Goal: Task Accomplishment & Management: Manage account settings

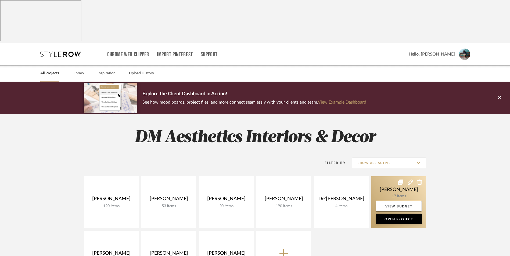
click at [399, 176] on link at bounding box center [398, 202] width 55 height 52
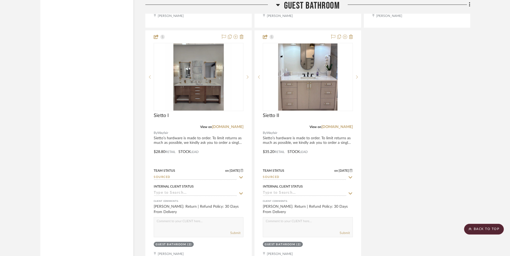
scroll to position [940, 0]
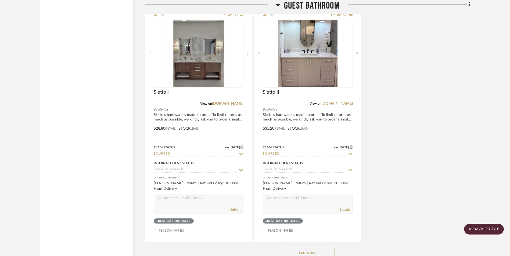
click at [295, 248] on button "See More" at bounding box center [308, 253] width 54 height 11
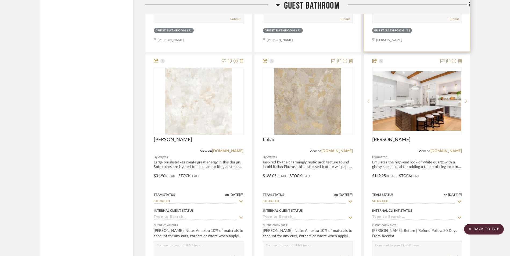
scroll to position [1369, 0]
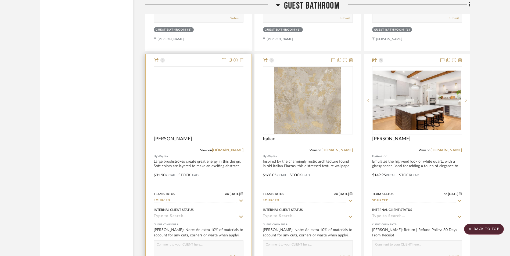
click at [0, 0] on img at bounding box center [0, 0] width 0 height 0
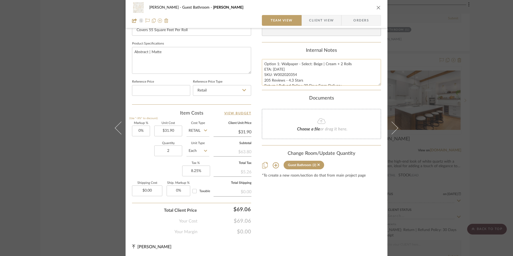
scroll to position [244, 0]
click at [497, 62] on div "[PERSON_NAME] Guest Bathroom [PERSON_NAME] Team View Client View Orders Team-Fa…" at bounding box center [256, 128] width 513 height 256
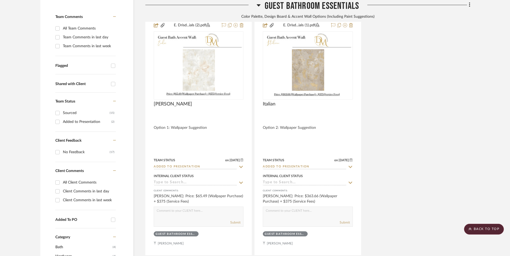
scroll to position [134, 0]
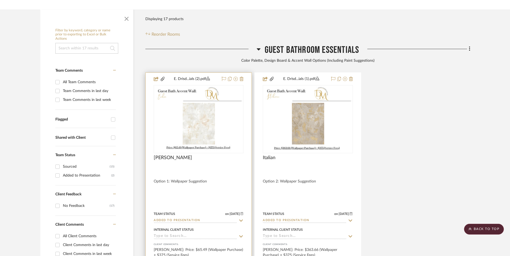
click at [0, 0] on img at bounding box center [0, 0] width 0 height 0
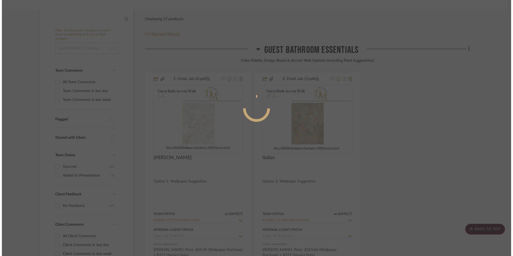
scroll to position [0, 0]
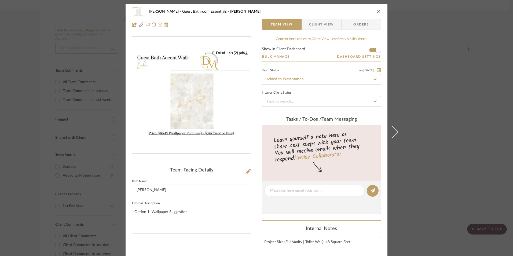
click at [325, 24] on span "Client View" at bounding box center [321, 24] width 25 height 11
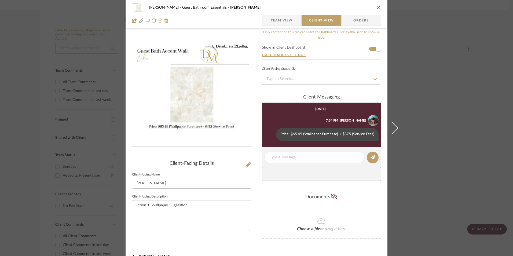
scroll to position [17, 0]
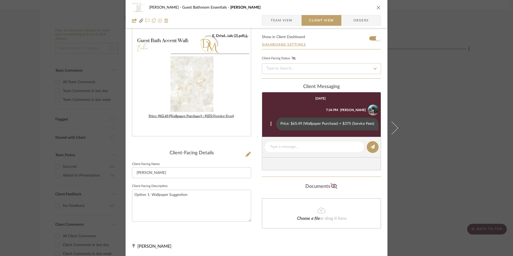
click at [270, 125] on icon at bounding box center [271, 124] width 2 height 4
click at [256, 117] on button "Edit Message" at bounding box center [247, 117] width 37 height 13
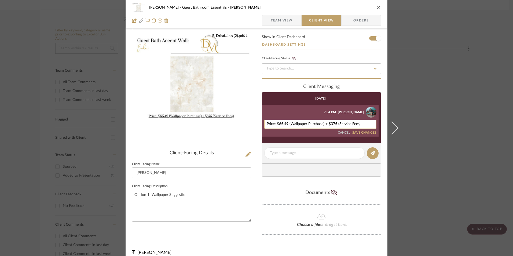
drag, startPoint x: 287, startPoint y: 123, endPoint x: 280, endPoint y: 122, distance: 6.7
click at [280, 122] on textarea "Price: $65.49 (Wallpaper Purchase) + $375 (Service Fees)" at bounding box center [320, 124] width 107 height 4
type textarea "Price: $69.05 (Wallpaper Purchase) + $375 (Service Fees)"
click at [368, 133] on button "SAVE CHANGES" at bounding box center [364, 133] width 24 height 4
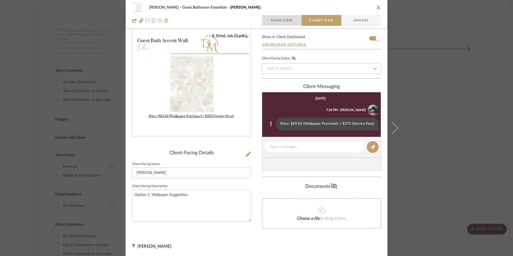
click at [278, 20] on span "Team View" at bounding box center [282, 20] width 22 height 11
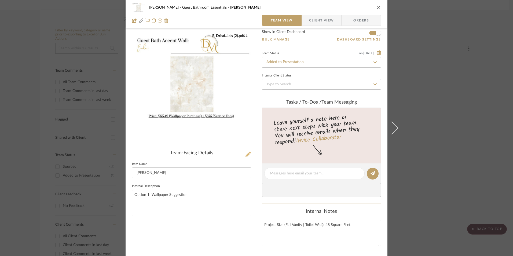
click at [247, 153] on icon at bounding box center [248, 154] width 5 height 5
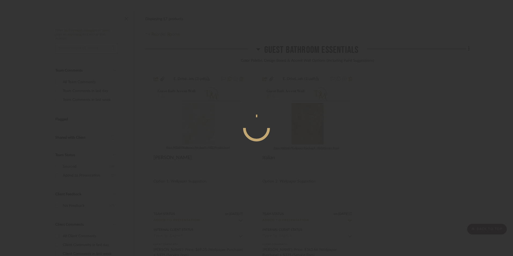
scroll to position [0, 0]
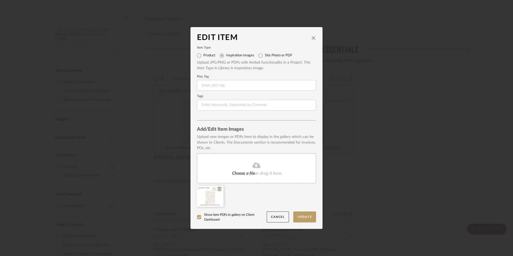
click at [219, 190] on icon at bounding box center [220, 189] width 4 height 4
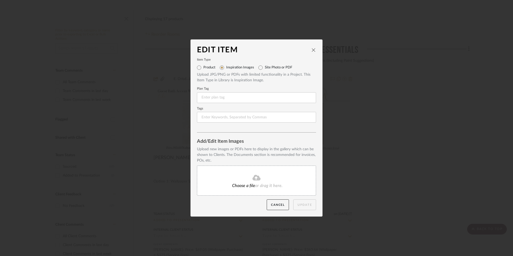
click at [250, 174] on fa-icon at bounding box center [256, 177] width 49 height 7
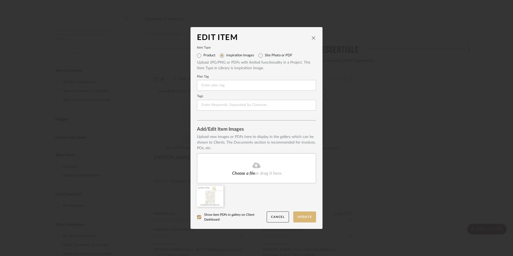
click at [303, 216] on button "Update" at bounding box center [304, 217] width 23 height 11
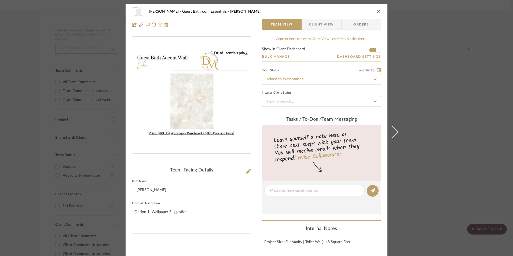
click at [377, 10] on icon "close" at bounding box center [379, 11] width 4 height 4
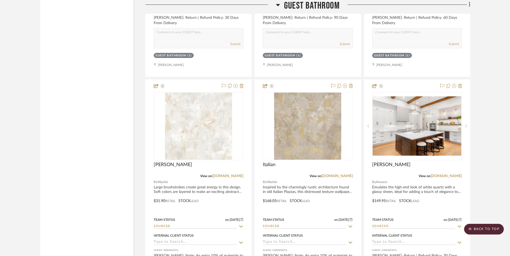
scroll to position [1369, 0]
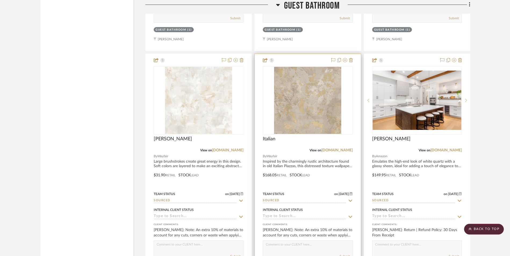
click at [0, 0] on img at bounding box center [0, 0] width 0 height 0
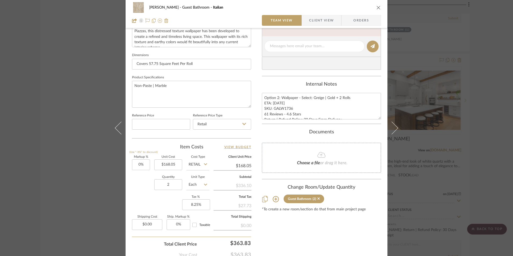
scroll to position [244, 0]
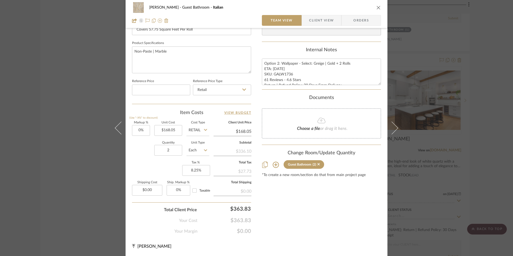
click at [491, 96] on div "[PERSON_NAME] Guest Bathroom Italian Team View Client View Orders Team-Facing D…" at bounding box center [256, 128] width 513 height 256
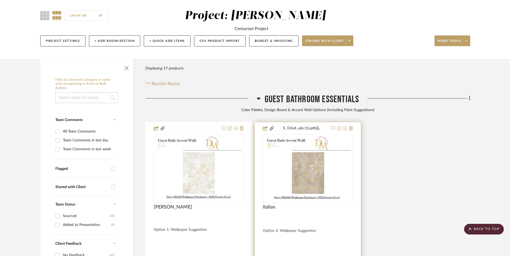
scroll to position [134, 0]
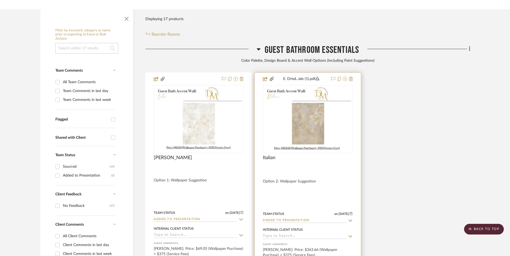
click at [303, 86] on img "0" at bounding box center [307, 119] width 89 height 67
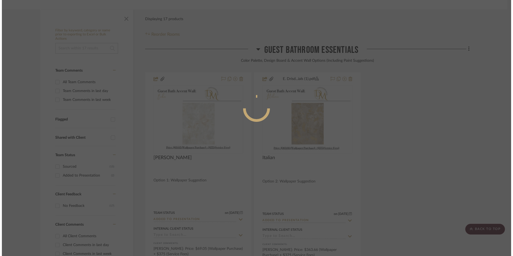
scroll to position [0, 0]
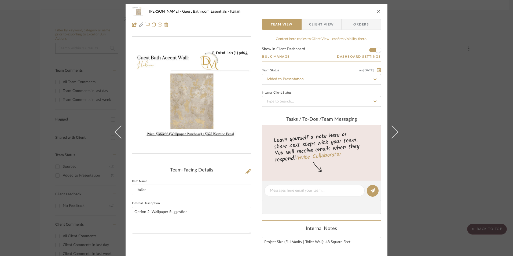
click at [315, 19] on span "Client View" at bounding box center [321, 24] width 25 height 11
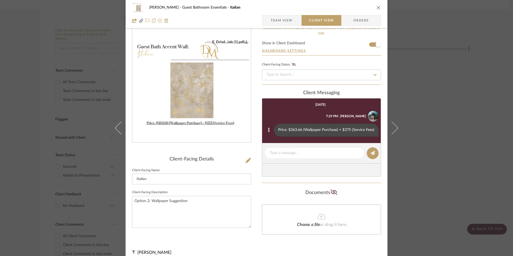
scroll to position [17, 0]
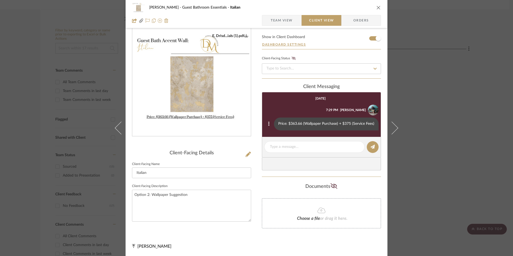
click at [268, 123] on icon at bounding box center [268, 124] width 1 height 4
click at [257, 116] on button "Edit Message" at bounding box center [245, 117] width 37 height 13
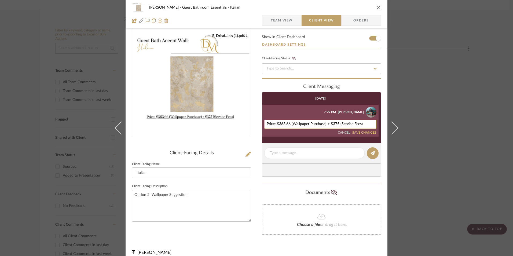
click at [288, 123] on textarea "Price: $363.66 (Wallpaper Purchase) + $375 (Service Fees)" at bounding box center [320, 124] width 107 height 4
type textarea "Price: $363.83 (Wallpaper Purchase) + $375 (Service Fees)"
click at [364, 132] on button "SAVE CHANGES" at bounding box center [364, 133] width 24 height 4
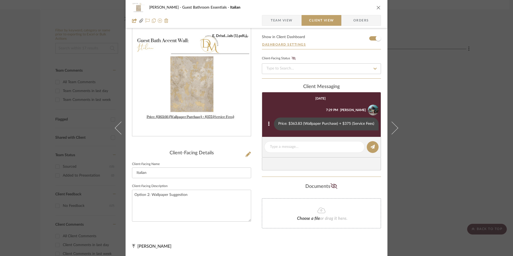
click at [282, 18] on span "Team View" at bounding box center [282, 20] width 22 height 11
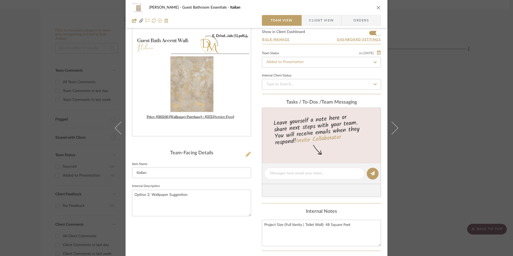
click at [248, 154] on icon at bounding box center [248, 154] width 5 height 5
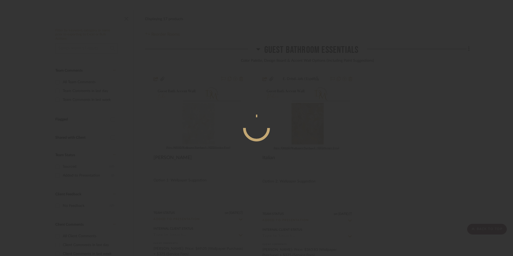
scroll to position [0, 0]
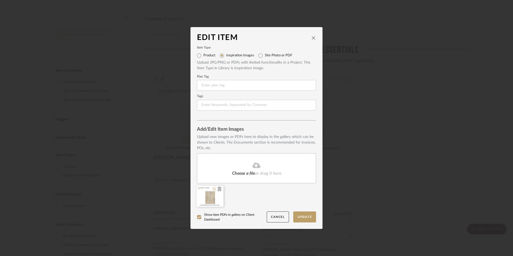
click at [218, 188] on icon at bounding box center [220, 189] width 4 height 4
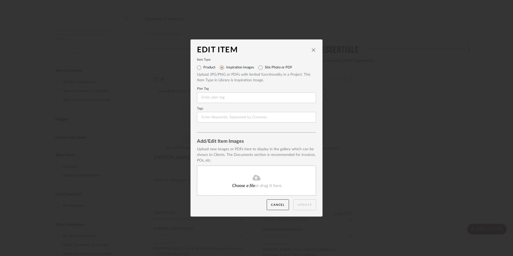
click at [258, 178] on icon at bounding box center [257, 178] width 8 height 6
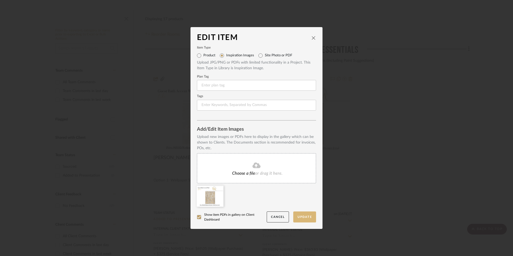
drag, startPoint x: 299, startPoint y: 216, endPoint x: 349, endPoint y: 197, distance: 53.7
click at [299, 216] on button "Update" at bounding box center [304, 217] width 23 height 11
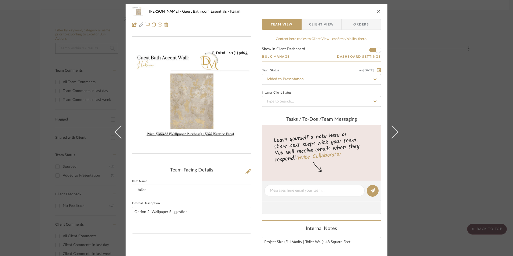
click at [377, 13] on icon "close" at bounding box center [379, 11] width 4 height 4
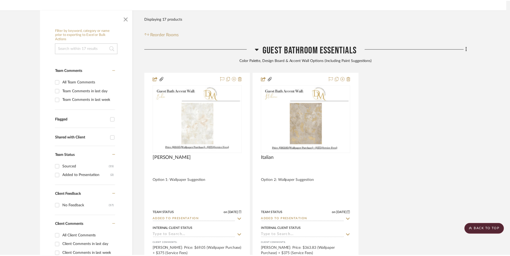
scroll to position [134, 0]
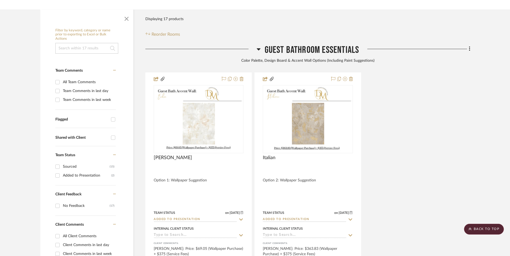
click at [443, 99] on div "[PERSON_NAME] By Unknown Option 1: Wallpaper Suggestion Team Status on [DATE] […" at bounding box center [307, 189] width 325 height 235
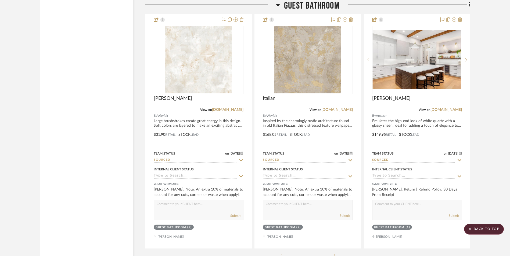
scroll to position [1415, 0]
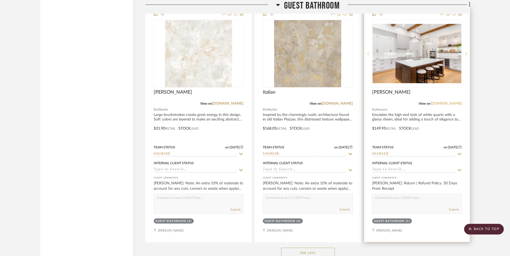
drag, startPoint x: 450, startPoint y: 61, endPoint x: 454, endPoint y: 61, distance: 3.2
click at [450, 102] on link "[DOMAIN_NAME]" at bounding box center [445, 104] width 31 height 4
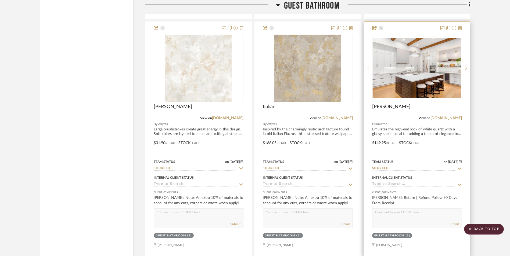
scroll to position [1388, 0]
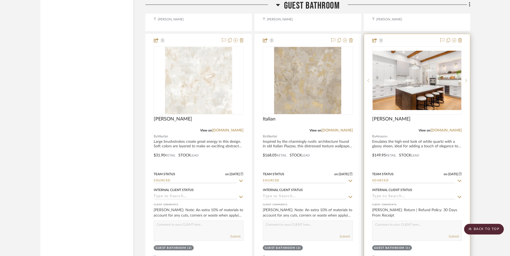
click at [401, 51] on img "0" at bounding box center [416, 80] width 89 height 59
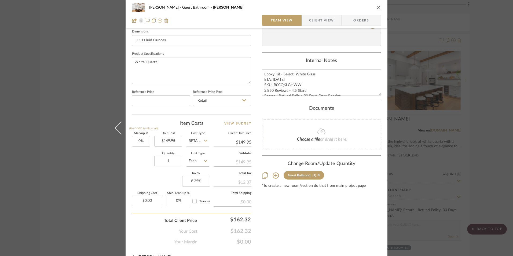
scroll to position [244, 0]
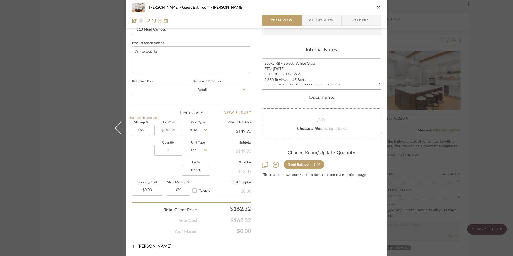
click at [266, 202] on div "Content here copies to Client View - confirm visibility there. Show in Client D…" at bounding box center [321, 14] width 119 height 442
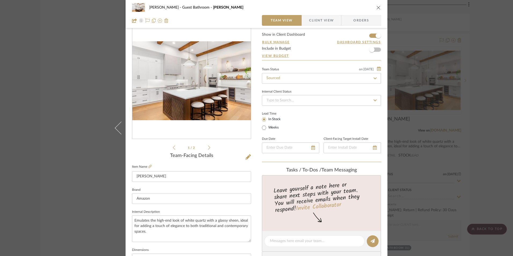
scroll to position [0, 0]
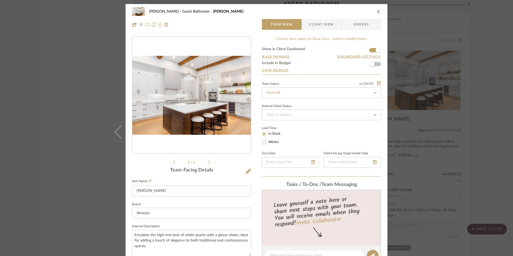
click at [379, 13] on div "[PERSON_NAME] Guest Bathroom Giani Team View Client View Orders" at bounding box center [257, 18] width 262 height 28
click at [377, 11] on icon "close" at bounding box center [379, 11] width 4 height 4
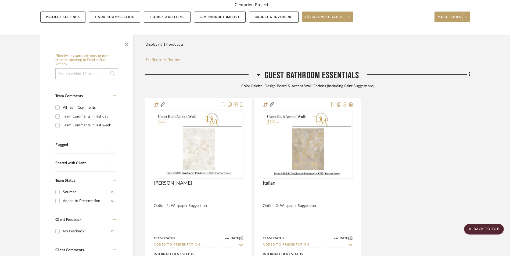
scroll to position [99, 0]
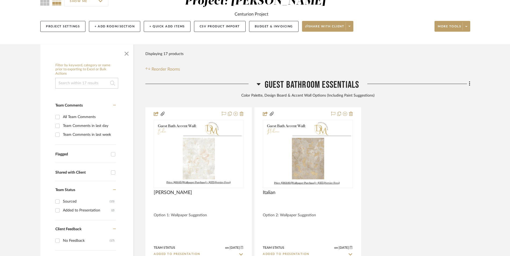
click at [258, 81] on icon at bounding box center [258, 84] width 4 height 6
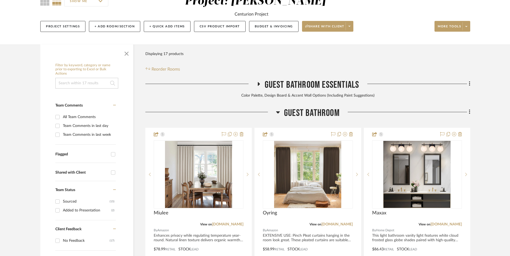
click at [258, 82] on icon at bounding box center [258, 84] width 2 height 4
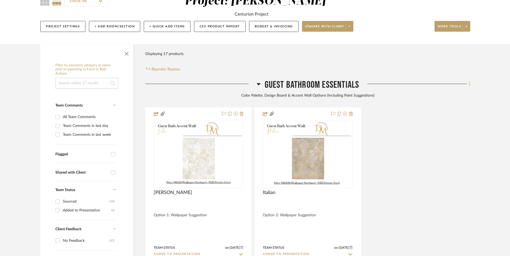
click at [468, 81] on icon at bounding box center [469, 84] width 2 height 6
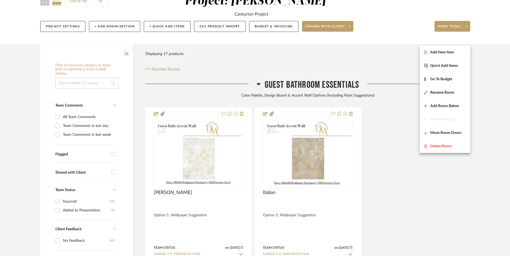
click at [454, 51] on span "Add New Item" at bounding box center [442, 52] width 24 height 5
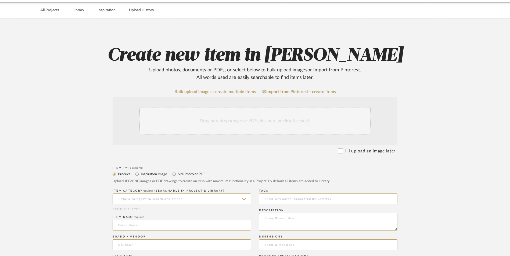
scroll to position [81, 0]
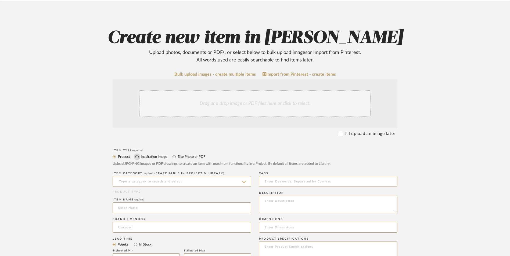
click at [138, 154] on input "Inspiration Image" at bounding box center [137, 157] width 6 height 6
radio input "true"
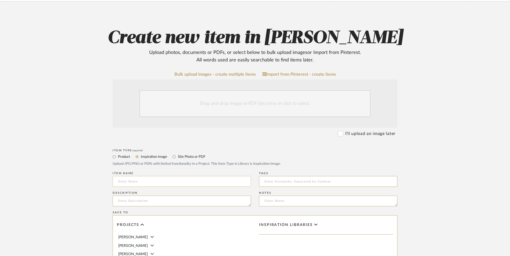
click at [144, 176] on input at bounding box center [181, 181] width 138 height 11
type input "F"
type input "[PERSON_NAME]"
click at [153, 196] on textarea at bounding box center [181, 201] width 138 height 11
type textarea "DIY Vanity (Epoxy)"
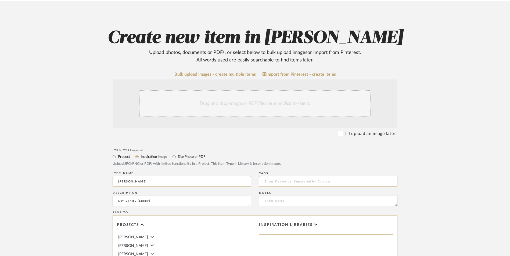
click at [217, 90] on div "Drag and drop image or PDF files here or click to select." at bounding box center [254, 103] width 231 height 27
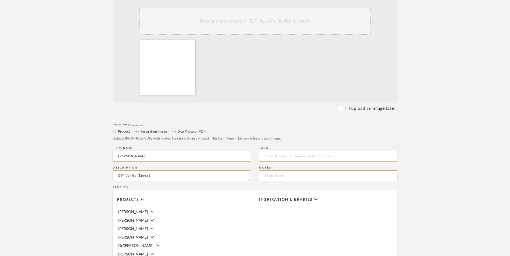
scroll to position [241, 0]
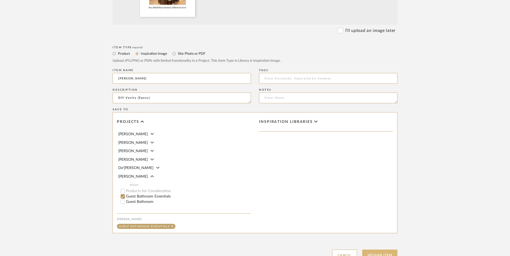
click at [381, 250] on button "Upload Item" at bounding box center [379, 255] width 35 height 11
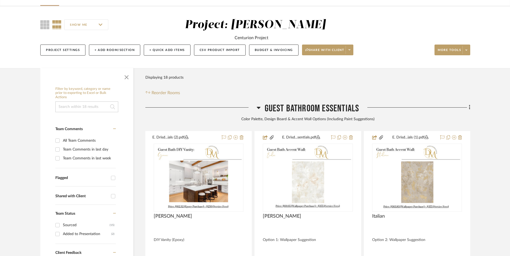
scroll to position [135, 0]
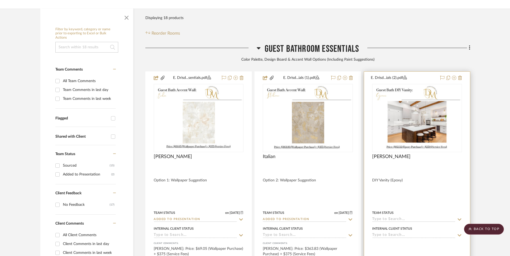
click at [412, 85] on img "0" at bounding box center [416, 118] width 89 height 67
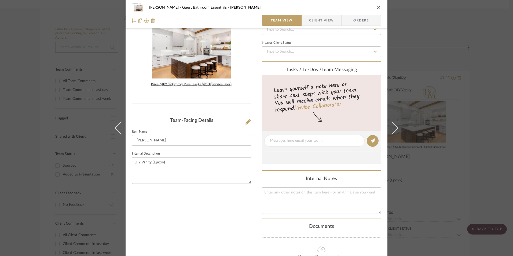
scroll to position [54, 0]
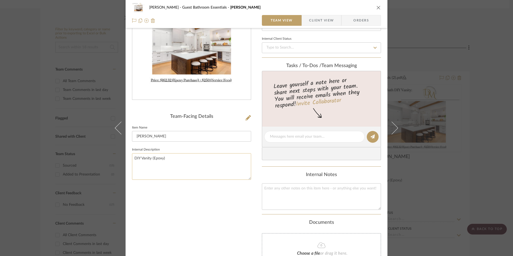
drag, startPoint x: 166, startPoint y: 157, endPoint x: 151, endPoint y: 158, distance: 14.8
click at [151, 158] on textarea "DIY Vanity (Epoxy)" at bounding box center [191, 166] width 119 height 27
click at [150, 159] on textarea "DIY Vanity (Epoxy)" at bounding box center [191, 166] width 119 height 27
type textarea "DIY Vanity Suggestion (Epoxy)"
click at [172, 199] on div "E. Drisd...ials (2).pdf Team-Facing Details Item Name [PERSON_NAME] Internal De…" at bounding box center [191, 142] width 119 height 319
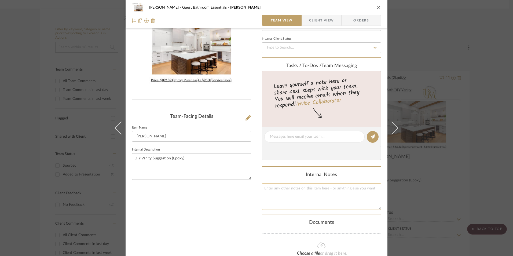
click at [293, 193] on textarea at bounding box center [321, 196] width 119 height 27
click at [315, 192] on textarea "Project Size: 42 3/4in. W (" at bounding box center [321, 196] width 119 height 27
click at [302, 189] on textarea "Project Size: 42 3/4in. W (3.56ft. - Round to 4ft.) x" at bounding box center [321, 196] width 119 height 27
click at [353, 187] on textarea "Project Size: 42 3/4in. L (3.56ft. - Round to 4ft.) x" at bounding box center [321, 196] width 119 height 27
click at [362, 186] on textarea "Project Size: 42 3/4in. L (3.56ft. - Round to 4ft.) x 34in. W (" at bounding box center [321, 196] width 119 height 27
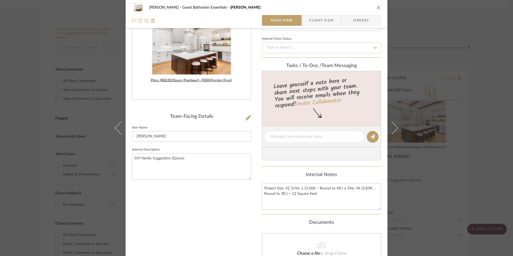
type textarea "Project Size: 42 3/4in. L (3.56ft. - Round to 4ft.) x 34in. W (2.83ft. - Round …"
click at [317, 180] on div "Internal Notes Project Size: 42 3/4in. L (3.56ft. - Round to 4ft.) x 34in. W (2…" at bounding box center [321, 191] width 119 height 38
click at [310, 20] on span "Client View" at bounding box center [321, 20] width 25 height 11
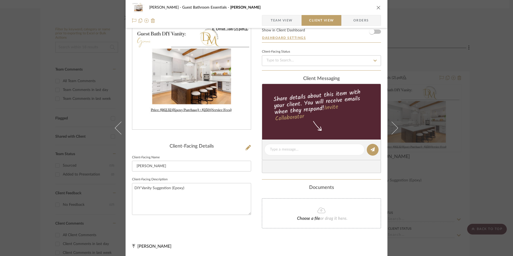
scroll to position [0, 0]
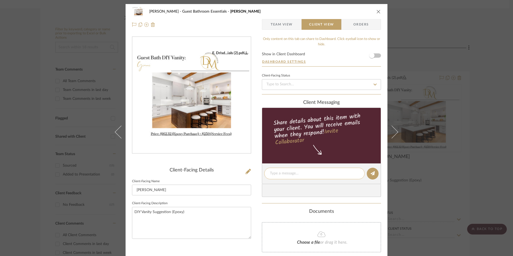
click at [292, 170] on div at bounding box center [314, 174] width 100 height 12
click at [291, 171] on textarea at bounding box center [314, 174] width 89 height 6
paste textarea "Price: $162.32 (Epoxy Purchase) + $250 (Service Fees)"
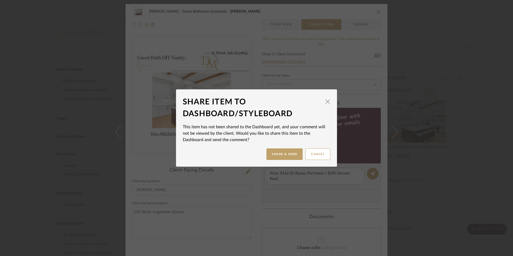
type textarea "Price: $162.32 (Epoxy Purchase) + $250 (Service Fees)"
click at [325, 101] on span "button" at bounding box center [327, 101] width 11 height 11
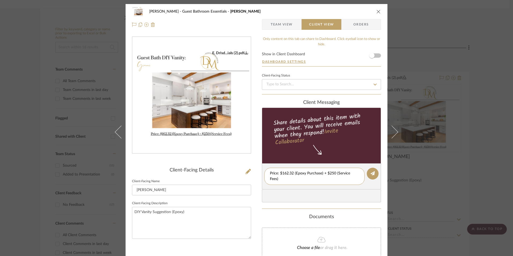
click at [294, 25] on span "Team View" at bounding box center [281, 24] width 39 height 11
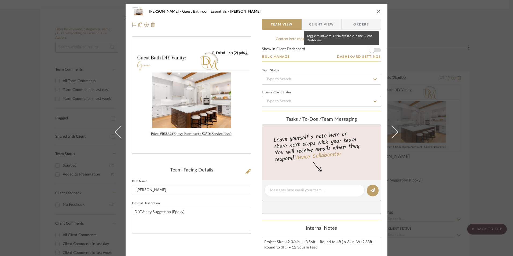
click at [369, 49] on span "button" at bounding box center [371, 50] width 5 height 5
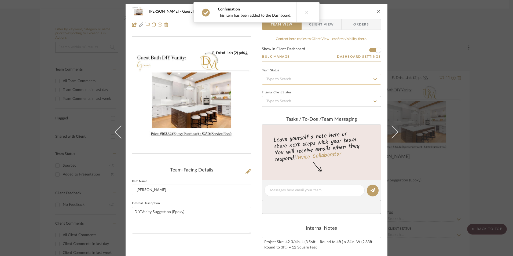
click at [326, 76] on input at bounding box center [321, 79] width 119 height 11
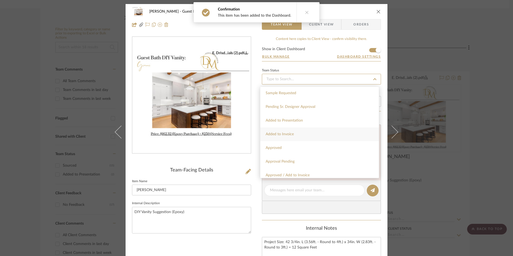
scroll to position [215, 0]
click at [301, 125] on span "Added to Presentation" at bounding box center [284, 125] width 37 height 4
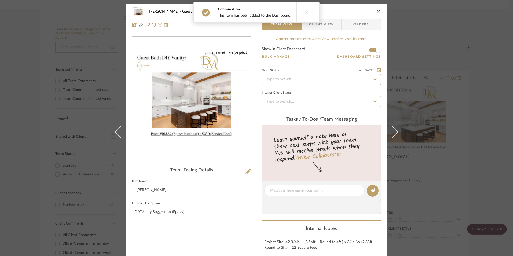
type input "[DATE]"
type input "Added to Presentation"
type input "[DATE]"
type input "Added to Presentation"
click at [332, 28] on span "Client View" at bounding box center [321, 24] width 25 height 11
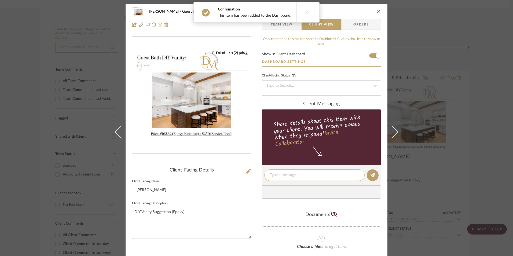
click at [293, 173] on textarea at bounding box center [314, 175] width 89 height 6
paste textarea "Price: $162.32 (Epoxy Purchase) + $250 (Service Fees)"
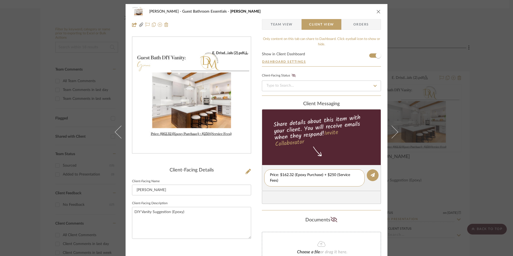
scroll to position [0, 0]
type textarea "Price: $162.32 (Epoxy Purchase) + $250 (Service Fees)."
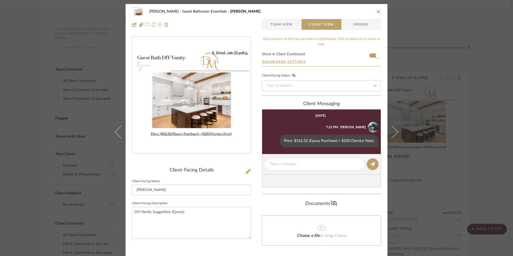
click at [377, 12] on icon "close" at bounding box center [379, 11] width 4 height 4
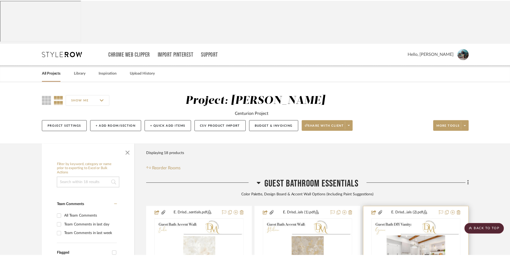
scroll to position [135, 0]
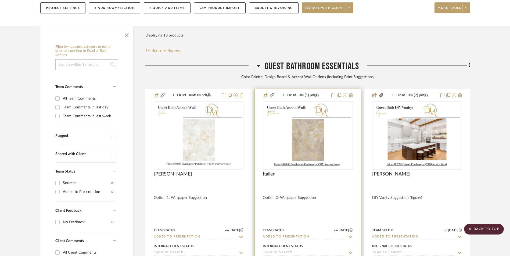
scroll to position [108, 0]
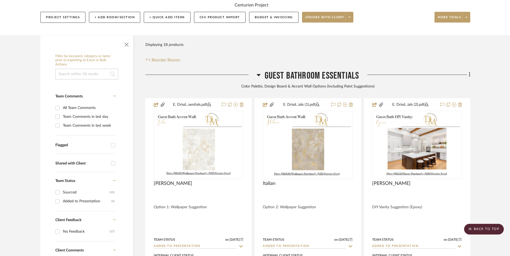
click at [258, 72] on icon at bounding box center [258, 75] width 4 height 6
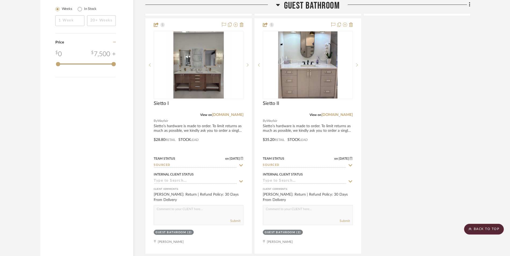
scroll to position [696, 0]
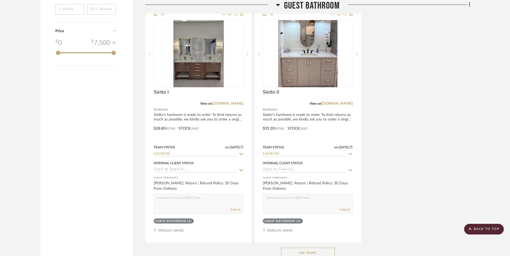
click at [294, 248] on button "See More" at bounding box center [308, 253] width 54 height 11
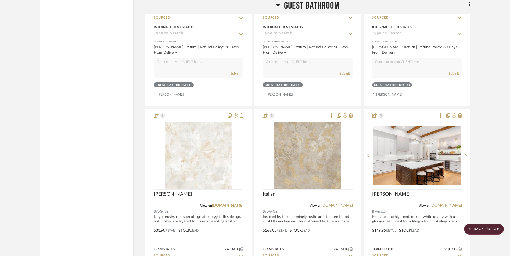
scroll to position [1045, 0]
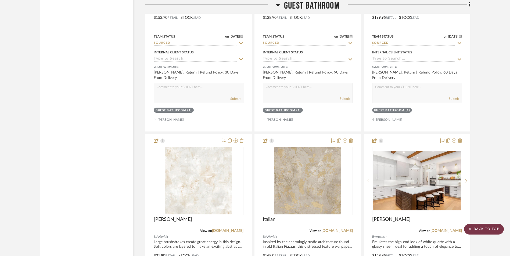
click at [486, 229] on scroll-to-top-button "BACK TO TOP" at bounding box center [484, 229] width 40 height 11
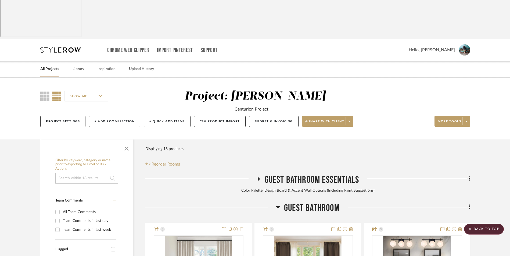
scroll to position [0, 0]
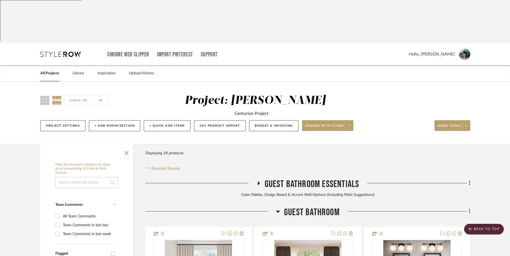
click at [53, 52] on icon at bounding box center [60, 54] width 40 height 5
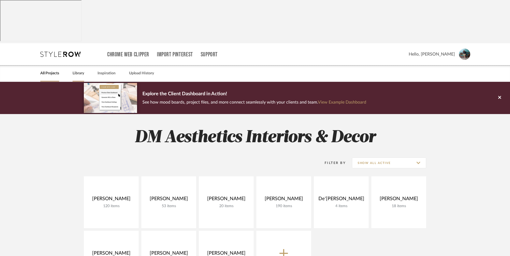
click at [78, 70] on link "Library" at bounding box center [78, 73] width 12 height 7
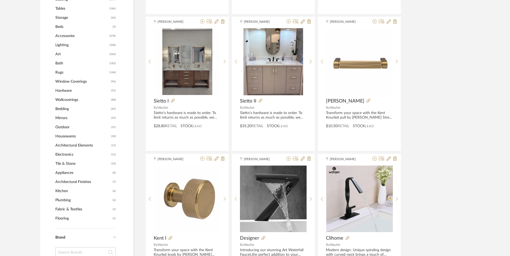
scroll to position [268, 0]
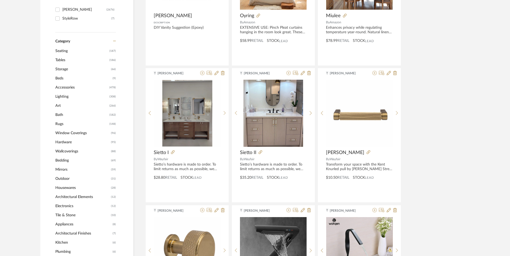
click at [63, 119] on span "Rugs" at bounding box center [81, 123] width 53 height 9
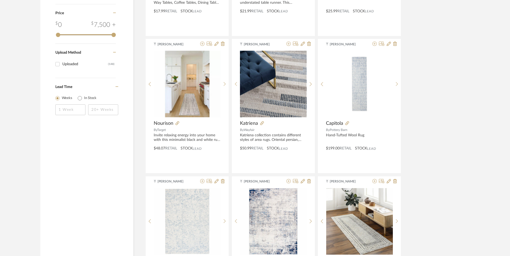
scroll to position [688, 0]
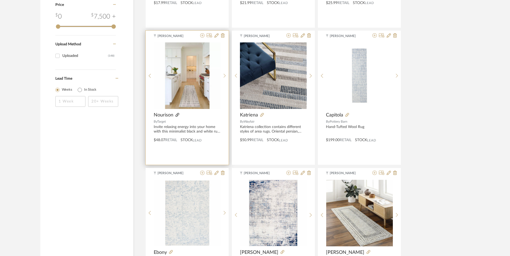
click at [176, 113] on icon at bounding box center [177, 115] width 4 height 4
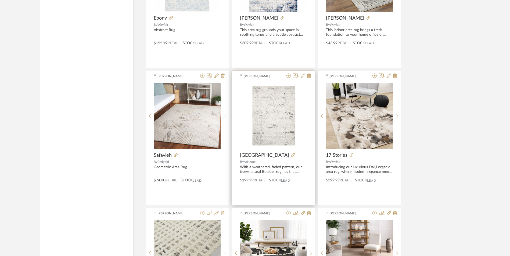
scroll to position [930, 0]
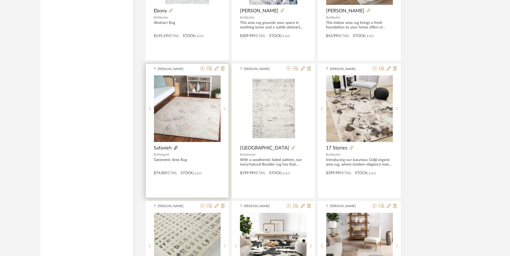
click at [175, 146] on icon at bounding box center [176, 148] width 4 height 4
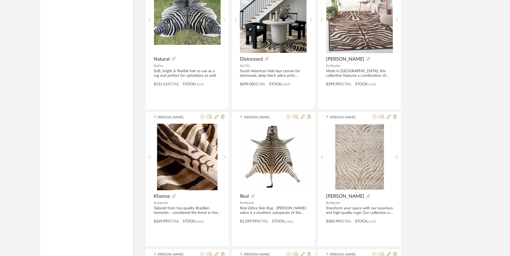
scroll to position [1440, 0]
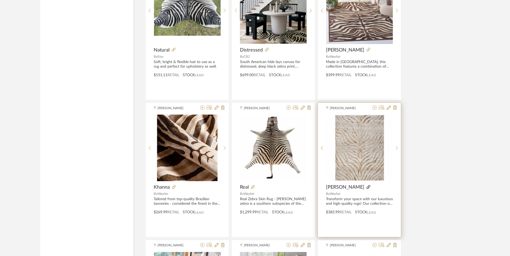
click at [366, 185] on icon at bounding box center [368, 187] width 4 height 4
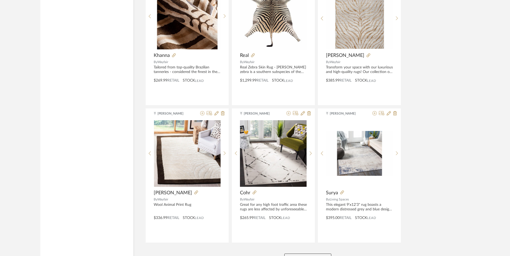
scroll to position [1572, 0]
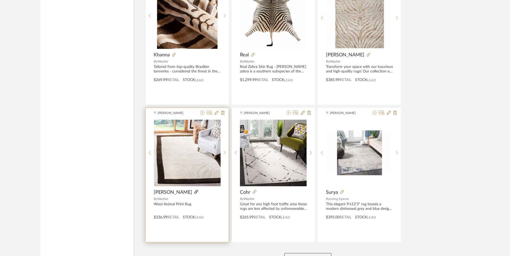
click at [194, 190] on icon at bounding box center [196, 192] width 4 height 4
click at [310, 253] on button "View More" at bounding box center [307, 258] width 47 height 11
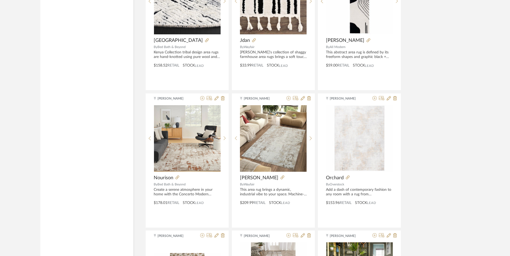
scroll to position [2163, 0]
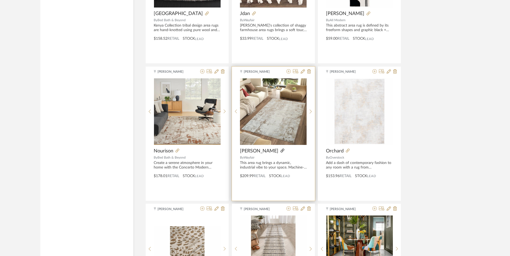
click at [280, 149] on icon at bounding box center [282, 151] width 4 height 4
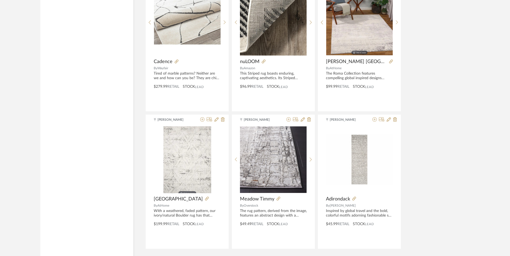
scroll to position [3220, 0]
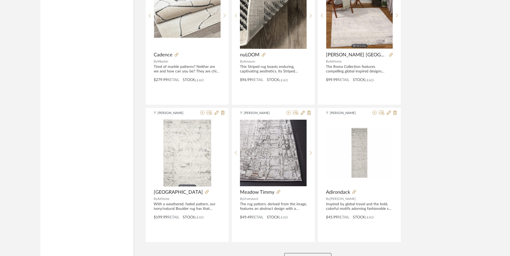
click at [308, 253] on button "View More" at bounding box center [307, 258] width 47 height 11
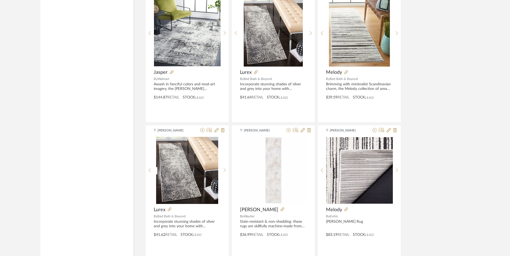
scroll to position [4857, 0]
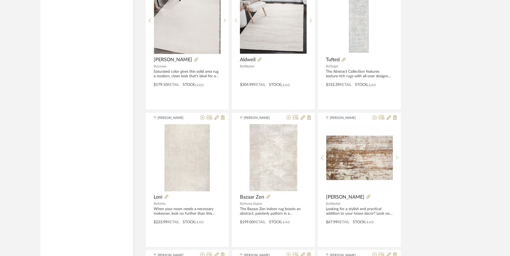
scroll to position [5716, 0]
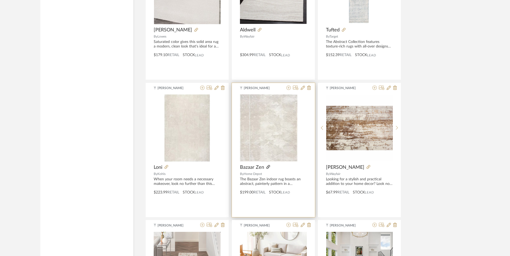
click at [267, 165] on icon at bounding box center [268, 167] width 4 height 4
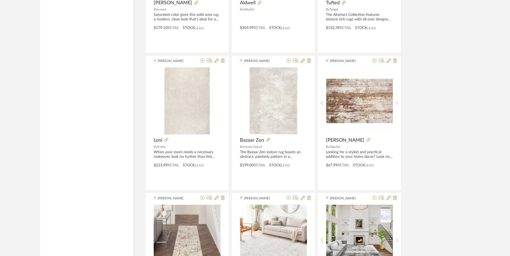
scroll to position [5743, 0]
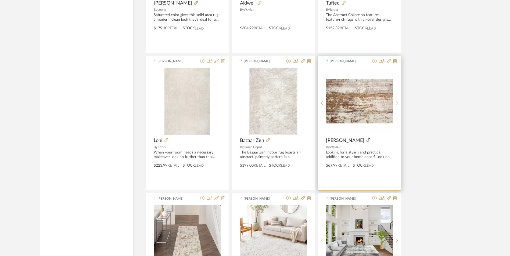
click at [366, 138] on icon at bounding box center [368, 140] width 4 height 4
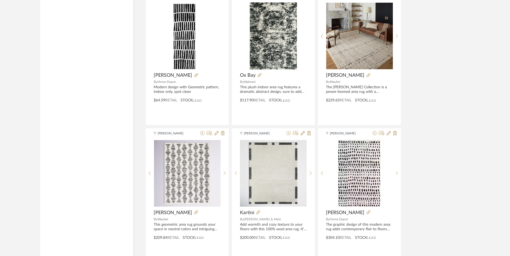
scroll to position [6515, 0]
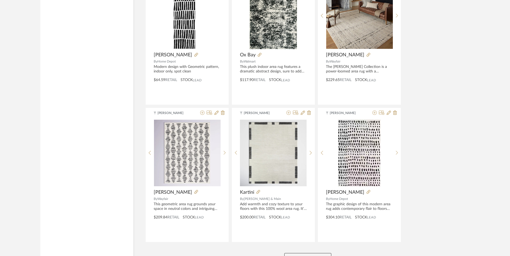
click at [294, 253] on button "View More" at bounding box center [307, 258] width 47 height 11
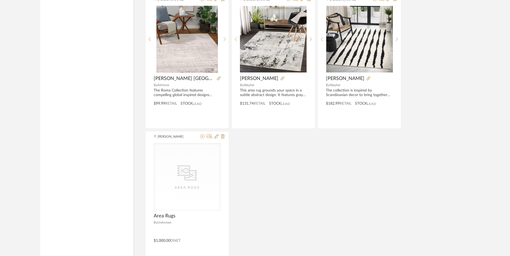
scroll to position [6768, 0]
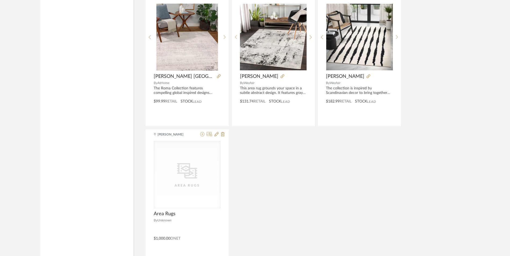
click at [224, 132] on icon at bounding box center [223, 134] width 4 height 4
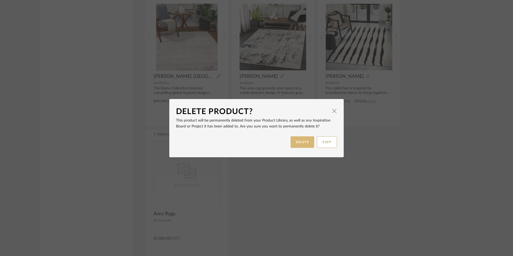
click at [303, 147] on button "DELETE" at bounding box center [303, 142] width 24 height 12
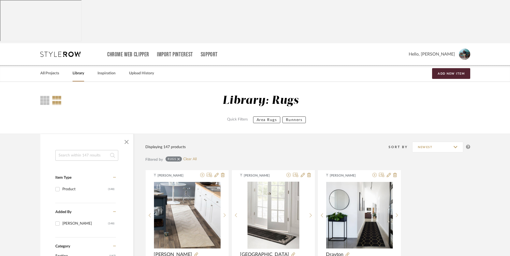
click at [52, 70] on link "All Projects" at bounding box center [49, 73] width 19 height 7
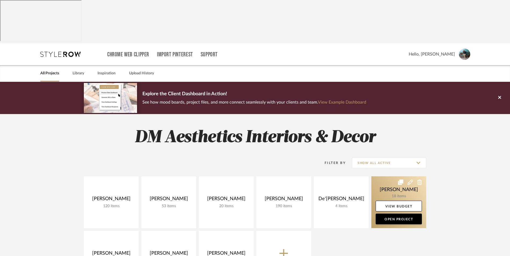
click at [390, 176] on link at bounding box center [398, 202] width 55 height 52
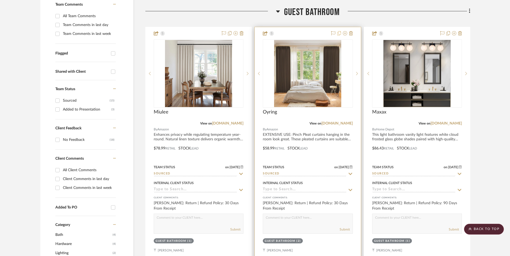
scroll to position [696, 0]
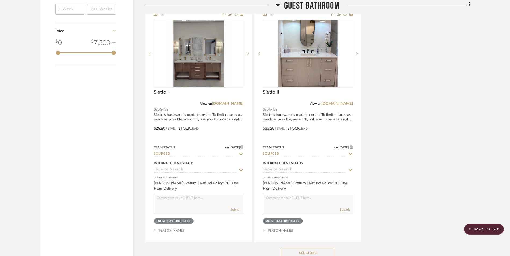
click at [328, 242] on div "See More" at bounding box center [307, 252] width 325 height 21
click at [303, 248] on button "See More" at bounding box center [308, 253] width 54 height 11
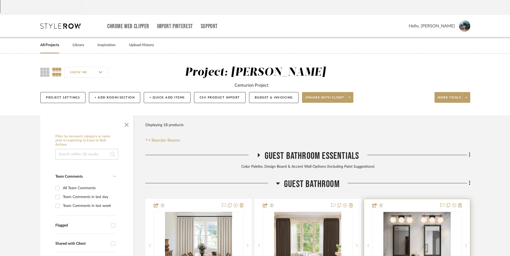
scroll to position [54, 0]
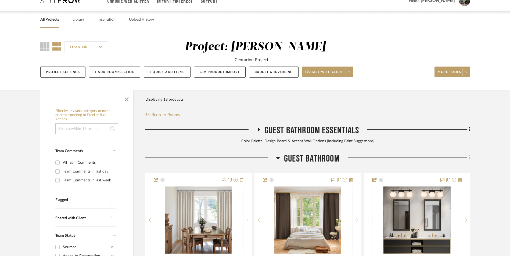
click at [469, 155] on icon at bounding box center [468, 157] width 1 height 5
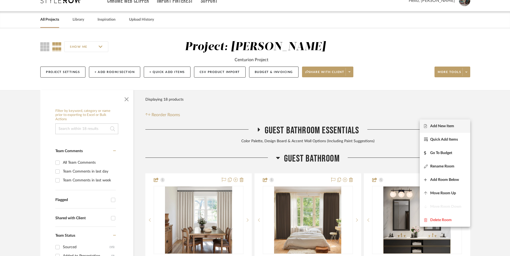
click at [454, 125] on span "Add New Item" at bounding box center [445, 126] width 42 height 5
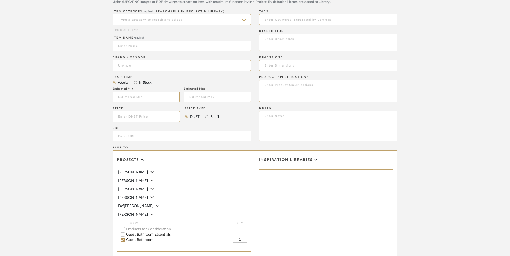
scroll to position [281, 0]
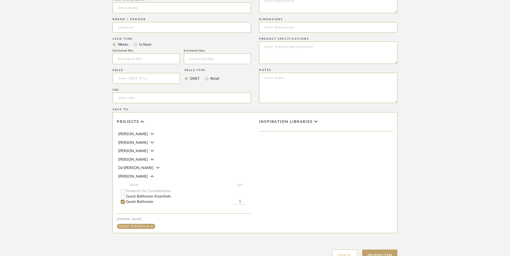
click at [342, 250] on button "Cancel" at bounding box center [344, 256] width 25 height 12
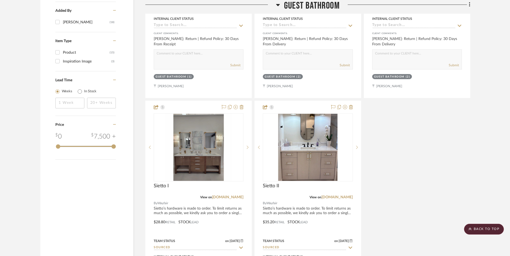
scroll to position [696, 0]
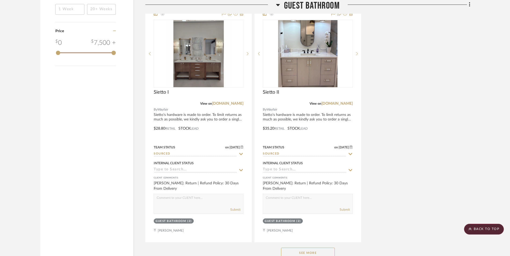
click at [285, 248] on button "See More" at bounding box center [308, 253] width 54 height 11
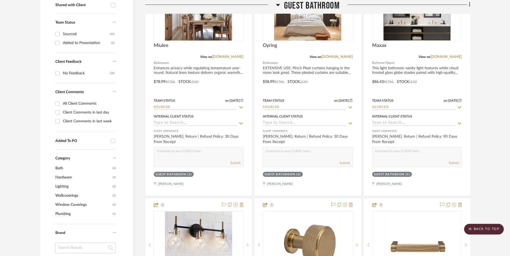
scroll to position [106, 0]
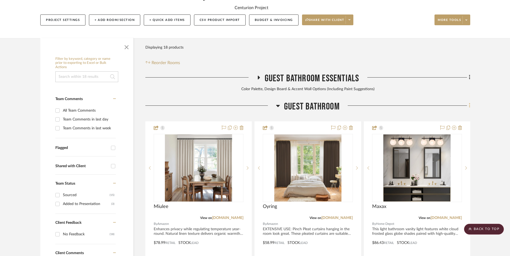
click at [469, 103] on icon at bounding box center [468, 105] width 1 height 5
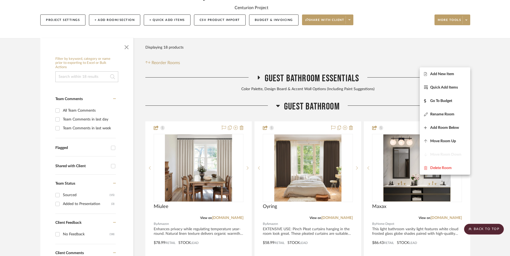
click at [450, 71] on button "Add New Item" at bounding box center [444, 73] width 50 height 13
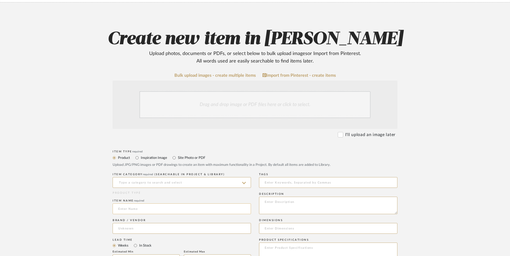
scroll to position [81, 0]
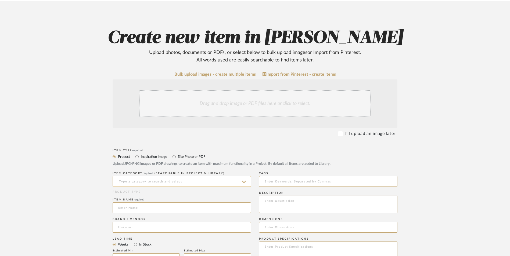
click at [177, 176] on input at bounding box center [181, 181] width 138 height 11
click at [159, 152] on div "Runners" at bounding box center [182, 152] width 138 height 14
type input "Runners"
click at [118, 202] on input at bounding box center [181, 207] width 138 height 11
click at [154, 222] on input at bounding box center [181, 227] width 138 height 11
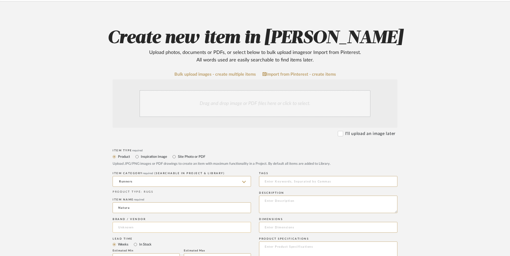
type input "Natura"
click at [153, 199] on mat-option "Home Depot" at bounding box center [182, 198] width 138 height 14
type input "Home Depot"
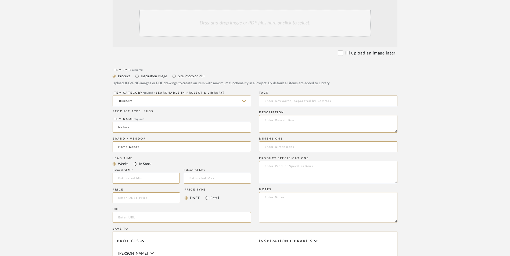
click at [136, 161] on input "In Stock" at bounding box center [135, 164] width 6 height 6
radio input "true"
click at [205, 195] on input "Retail" at bounding box center [206, 198] width 6 height 6
radio input "true"
click at [145, 192] on input at bounding box center [145, 197] width 67 height 11
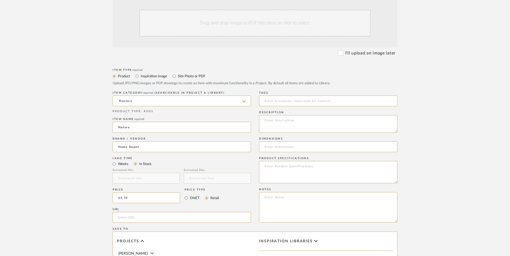
type input "$65.70"
click at [31, 151] on upload-items "Create new item in [PERSON_NAME] Upload photos, documents or PDFs, or select be…" at bounding box center [255, 157] width 510 height 473
click at [299, 192] on textarea at bounding box center [328, 207] width 138 height 30
paste textarea "Option 1: ETA: SKU: Reviews - Stars Return | Refund Policy:"
click at [288, 192] on textarea "Option 1: ETA: SKU: Reviews - Stars Return | Refund Policy:" at bounding box center [328, 207] width 138 height 30
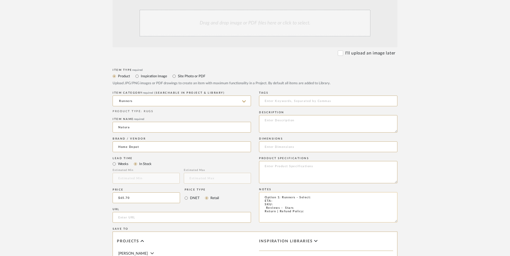
click at [275, 192] on textarea "Option 1: Runners - Select: ETA: SKU: Reviews - Stars Return | Refund Policy:" at bounding box center [328, 207] width 138 height 30
click at [282, 192] on textarea "Option 1: Runners - Select: ETA: [DATE] SKU: Reviews - Stars Return | Refund Po…" at bounding box center [328, 207] width 138 height 30
type textarea "Option 1: Runners - Select: ETA: [DATE] SKU: Reviews - Stars Return | Refund Po…"
click at [195, 212] on input "url" at bounding box center [181, 217] width 138 height 11
paste input "[URL][DOMAIN_NAME]"
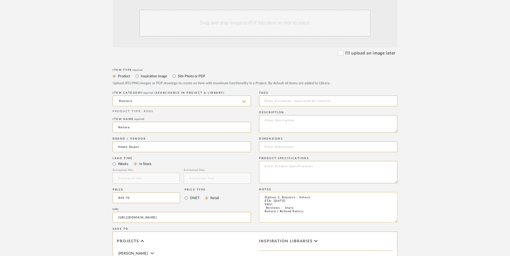
scroll to position [0, 78]
type input "[URL][DOMAIN_NAME]"
click at [311, 192] on textarea "Option 1: Runners - Select: ETA: [DATE] SKU: Reviews - Stars Return | Refund Po…" at bounding box center [328, 207] width 138 height 30
drag, startPoint x: 263, startPoint y: 164, endPoint x: 259, endPoint y: 164, distance: 3.8
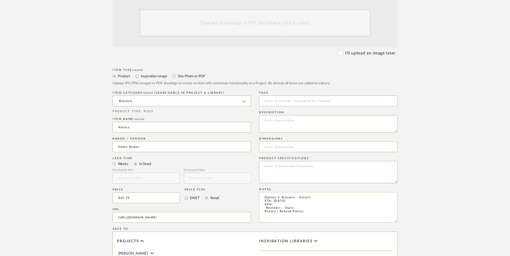
click at [259, 192] on textarea "Option 1: Runners - Select: ETA: [DATE] SKU: Reviews - Stars Return | Refund Po…" at bounding box center [328, 207] width 138 height 30
paste textarea "337476152"
drag, startPoint x: 310, startPoint y: 155, endPoint x: 296, endPoint y: 154, distance: 14.0
click at [296, 192] on textarea "Option 1: Runners - Select: ETA: [DATE] SKU: 337476152 Return | Refund Policy:" at bounding box center [328, 207] width 138 height 30
click at [304, 192] on textarea "Option 1: Runners ETA: [DATE] SKU: 337476152 Return | Refund Policy:" at bounding box center [328, 207] width 138 height 30
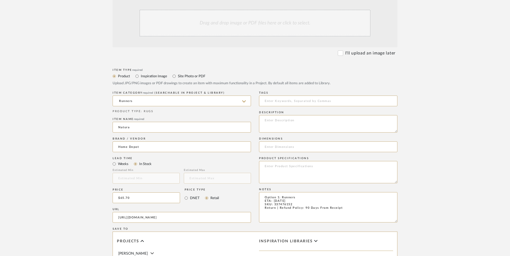
type textarea "Option 1: Runners ETA: [DATE] SKU: 337476152 Return | Refund Policy: 90 Days Fr…"
click at [282, 115] on textarea at bounding box center [328, 123] width 138 height 17
paste textarea "The epitome of sophisticated beach house style, the Natura Collection exudes ar…"
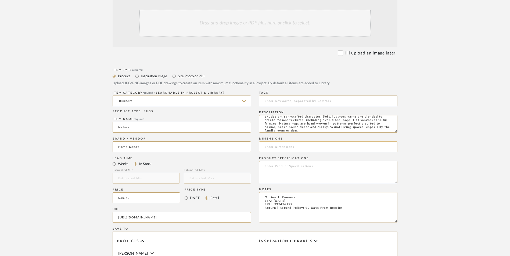
type textarea "The epitome of sophisticated beach house style, the Natura Collection exudes ar…"
click at [277, 141] on input at bounding box center [328, 146] width 138 height 11
type input "2" W x 5" L"
click at [272, 161] on textarea at bounding box center [328, 172] width 138 height 22
type textarea "Wool | Cotton"
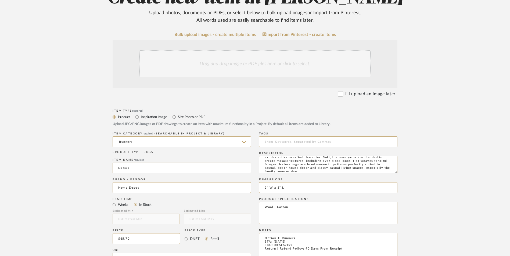
scroll to position [81, 0]
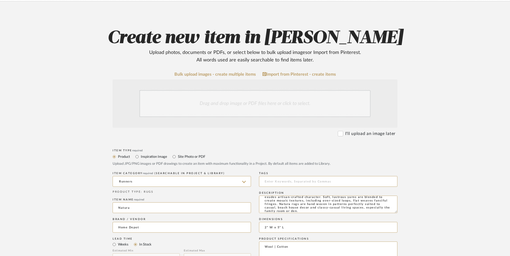
click at [243, 90] on div "Drag and drop image or PDF files here or click to select." at bounding box center [254, 103] width 231 height 27
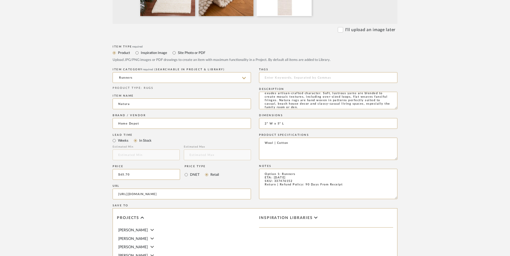
scroll to position [338, 0]
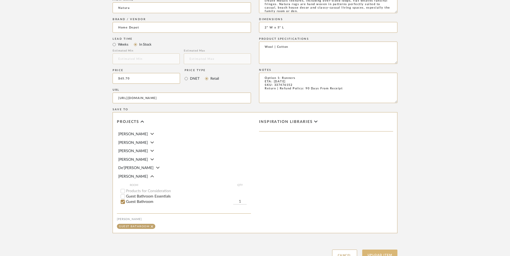
click at [387, 250] on button "Upload Item" at bounding box center [379, 255] width 35 height 11
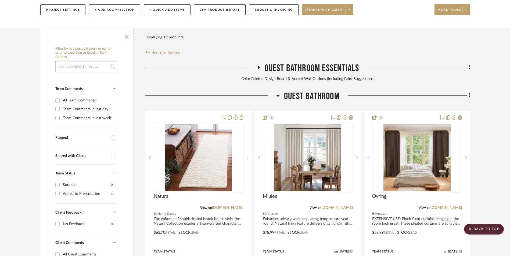
scroll to position [110, 0]
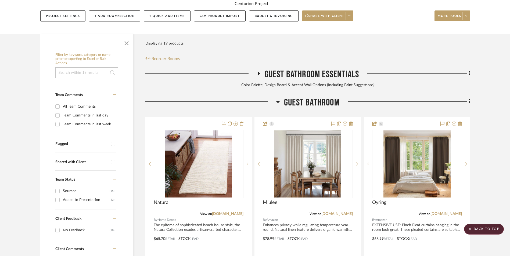
click at [256, 71] on icon at bounding box center [258, 73] width 6 height 4
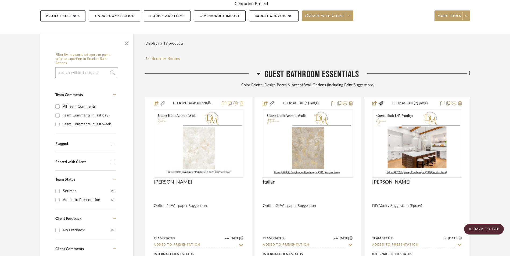
click at [257, 73] on icon at bounding box center [258, 74] width 4 height 2
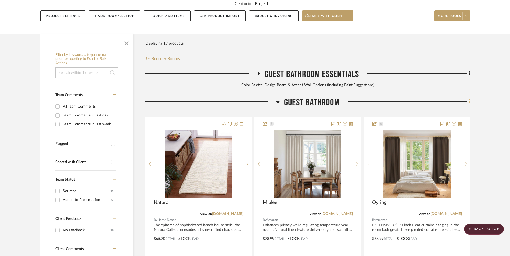
click at [468, 99] on icon at bounding box center [469, 102] width 2 height 6
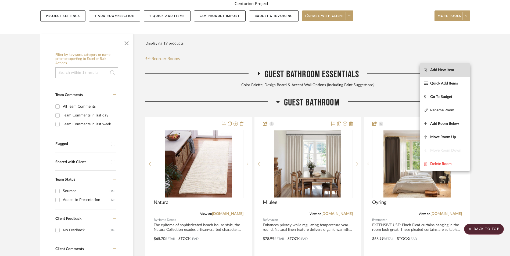
click at [460, 71] on span "Add New Item" at bounding box center [445, 70] width 42 height 5
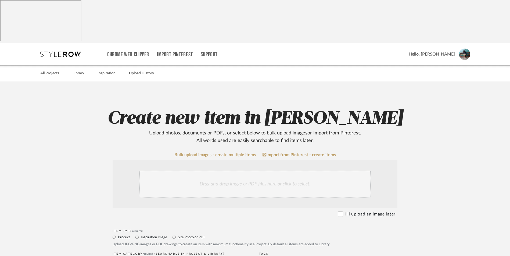
scroll to position [54, 0]
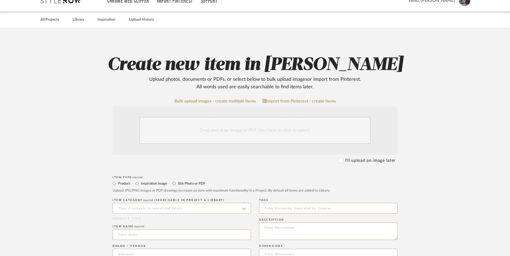
click at [220, 117] on div "Drag and drop image or PDF files here or click to select." at bounding box center [254, 130] width 231 height 27
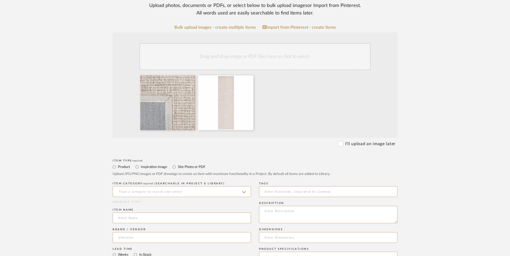
scroll to position [134, 0]
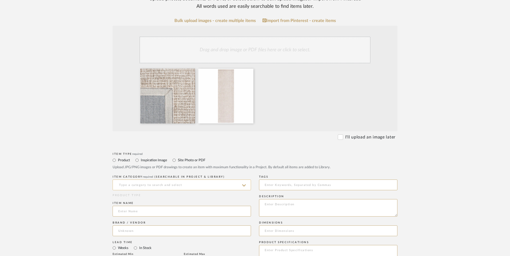
click at [128, 180] on input at bounding box center [181, 185] width 138 height 11
click at [136, 159] on div "Runners" at bounding box center [182, 155] width 138 height 14
type input "Runners"
click at [125, 206] on input at bounding box center [181, 211] width 138 height 11
type input "[PERSON_NAME]"
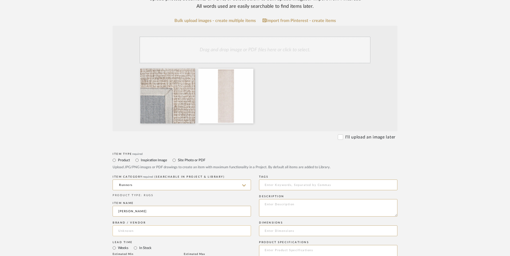
click at [136, 225] on input at bounding box center [181, 230] width 138 height 11
click at [129, 201] on span "Wayfair" at bounding box center [130, 201] width 14 height 5
type input "Wayfair"
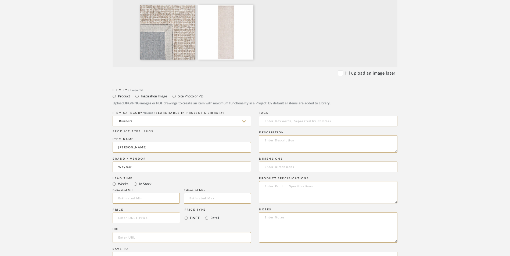
scroll to position [215, 0]
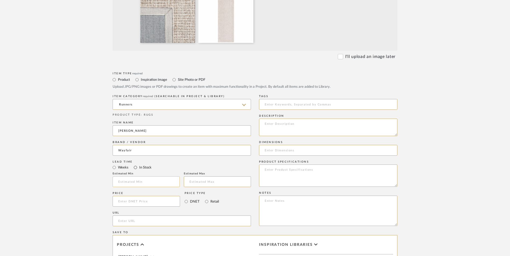
click at [135, 164] on input "In Stock" at bounding box center [135, 167] width 6 height 6
radio input "true"
drag, startPoint x: 207, startPoint y: 160, endPoint x: 144, endPoint y: 158, distance: 62.8
click at [207, 198] on input "Retail" at bounding box center [206, 201] width 6 height 6
radio input "true"
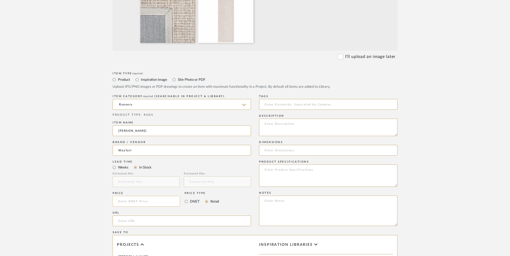
click at [144, 196] on input at bounding box center [145, 201] width 67 height 11
type input "$65.99"
click at [93, 163] on form "Bulk upload images - create multiple items Import from Pinterest - create items…" at bounding box center [255, 161] width 342 height 446
click at [134, 216] on input "url" at bounding box center [181, 221] width 138 height 11
paste input "[URL][DOMAIN_NAME][PERSON_NAME]"
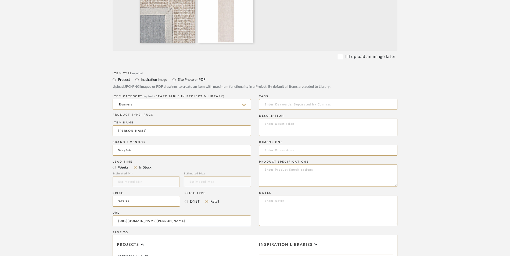
scroll to position [0, 115]
type input "[URL][DOMAIN_NAME][PERSON_NAME]"
click at [74, 144] on upload-items "Create new item in [PERSON_NAME] Upload photos, documents or PDFs, or select be…" at bounding box center [255, 132] width 510 height 530
click at [307, 196] on textarea at bounding box center [328, 211] width 138 height 30
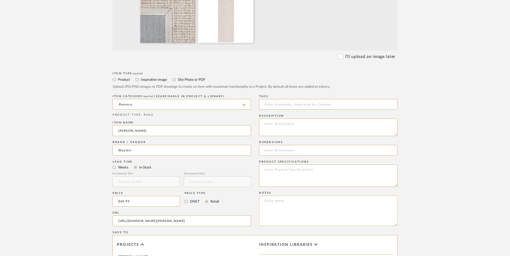
paste textarea "Option 1: ETA: SKU: Reviews - Stars Return | Refund Policy:"
click at [279, 196] on textarea "Option 1: ETA: SKU: Reviews - Stars Return | Refund Policy:" at bounding box center [328, 211] width 138 height 30
click at [290, 196] on textarea "Option 3: ETA: SKU: Reviews - Stars Return | Refund Policy:" at bounding box center [328, 211] width 138 height 30
click at [312, 196] on textarea "Option 3: Runners - Select: ETA: SKU: Reviews - Stars Return | Refund Policy:" at bounding box center [328, 211] width 138 height 30
click at [260, 196] on textarea "Option 3: Runners - Select: ETA: SKU: Reviews - Stars Return | Refund Policy: 3…" at bounding box center [328, 211] width 138 height 30
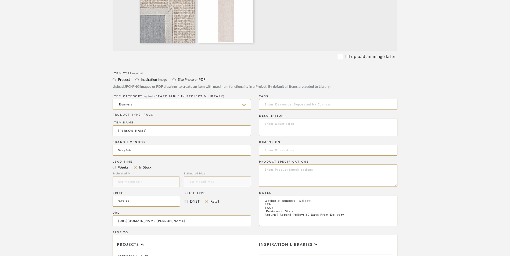
click at [262, 196] on textarea "Option 3: Runners - Select: ETA: SKU: Reviews - Stars Return | Refund Policy: 3…" at bounding box center [328, 211] width 138 height 30
click at [313, 196] on textarea "Option 3: Runners - Select: ETA: SKU: 2,050 Reviews - 4.5 Stars Return | Refund…" at bounding box center [328, 211] width 138 height 30
click at [279, 196] on textarea "Option 3: Runners - Select: Ivory | Gray ETA: SKU: 2,050 Reviews - 4.5 Stars Re…" at bounding box center [328, 211] width 138 height 30
paste textarea "W007311348"
click at [280, 196] on textarea "Option 3: Runners - Select: Ivory | Gray ETA: SKU: W007311348 2,050 Reviews - 4…" at bounding box center [328, 211] width 138 height 30
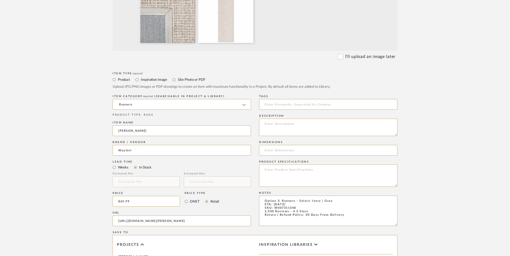
type textarea "Option 3: Runners - Select: Ivory | Gray ETA: [DATE] SKU: W007311348 2,050 Revi…"
click at [290, 145] on input at bounding box center [328, 150] width 138 height 11
paste input "Runner 2'3" x 6'"
type input "Runner 2'3" x 6'"
click at [290, 119] on textarea at bounding box center [328, 127] width 138 height 17
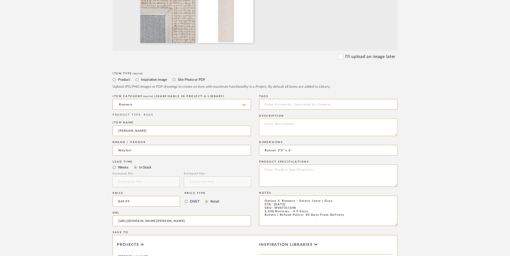
paste textarea "Hand Tufted Wool Rug"
type textarea "Hand Tufted Wool Rug"
click at [310, 165] on textarea at bounding box center [328, 176] width 138 height 22
type textarea "Wool"
click at [423, 153] on form "Bulk upload images - create multiple items Import from Pinterest - create items…" at bounding box center [255, 161] width 342 height 446
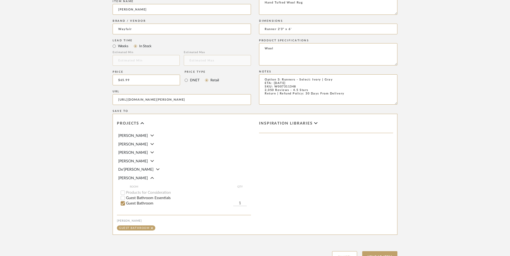
scroll to position [338, 0]
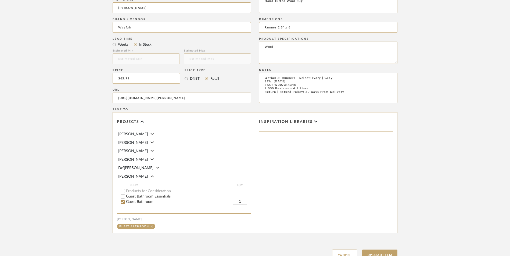
click at [382, 219] on div "Create new item in [PERSON_NAME] Upload photos, documents or PDFs, or select be…" at bounding box center [255, 9] width 342 height 530
click at [389, 250] on button "Upload Item" at bounding box center [379, 255] width 35 height 11
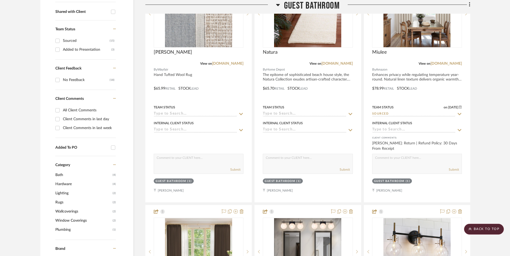
scroll to position [163, 0]
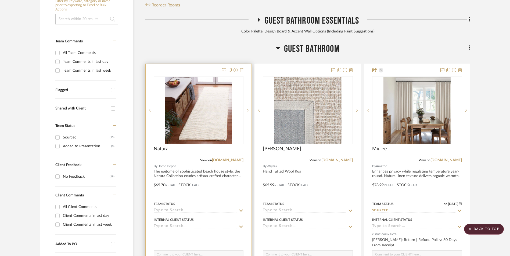
click at [212, 84] on img "0" at bounding box center [198, 110] width 67 height 67
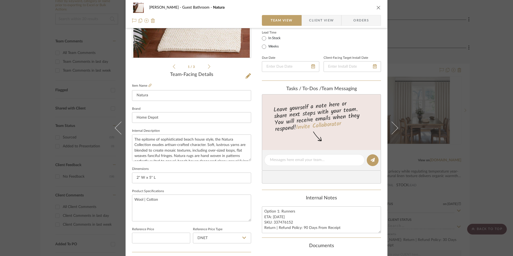
scroll to position [107, 0]
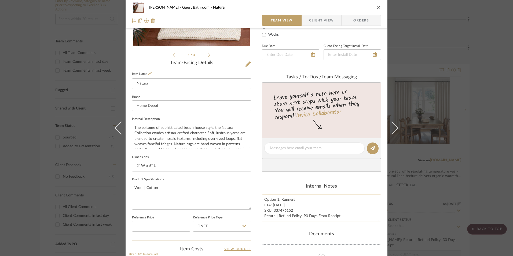
click at [278, 199] on textarea "Option 1: Runners ETA: [DATE] SKU: 337476152 Return | Refund Policy: 90 Days Fr…" at bounding box center [321, 208] width 119 height 27
type textarea "Option 2: Runners ETA: [DATE] SKU: 337476152 Return | Refund Policy: 90 Days Fr…"
click at [280, 187] on div "Internal Notes" at bounding box center [321, 187] width 119 height 6
click at [377, 8] on icon "close" at bounding box center [379, 7] width 4 height 4
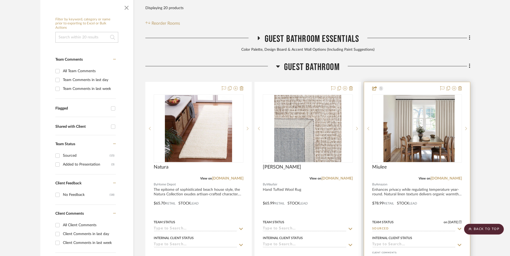
scroll to position [137, 0]
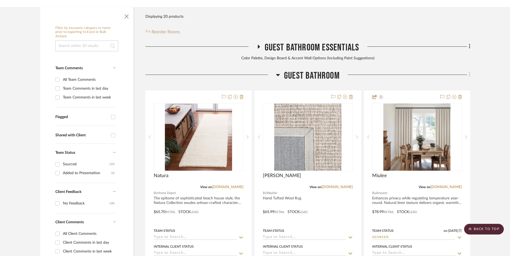
click at [468, 72] on icon at bounding box center [469, 75] width 2 height 6
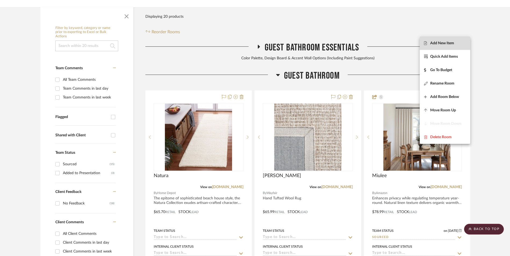
click at [455, 42] on span "Add New Item" at bounding box center [445, 43] width 42 height 5
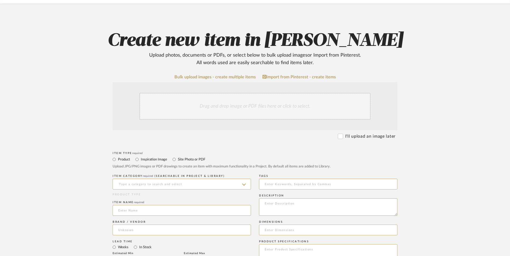
scroll to position [81, 0]
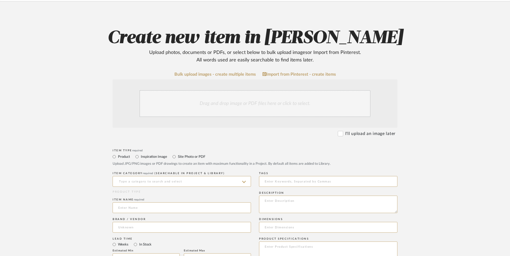
click at [248, 90] on div "Drag and drop image or PDF files here or click to select." at bounding box center [254, 103] width 231 height 27
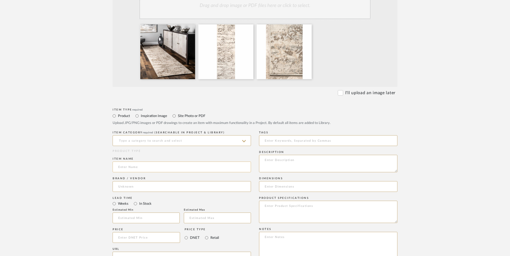
scroll to position [188, 0]
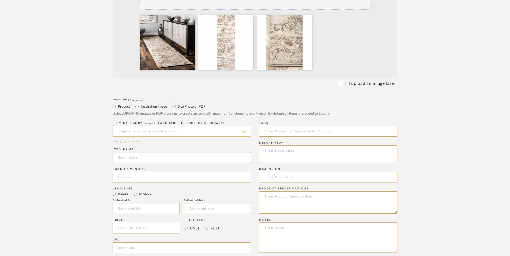
click at [159, 126] on input at bounding box center [181, 131] width 138 height 11
click at [154, 99] on div "Runners" at bounding box center [182, 102] width 138 height 14
type input "Runners"
click at [144, 152] on input at bounding box center [181, 157] width 138 height 11
type input "[PERSON_NAME]"
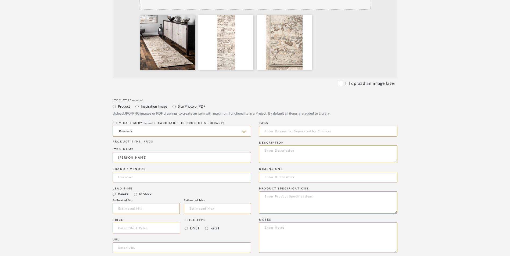
click at [134, 172] on input at bounding box center [181, 177] width 138 height 11
click at [139, 148] on mat-option "Wayfair" at bounding box center [182, 148] width 138 height 14
type input "Wayfair"
click at [133, 191] on input "In Stock" at bounding box center [135, 194] width 6 height 6
radio input "true"
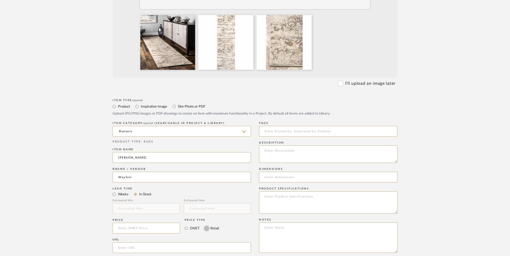
drag, startPoint x: 204, startPoint y: 185, endPoint x: 216, endPoint y: 174, distance: 16.7
click at [204, 225] on input "Retail" at bounding box center [206, 228] width 6 height 6
radio input "true"
click at [158, 223] on input at bounding box center [145, 228] width 67 height 11
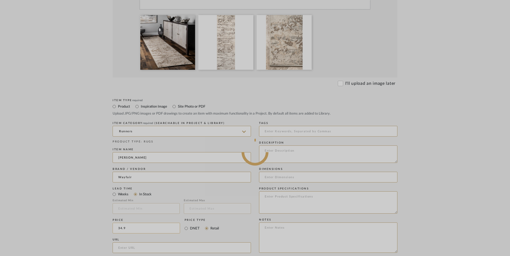
type input "34.99"
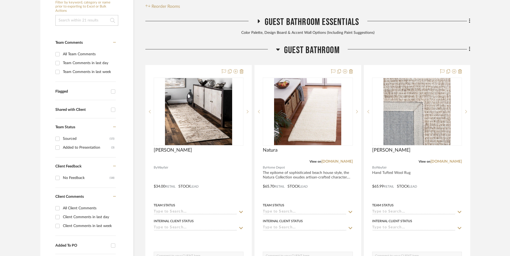
scroll to position [163, 0]
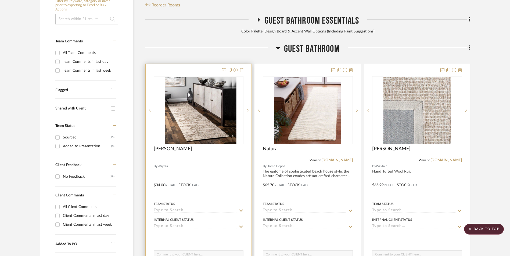
click at [200, 77] on img at bounding box center [198, 110] width 67 height 67
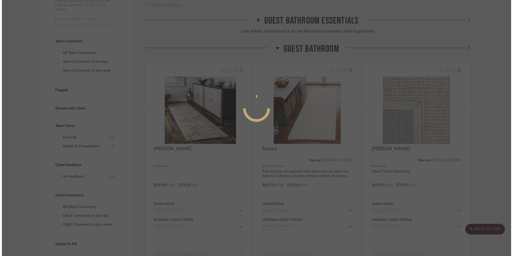
scroll to position [0, 0]
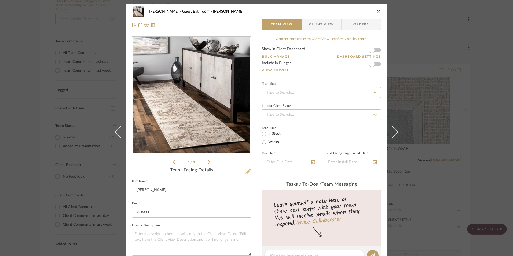
click at [248, 174] on icon at bounding box center [248, 171] width 5 height 5
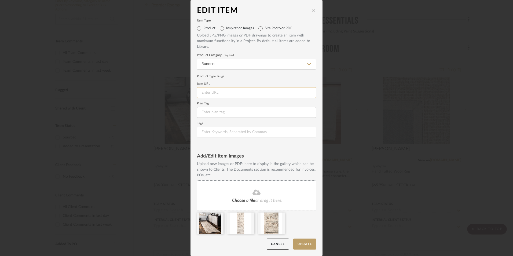
click at [224, 93] on input at bounding box center [256, 92] width 119 height 11
paste input "[URL][DOMAIN_NAME][PERSON_NAME]"
type input "[URL][DOMAIN_NAME][PERSON_NAME]"
click at [310, 242] on button "Update" at bounding box center [304, 244] width 23 height 11
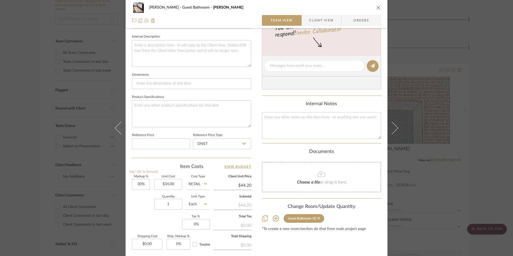
scroll to position [215, 0]
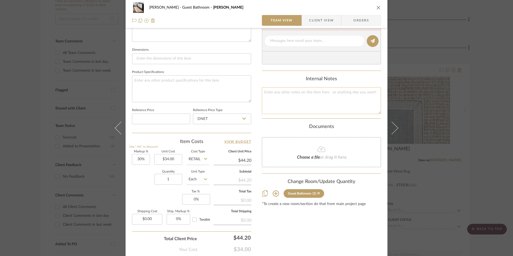
click at [283, 98] on textarea at bounding box center [321, 100] width 119 height 27
paste textarea "Option 1: ETA: SKU: Reviews - Stars Return | Refund Policy:"
click at [281, 89] on textarea "Option 1: ETA: SKU: Reviews - Stars Return | Refund Policy:" at bounding box center [321, 100] width 119 height 27
click at [310, 112] on textarea "Option 1: Runners - Select: Beige ETA: SKU: Reviews - Stars Return | Refund Pol…" at bounding box center [321, 100] width 119 height 27
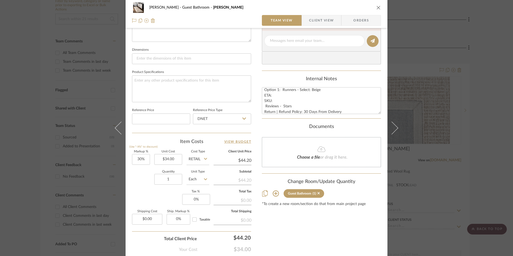
type textarea "Option 1: Runners - Select: Beige ETA: SKU: Reviews - Stars Return | Refund Pol…"
click at [276, 92] on textarea "Option 1: Runners - Select: Beige ETA: SKU: Reviews - Stars Return | Refund Pol…" at bounding box center [321, 100] width 119 height 27
click at [275, 95] on textarea "Option 1: Runners - Select: Beige ETA: SKU: Reviews - Stars Return | Refund Pol…" at bounding box center [321, 100] width 119 height 27
click at [279, 101] on textarea "Option 1: Runners - Select: Beige ETA: [DATE] SKU: Reviews - Stars Return | Ref…" at bounding box center [321, 100] width 119 height 27
paste textarea "W006632236"
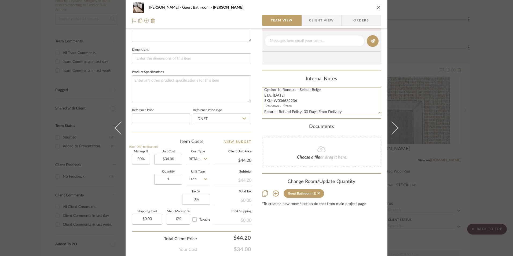
type textarea "Option 1: Runners - Select: Beige ETA: [DATE] SKU: W006632236 Reviews - Stars R…"
click at [262, 105] on textarea "Option 1: Runners - Select: Beige ETA: [DATE] SKU: W006632236 Reviews - Stars R…" at bounding box center [321, 100] width 119 height 27
click at [307, 108] on textarea "Option 1: Runners - Select: Beige ETA: [DATE] SKU: W006632236 1,453 Reviews - 4…" at bounding box center [321, 100] width 119 height 27
type textarea "Option 1: Runners - Select: Beige ETA: [DATE] SKU: W006632236 1,453 Reviews - 4…"
click at [213, 119] on input "DNET" at bounding box center [222, 119] width 58 height 11
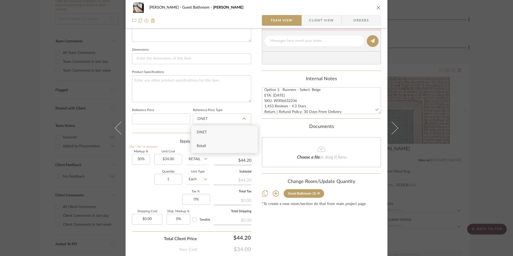
click at [211, 147] on div "Retail" at bounding box center [224, 146] width 66 height 14
type input "Retail"
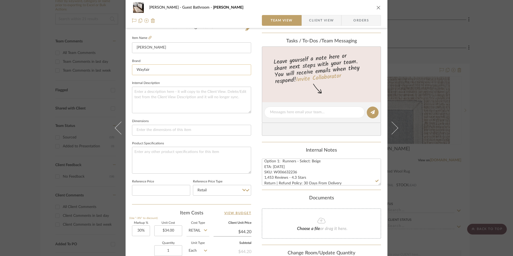
scroll to position [134, 0]
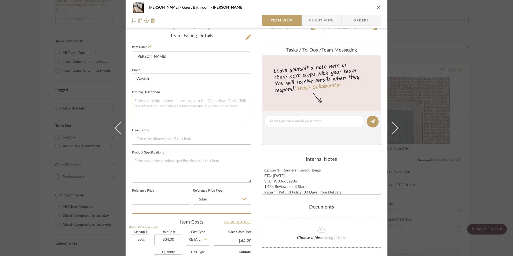
click at [218, 107] on textarea at bounding box center [191, 109] width 119 height 27
paste textarea "This vintage Persian area rug is the missing piece your space has been missing.…"
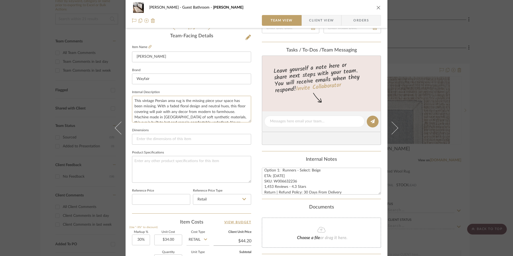
scroll to position [8, 0]
type textarea "This vintage Persian area rug is the missing piece your space has been missing.…"
click at [183, 140] on input at bounding box center [191, 139] width 119 height 11
paste input "Runner 2'6" x 6'"
type input "Runner 2'6" x 6'"
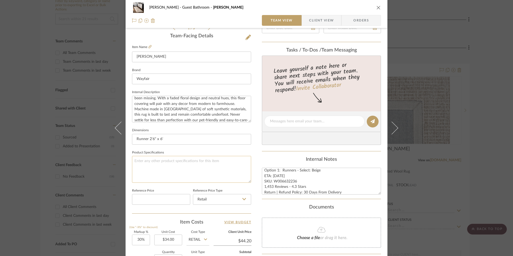
click at [192, 171] on textarea at bounding box center [191, 169] width 119 height 27
paste textarea "Polypropylene Plastic"
type textarea "Polypropylene Plastic"
click at [252, 158] on div "[PERSON_NAME] Guest Bathroom [PERSON_NAME] Team View Client View Orders 1 / 3 T…" at bounding box center [257, 118] width 262 height 496
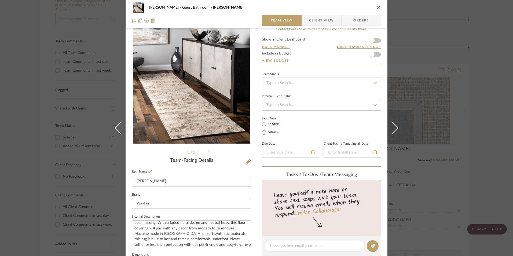
scroll to position [0, 0]
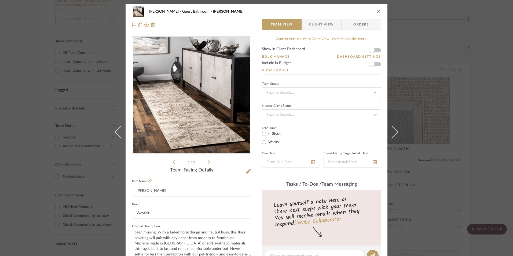
click at [377, 11] on icon "close" at bounding box center [379, 11] width 4 height 4
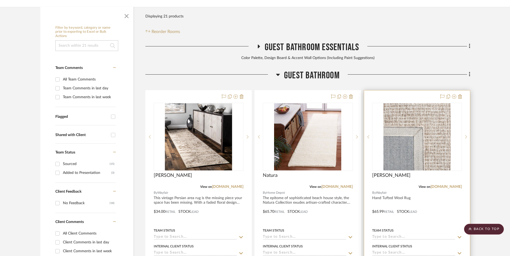
scroll to position [137, 0]
click at [409, 111] on img at bounding box center [416, 137] width 67 height 67
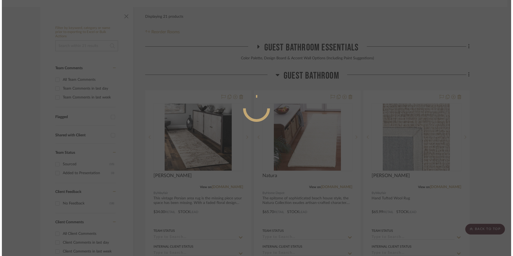
scroll to position [0, 0]
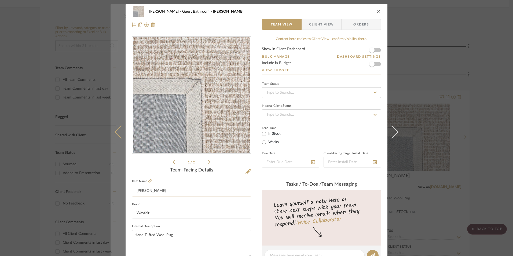
drag, startPoint x: 151, startPoint y: 193, endPoint x: 123, endPoint y: 190, distance: 28.3
click at [122, 191] on mat-dialog-content "[PERSON_NAME] Guest Bathroom Eliesha Team View Client View Orders 1 / 2 Team-Fa…" at bounding box center [257, 252] width 292 height 496
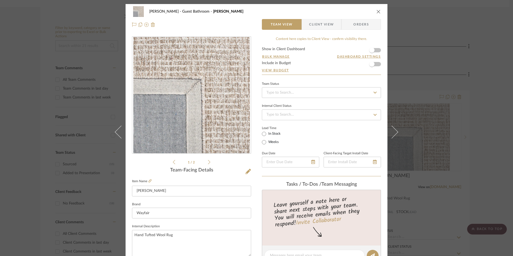
drag, startPoint x: 481, startPoint y: 138, endPoint x: 475, endPoint y: 145, distance: 9.0
click at [481, 138] on div "[PERSON_NAME] Guest Bathroom Eliesha Team View Client View Orders 1 / 2 Team-Fa…" at bounding box center [256, 128] width 513 height 256
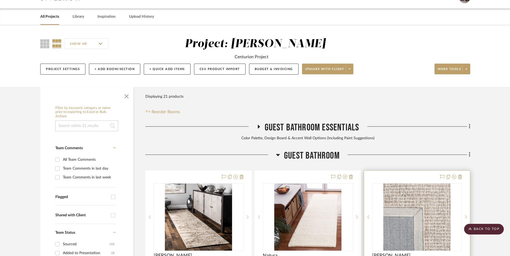
scroll to position [56, 0]
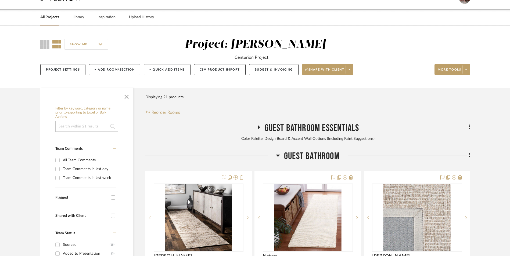
click at [258, 125] on icon at bounding box center [258, 127] width 6 height 4
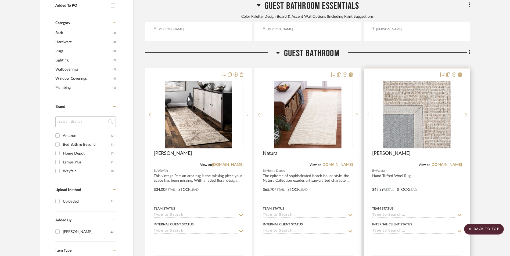
scroll to position [405, 0]
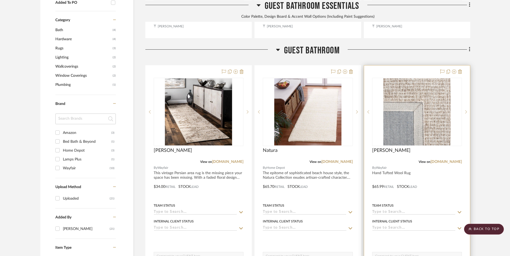
click at [419, 78] on img "0" at bounding box center [416, 111] width 67 height 67
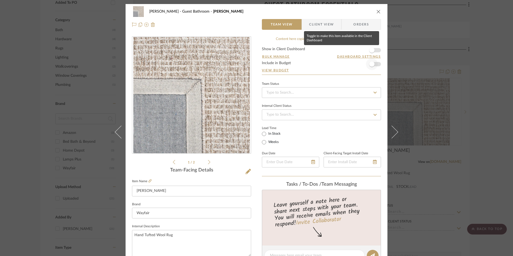
drag, startPoint x: 374, startPoint y: 50, endPoint x: 366, endPoint y: 67, distance: 18.6
click at [374, 50] on span "button" at bounding box center [372, 50] width 12 height 12
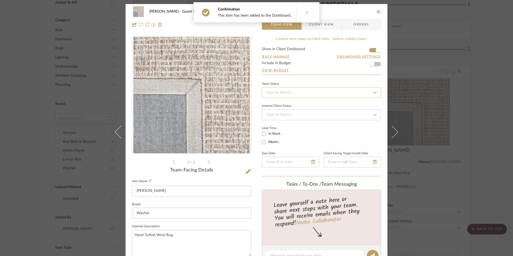
click at [322, 92] on input at bounding box center [321, 92] width 119 height 11
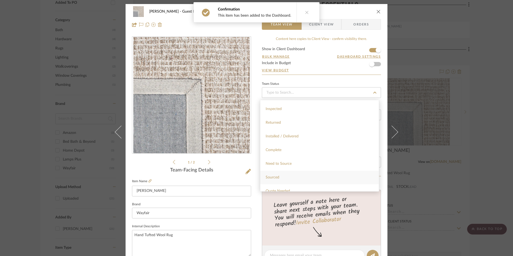
click at [289, 180] on div "Sourced" at bounding box center [319, 178] width 119 height 14
type input "[DATE]"
type input "Sourced"
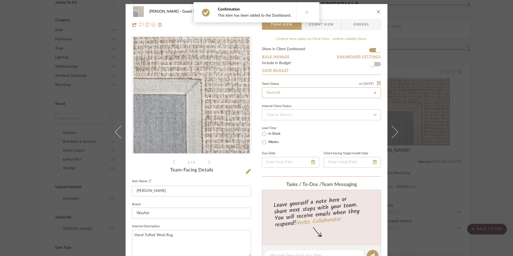
type input "[DATE]"
type input "Sourced"
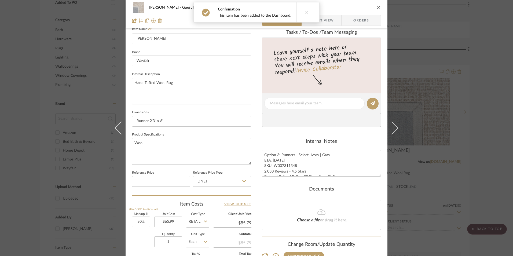
scroll to position [161, 0]
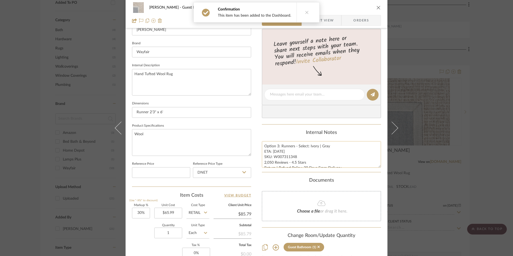
click at [292, 161] on textarea "Option 3: Runners - Select: Ivory | Gray ETA: [DATE] SKU: W007311348 2,050 Revi…" at bounding box center [321, 154] width 119 height 27
drag, startPoint x: 295, startPoint y: 155, endPoint x: 273, endPoint y: 157, distance: 22.1
click at [273, 157] on textarea "Option 3: Runners - Select: Ivory | Gray ETA: [DATE] SKU: W007311348 2,050 Revi…" at bounding box center [321, 154] width 119 height 27
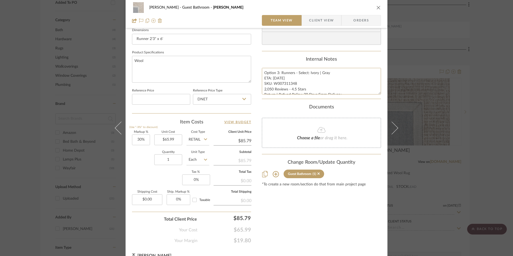
scroll to position [244, 0]
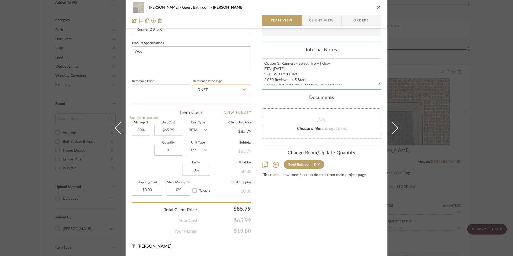
click at [214, 90] on input "DNET" at bounding box center [222, 90] width 58 height 11
click at [211, 117] on div "Retail" at bounding box center [224, 117] width 66 height 14
type input "Retail"
type input "30"
click at [144, 133] on input "30" at bounding box center [141, 130] width 18 height 11
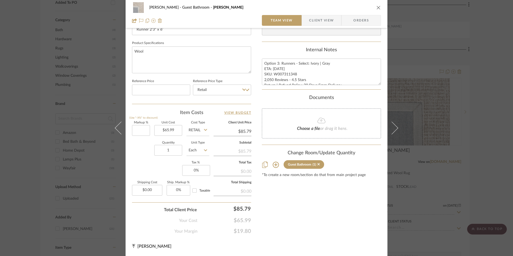
click at [141, 160] on div "Quantity 1 Unit Type Each" at bounding box center [170, 150] width 77 height 19
type input "0%"
type input "$65.99"
click at [192, 172] on input "0" at bounding box center [196, 170] width 28 height 11
type input "8.25%"
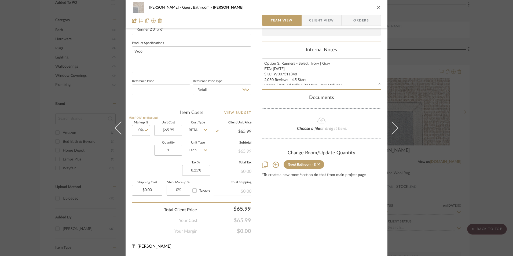
click at [286, 219] on div "Content here copies to Client View - confirm visibility there. Show in Client D…" at bounding box center [321, 14] width 119 height 442
click at [359, 20] on span "Orders" at bounding box center [361, 20] width 27 height 11
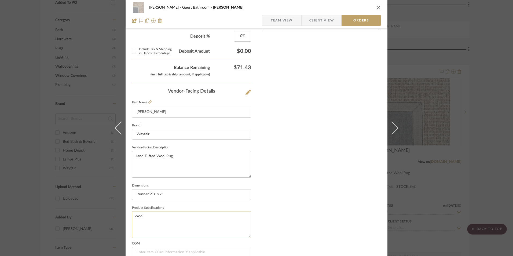
scroll to position [315, 0]
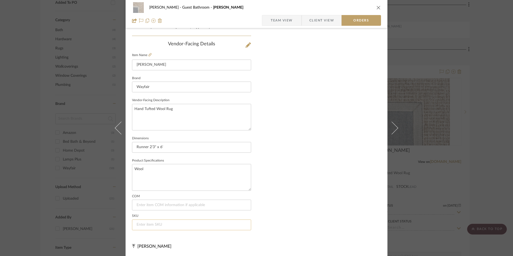
click at [153, 225] on input at bounding box center [191, 225] width 119 height 11
paste input "W007311348"
type input "W007311348"
click at [268, 20] on span "button" at bounding box center [266, 20] width 9 height 11
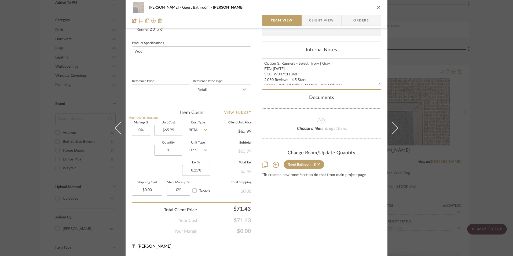
scroll to position [244, 0]
click at [269, 68] on textarea "Option 3: Runners - Select: Ivory | Gray ETA: [DATE] SKU: W007311348 2,050 Revi…" at bounding box center [321, 72] width 119 height 27
drag, startPoint x: 262, startPoint y: 62, endPoint x: 348, endPoint y: 95, distance: 91.7
click at [350, 96] on div "Content here copies to Client View - confirm visibility there. Show in Client D…" at bounding box center [321, 14] width 119 height 442
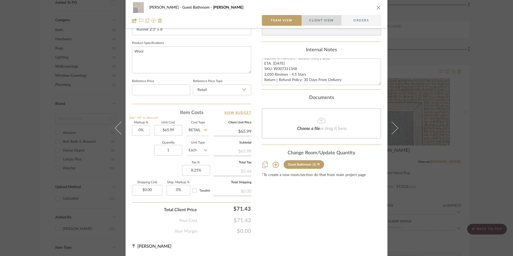
click at [326, 21] on span "Client View" at bounding box center [321, 20] width 25 height 11
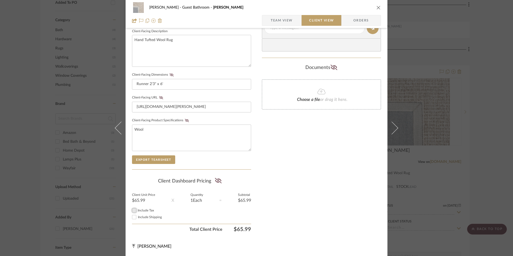
drag, startPoint x: 132, startPoint y: 212, endPoint x: 195, endPoint y: 199, distance: 63.5
click at [132, 212] on input "Include Tax" at bounding box center [134, 210] width 6 height 6
checkbox input "true"
click at [217, 182] on icon at bounding box center [218, 180] width 7 height 5
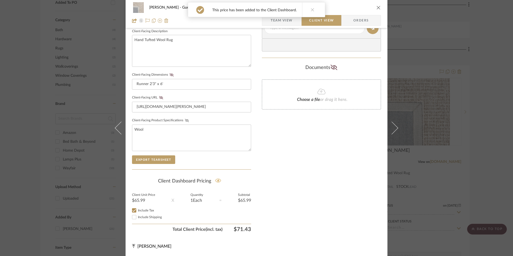
click at [185, 121] on icon at bounding box center [187, 120] width 4 height 3
click at [159, 96] on icon at bounding box center [161, 97] width 4 height 3
click at [170, 75] on icon at bounding box center [172, 74] width 4 height 3
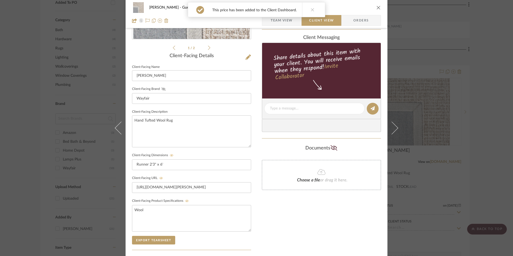
click at [162, 88] on icon at bounding box center [164, 89] width 4 height 3
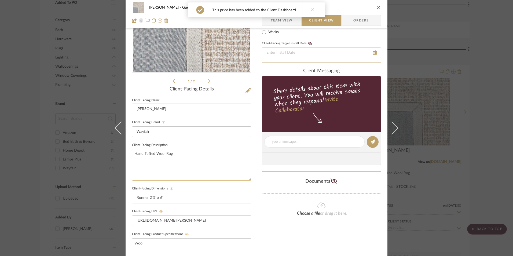
scroll to position [7, 0]
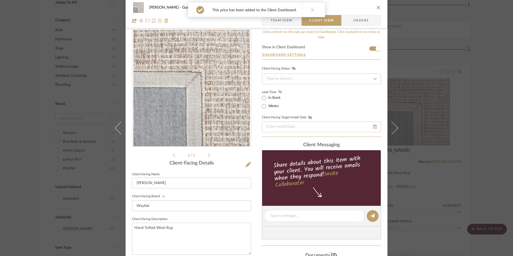
click at [279, 91] on icon at bounding box center [280, 91] width 4 height 3
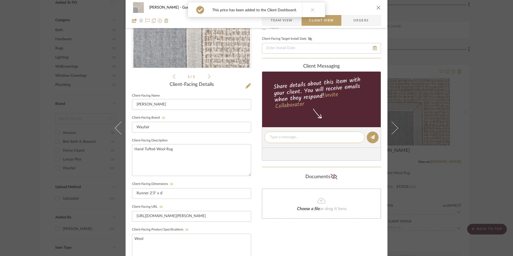
scroll to position [88, 0]
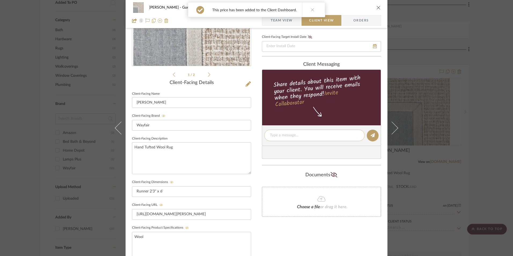
click at [282, 137] on textarea at bounding box center [314, 136] width 89 height 6
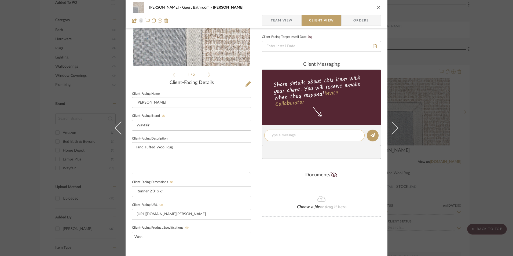
paste textarea "Option 3: Runners - Select: Ivory | Gray ETA: [DATE] SKU: W007311348 2,050 Revi…"
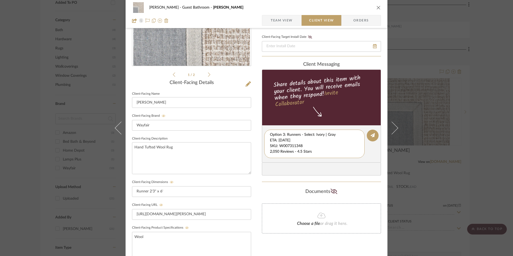
scroll to position [6, 0]
drag, startPoint x: 269, startPoint y: 136, endPoint x: 352, endPoint y: 157, distance: 86.3
click at [361, 158] on editor-of-message "Option 3: Runners - Select: Ivory | Gray ETA: [DATE] SKU: W007311348 2,050 Revi…" at bounding box center [321, 143] width 119 height 37
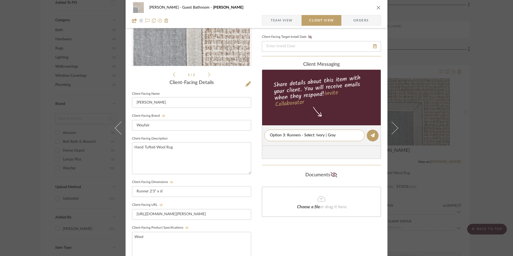
type textarea "Option 3: Runners - Select: Ivory | Gray"
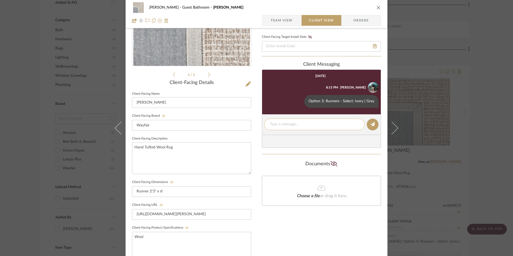
click at [284, 125] on textarea at bounding box center [314, 125] width 89 height 6
paste textarea "ETA: [DATE] SKU: W007311348 2,050 Reviews - 4.5 Stars Return | Refund Policy: 3…"
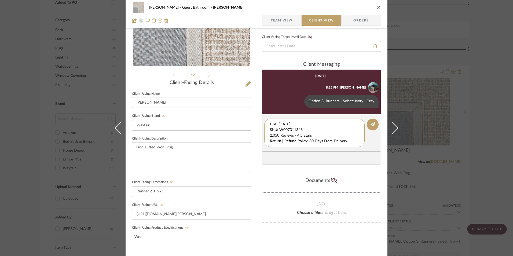
drag, startPoint x: 304, startPoint y: 129, endPoint x: 253, endPoint y: 115, distance: 52.9
click at [249, 117] on div "[PERSON_NAME] Guest Bathroom Eliesha Team View Client View Orders 1 / 2 Client-…" at bounding box center [257, 140] width 262 height 447
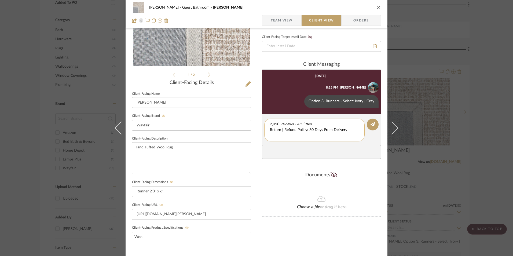
click at [268, 130] on div "2,050 Reviews - 4.5 Stars Return | Refund Policy: 30 Days From Delivery" at bounding box center [314, 130] width 100 height 23
click at [270, 130] on textarea "2,050 Reviews - 4.5 Stars Return | Refund Policy: 30 Days From Delivery" at bounding box center [314, 130] width 89 height 17
drag, startPoint x: 283, startPoint y: 130, endPoint x: 257, endPoint y: 129, distance: 25.8
click at [257, 129] on div "[PERSON_NAME] Guest Bathroom Eliesha Team View Client View Orders 1 / 2 Client-…" at bounding box center [257, 140] width 262 height 447
type textarea "2,050 Reviews - 4.5 Stars"
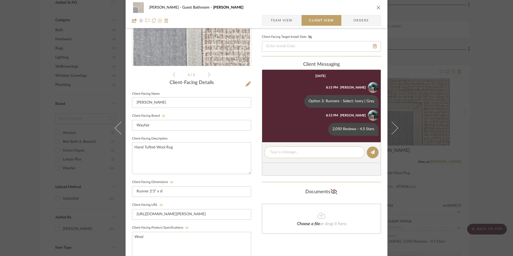
click at [285, 151] on textarea at bounding box center [314, 153] width 89 height 6
paste textarea "Return | Refund Policy: 30 Days From Delivery"
type textarea "Return | Refund Policy: 30 Days From Delivery"
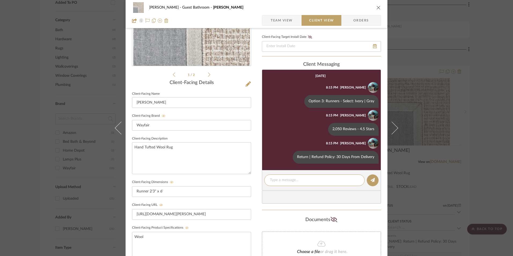
click at [377, 5] on icon "close" at bounding box center [379, 7] width 4 height 4
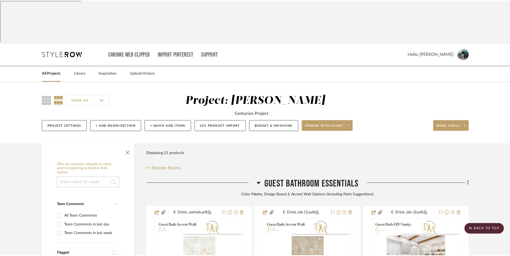
scroll to position [405, 0]
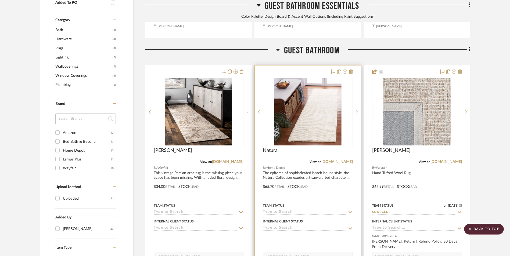
click at [303, 78] on img "0" at bounding box center [307, 111] width 67 height 67
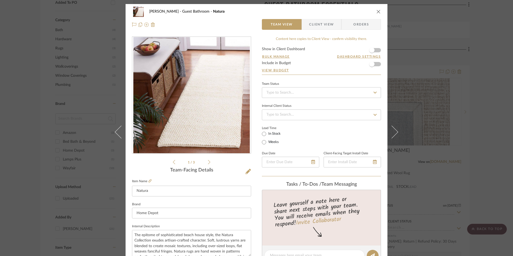
click at [376, 50] on form "Show in Client Dashboard Bulk Manage Dashboard Settings Include in Budget View …" at bounding box center [321, 60] width 119 height 27
click at [369, 49] on span "button" at bounding box center [371, 50] width 5 height 5
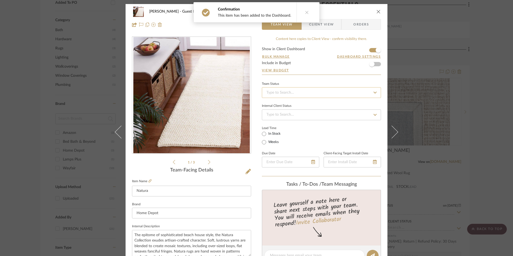
click at [329, 91] on input at bounding box center [321, 92] width 119 height 11
click at [290, 150] on div "Sourced" at bounding box center [319, 151] width 119 height 14
type input "[DATE]"
type input "Sourced"
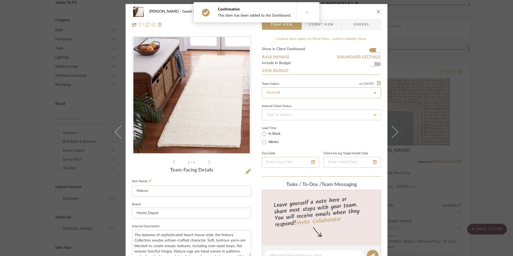
type input "[DATE]"
type input "Sourced"
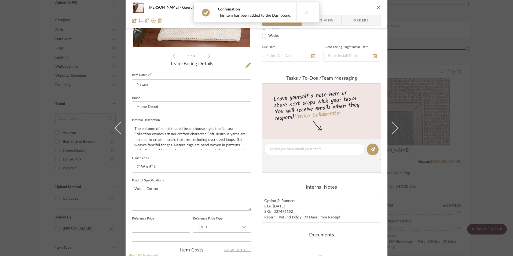
scroll to position [161, 0]
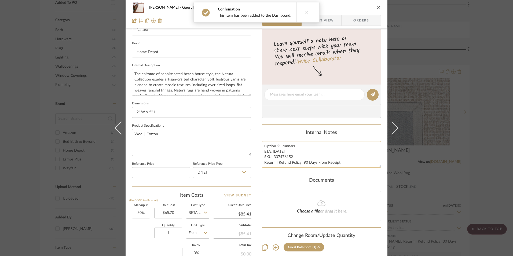
click at [283, 157] on textarea "Option 2: Runners ETA: [DATE] SKU: 337476152 Return | Refund Policy: 90 Days Fr…" at bounding box center [321, 154] width 119 height 27
drag, startPoint x: 291, startPoint y: 158, endPoint x: 273, endPoint y: 158, distance: 18.3
click at [273, 158] on textarea "Option 2: Runners ETA: [DATE] SKU: 337476152 Return | Refund Policy: 90 Days Fr…" at bounding box center [321, 154] width 119 height 27
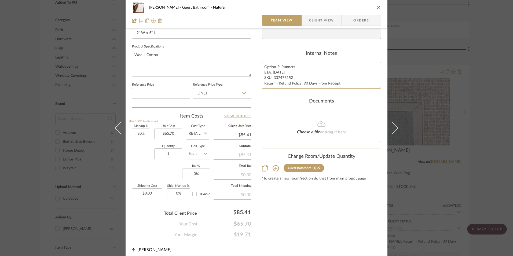
scroll to position [242, 0]
click at [228, 88] on input "DNET" at bounding box center [222, 92] width 58 height 11
drag, startPoint x: 219, startPoint y: 119, endPoint x: 180, endPoint y: 135, distance: 41.8
click at [218, 119] on div "Retail" at bounding box center [224, 119] width 66 height 14
type input "Retail"
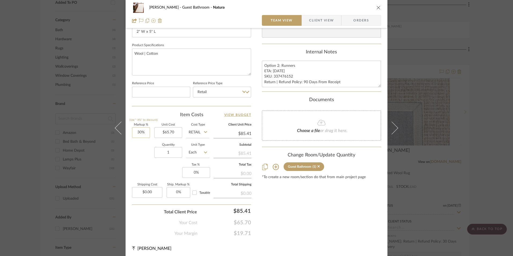
type input "30"
click at [144, 133] on input "30" at bounding box center [141, 132] width 18 height 11
click at [164, 171] on div "Markup % (Use "-X%" to discount) Unit Cost $65.70 Cost Type Retail Client Unit …" at bounding box center [191, 162] width 119 height 78
type input "0%"
type input "$65.70"
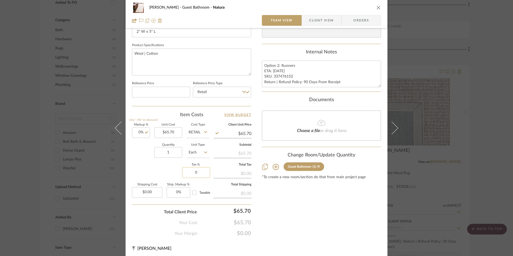
click at [198, 173] on input "0" at bounding box center [196, 172] width 28 height 11
type input "8.25%"
click at [300, 226] on div "Content here copies to Client View - confirm visibility there. Show in Client D…" at bounding box center [321, 16] width 119 height 442
click at [358, 18] on span "Orders" at bounding box center [361, 20] width 27 height 11
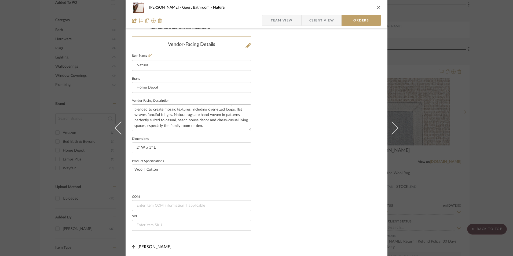
scroll to position [315, 0]
click at [150, 223] on input at bounding box center [191, 225] width 119 height 11
paste input "337476152"
type input "337476152"
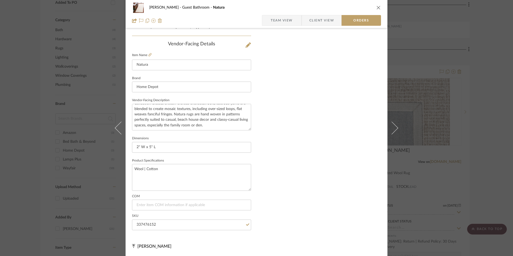
click at [286, 17] on span "Team View" at bounding box center [282, 20] width 22 height 11
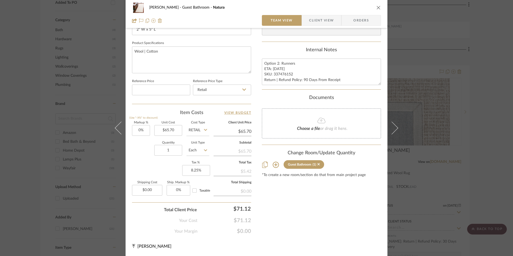
scroll to position [244, 0]
click at [274, 72] on textarea "Option 2: Runners ETA: [DATE] SKU: 337476152 Return | Refund Policy: 90 Days Fr…" at bounding box center [321, 72] width 119 height 27
drag, startPoint x: 263, startPoint y: 63, endPoint x: 350, endPoint y: 93, distance: 92.7
click at [350, 93] on div "Content here copies to Client View - confirm visibility there. Show in Client D…" at bounding box center [321, 14] width 119 height 442
click at [315, 18] on span "Client View" at bounding box center [321, 20] width 25 height 11
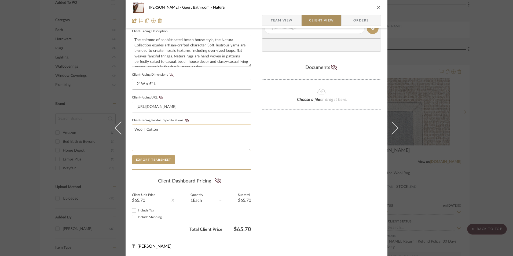
scroll to position [195, 0]
click at [133, 210] on input "Include Tax" at bounding box center [134, 210] width 6 height 6
checkbox input "true"
drag, startPoint x: 214, startPoint y: 181, endPoint x: 211, endPoint y: 178, distance: 4.4
click at [215, 181] on icon at bounding box center [218, 180] width 7 height 5
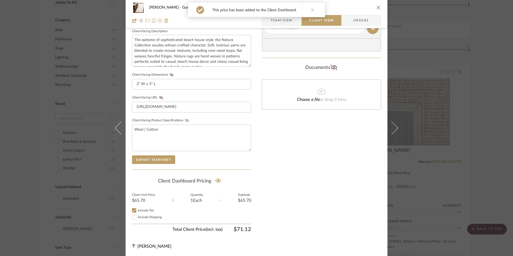
click at [185, 120] on icon at bounding box center [187, 120] width 4 height 3
click at [159, 97] on icon at bounding box center [161, 97] width 4 height 3
click at [170, 75] on icon at bounding box center [172, 74] width 4 height 3
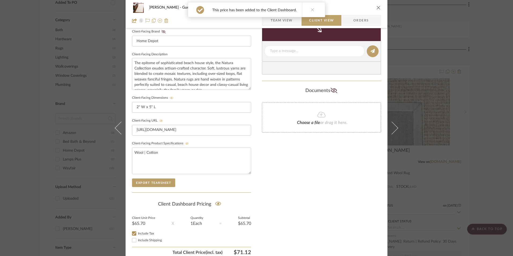
scroll to position [114, 0]
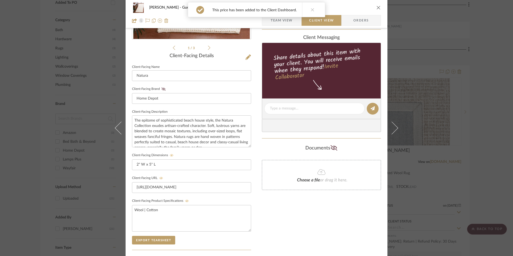
click at [160, 86] on fieldset "Client-Facing Brand Home Depot" at bounding box center [191, 94] width 119 height 19
click at [162, 89] on icon at bounding box center [164, 89] width 4 height 3
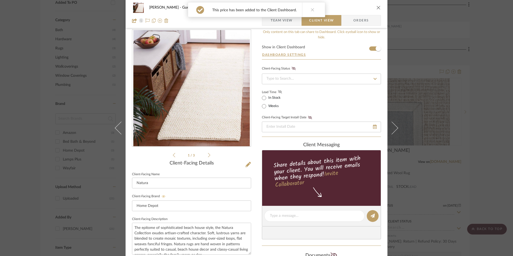
click at [279, 91] on icon at bounding box center [280, 91] width 4 height 3
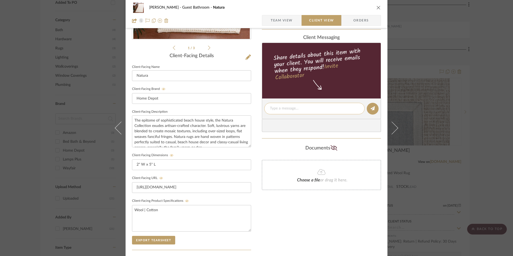
click at [292, 111] on textarea at bounding box center [314, 109] width 89 height 6
paste textarea "Option 2: Runners ETA: [DATE] SKU: 337476152 Return | Refund Policy: 90 Days Fr…"
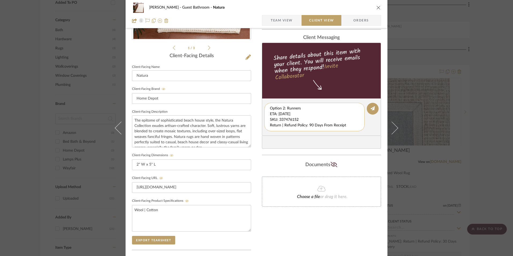
drag, startPoint x: 268, startPoint y: 115, endPoint x: 350, endPoint y: 128, distance: 82.6
click at [352, 128] on textarea "Option 2: Runners ETA: [DATE] SKU: 337476152 Return | Refund Policy: 90 Days Fr…" at bounding box center [314, 117] width 89 height 23
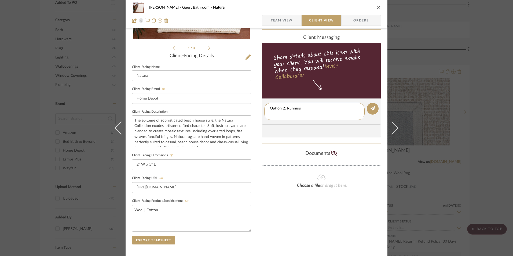
type textarea "Option 2: Runners"
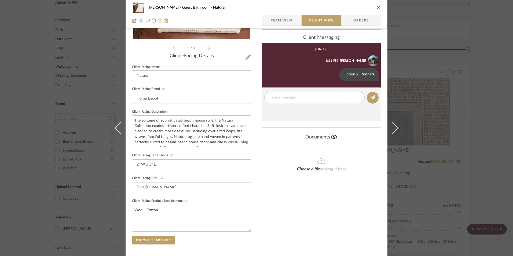
click at [285, 97] on textarea at bounding box center [314, 98] width 89 height 6
paste textarea "ETA: [DATE] SKU: 337476152 Return | Refund Policy: 90 Days From Receipt"
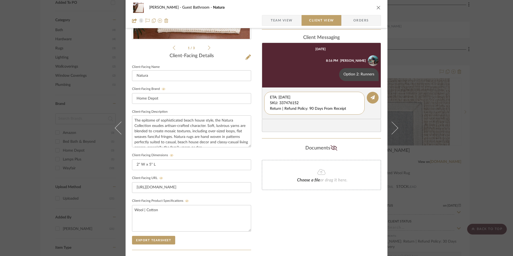
drag, startPoint x: 300, startPoint y: 103, endPoint x: 257, endPoint y: 95, distance: 43.3
click at [257, 95] on div "[PERSON_NAME] Guest Bathroom Natura Team View Client View Orders 1 / 3 Client-F…" at bounding box center [257, 113] width 262 height 447
click at [270, 101] on textarea "Return | Refund Policy: 90 Days From Receipt" at bounding box center [314, 100] width 89 height 11
type textarea "Return | Refund Policy: 90 Days From Receipt"
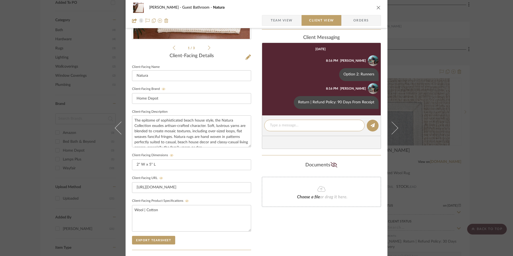
click at [377, 8] on icon "close" at bounding box center [379, 7] width 4 height 4
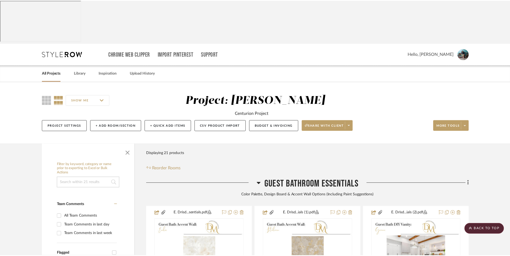
scroll to position [405, 0]
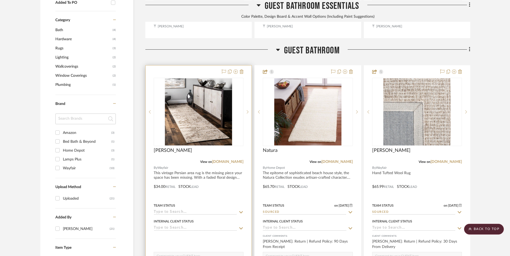
click at [204, 78] on img "0" at bounding box center [198, 111] width 67 height 67
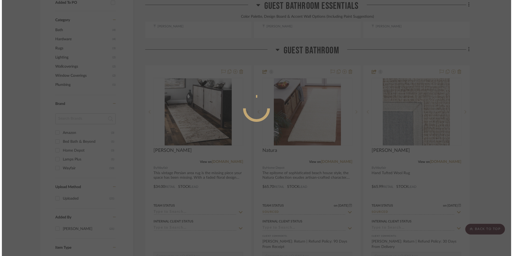
scroll to position [0, 0]
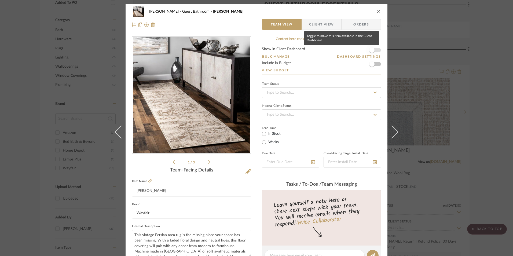
click at [371, 50] on span "button" at bounding box center [371, 50] width 5 height 5
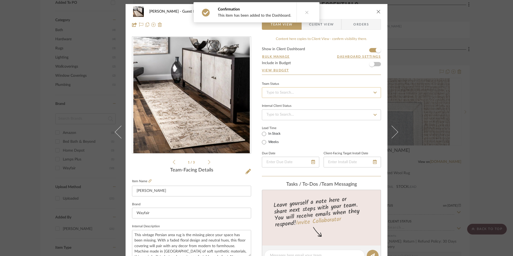
click at [306, 93] on input at bounding box center [321, 92] width 119 height 11
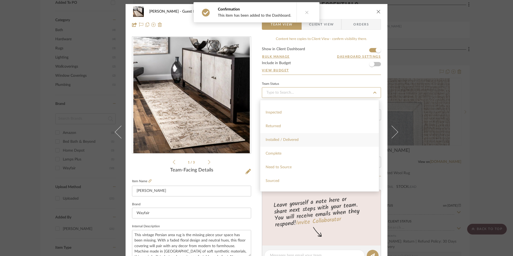
scroll to position [107, 0]
click at [283, 176] on div "Sourced" at bounding box center [319, 178] width 119 height 14
type input "[DATE]"
type input "Sourced"
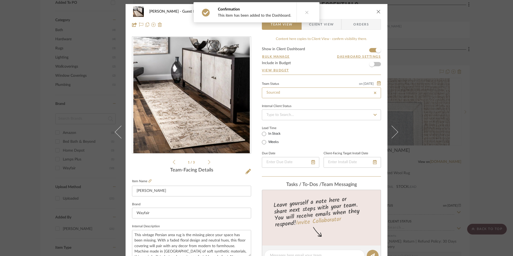
type input "[DATE]"
type input "Sourced"
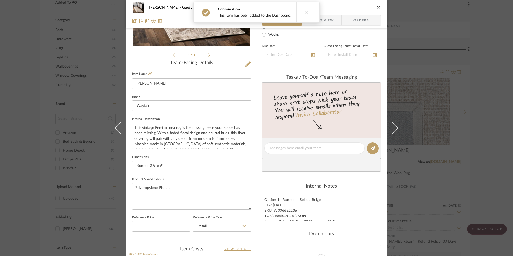
scroll to position [134, 0]
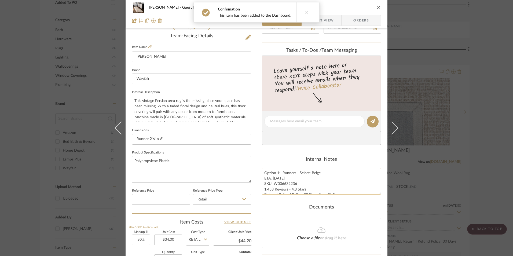
click at [280, 177] on textarea "Option 1: Runners - Select: Beige ETA: [DATE] SKU: W006632236 1,453 Reviews - 4…" at bounding box center [321, 181] width 119 height 27
drag, startPoint x: 294, startPoint y: 184, endPoint x: 272, endPoint y: 184, distance: 22.0
click at [272, 184] on textarea "Option 1: Runners - Select: Beige ETA: [DATE] SKU: W006632236 1,453 Reviews - 4…" at bounding box center [321, 181] width 119 height 27
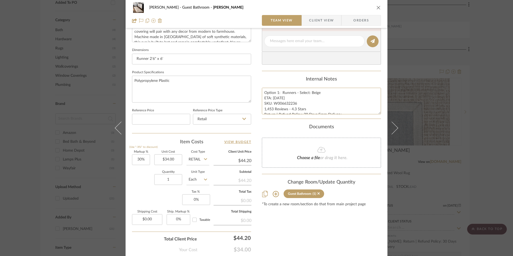
scroll to position [215, 0]
type input "30"
click at [139, 158] on input "30" at bounding box center [141, 159] width 18 height 11
drag, startPoint x: 147, startPoint y: 182, endPoint x: 199, endPoint y: 201, distance: 55.4
click at [148, 182] on div "Quantity 1 Unit Type Each" at bounding box center [170, 179] width 77 height 19
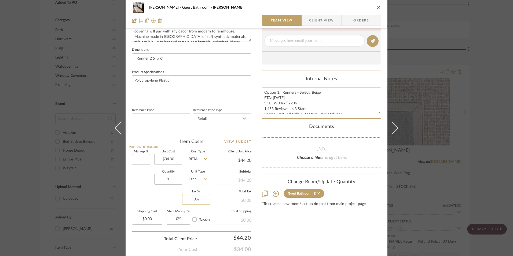
type input "0%"
type input "$34.00"
click at [198, 200] on input "0" at bounding box center [196, 199] width 28 height 11
type input "8.25%"
drag, startPoint x: 168, startPoint y: 196, endPoint x: 171, endPoint y: 182, distance: 14.3
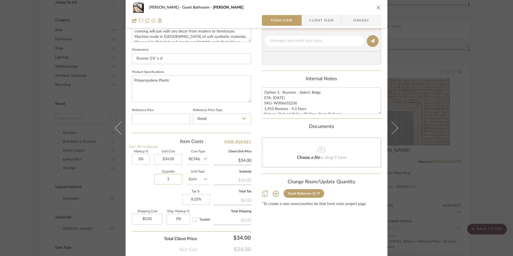
click at [168, 196] on div "Markup % (Use "-X%" to discount) 0% Unit Cost $34.00 Cost Type Retail Client Un…" at bounding box center [191, 189] width 119 height 78
click at [174, 161] on input "34.00" at bounding box center [168, 159] width 28 height 11
type input "$34.99"
click at [168, 191] on div "Markup % (Use "-X%" to discount) 0% Unit Cost $34.99 Cost Type Retail Client Un…" at bounding box center [191, 189] width 119 height 78
type input "$34.99"
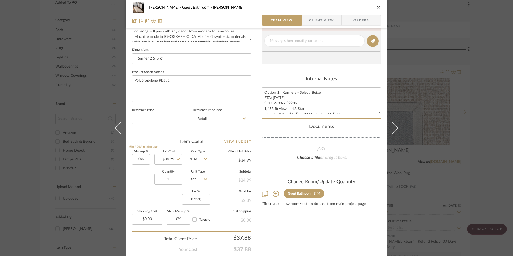
click at [349, 20] on span "Orders" at bounding box center [361, 20] width 27 height 11
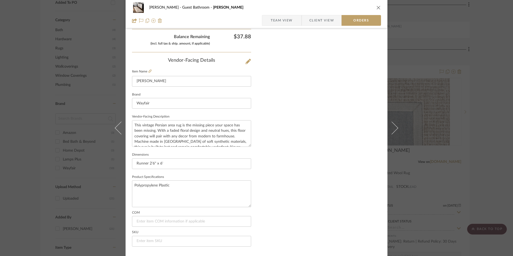
scroll to position [315, 0]
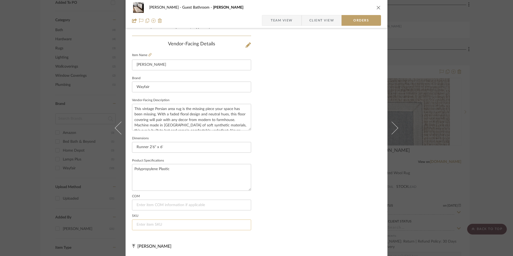
click at [138, 222] on input at bounding box center [191, 225] width 119 height 11
paste input "W006632236"
type input "W006632236"
click at [288, 20] on span "Team View" at bounding box center [282, 20] width 22 height 11
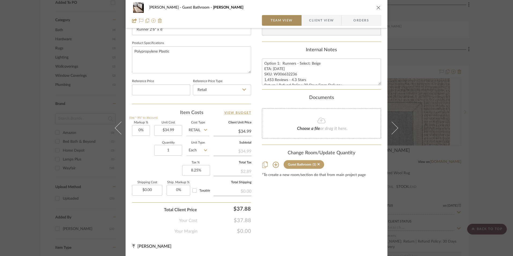
scroll to position [244, 0]
drag, startPoint x: 282, startPoint y: 73, endPoint x: 255, endPoint y: 67, distance: 27.5
click at [282, 73] on textarea "Option 1: Runners - Select: Beige ETA: [DATE] SKU: W006632236 1,453 Reviews - 4…" at bounding box center [321, 72] width 119 height 27
drag, startPoint x: 263, startPoint y: 64, endPoint x: 348, endPoint y: 83, distance: 87.9
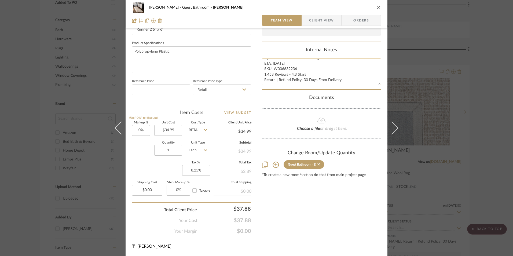
click at [348, 83] on textarea "Option 1: Runners - Select: Beige ETA: [DATE] SKU: W006632236 1,453 Reviews - 4…" at bounding box center [321, 72] width 119 height 27
click at [311, 21] on span "Client View" at bounding box center [321, 20] width 25 height 11
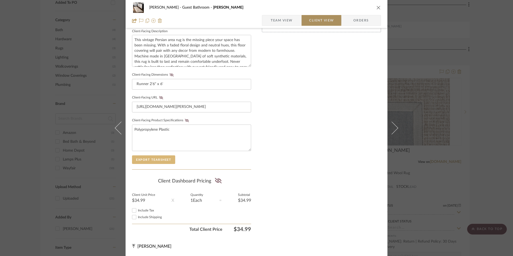
scroll to position [195, 0]
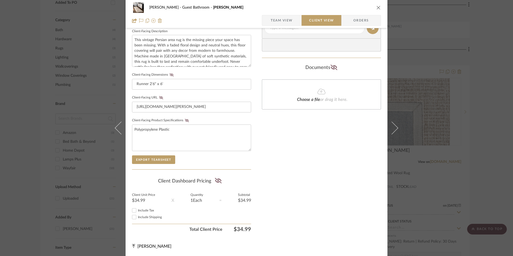
drag, startPoint x: 133, startPoint y: 210, endPoint x: 153, endPoint y: 204, distance: 20.8
click at [135, 209] on input "Include Tax" at bounding box center [134, 210] width 6 height 6
checkbox input "true"
click at [219, 183] on icon at bounding box center [218, 180] width 7 height 5
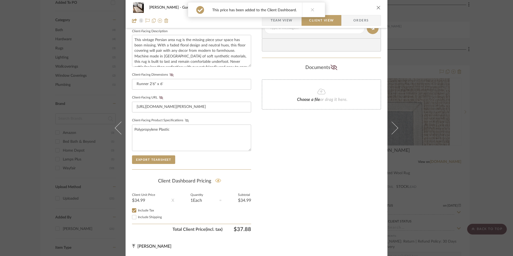
click at [185, 120] on icon at bounding box center [187, 120] width 4 height 3
click at [159, 99] on icon at bounding box center [161, 97] width 4 height 3
click at [170, 76] on icon at bounding box center [172, 74] width 4 height 3
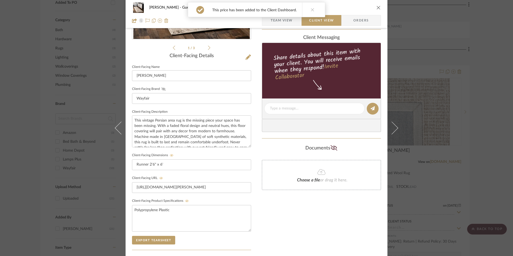
click at [163, 90] on icon at bounding box center [164, 89] width 4 height 3
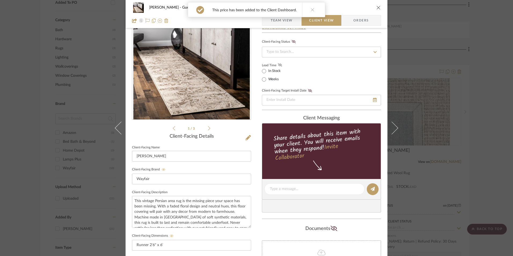
click at [278, 65] on icon at bounding box center [280, 64] width 4 height 3
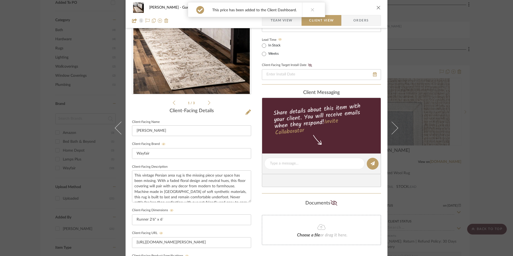
scroll to position [114, 0]
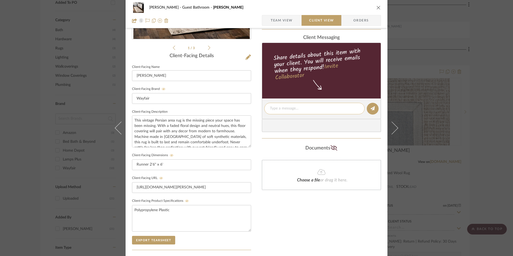
click at [291, 109] on textarea at bounding box center [314, 109] width 89 height 6
paste textarea "Option 1: Runners - Select: Beige ETA: [DATE] SKU: W006632236 1,453 Reviews - 4…"
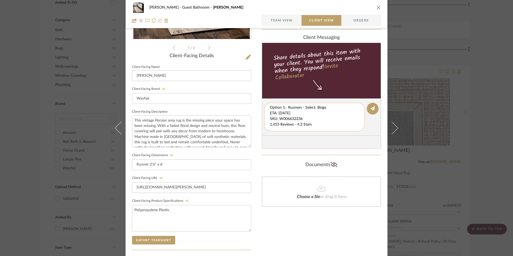
scroll to position [6, 0]
drag, startPoint x: 268, startPoint y: 109, endPoint x: 324, endPoint y: 125, distance: 57.5
click at [355, 132] on editor-of-message "Option 1: Runners - Select: Beige ETA: [DATE] SKU: W006632236 1,453 Reviews - 4…" at bounding box center [321, 117] width 119 height 37
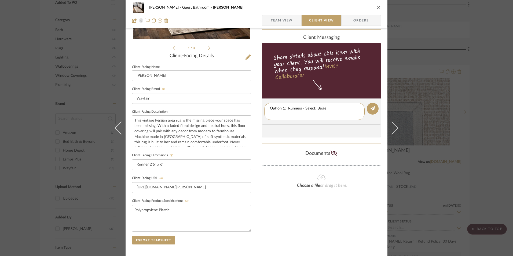
scroll to position [0, 0]
type textarea "Option 1: Runners - Select: Beige"
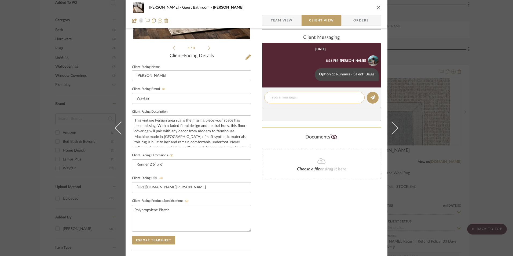
click at [291, 97] on textarea at bounding box center [314, 98] width 89 height 6
paste textarea "ETA: [DATE] SKU: W006632236 1,453 Reviews - 4.3 Stars Return | Refund Policy: 3…"
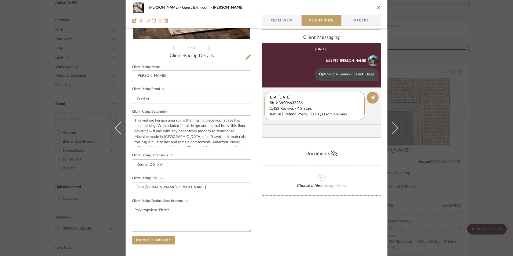
drag, startPoint x: 305, startPoint y: 102, endPoint x: 255, endPoint y: 92, distance: 51.2
click at [255, 92] on div "[PERSON_NAME] Guest Bathroom [PERSON_NAME] Team View Client View Orders 1 / 3 C…" at bounding box center [257, 113] width 262 height 447
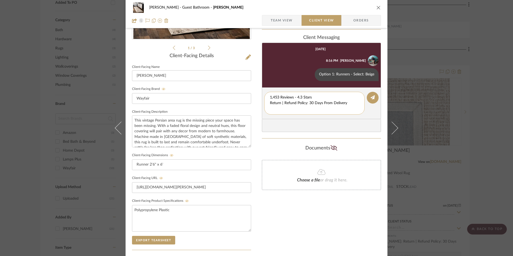
click at [270, 102] on textarea "1,453 Reviews - 4.3 Stars Return | Refund Policy: 30 Days From Delivery" at bounding box center [314, 103] width 89 height 17
drag, startPoint x: 339, startPoint y: 103, endPoint x: 245, endPoint y: 102, distance: 94.0
click at [237, 103] on div "[PERSON_NAME] Guest Bathroom [PERSON_NAME] Team View Client View Orders 1 / 3 C…" at bounding box center [257, 113] width 262 height 447
type textarea "1,453 Reviews - 4.3 Stars"
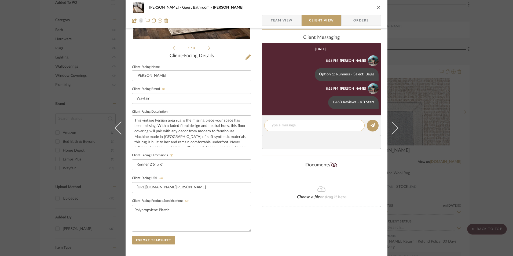
click at [307, 123] on textarea at bounding box center [314, 126] width 89 height 6
paste textarea "Return | Refund Policy: 30 Days From Delivery"
type textarea "Return | Refund Policy: 30 Days From Delivery"
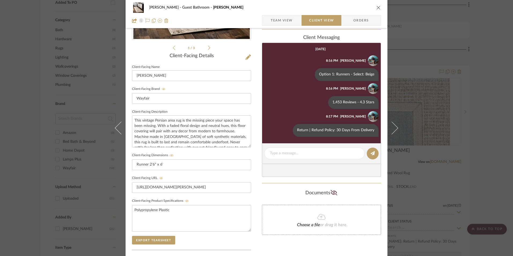
click at [378, 8] on icon "close" at bounding box center [379, 7] width 4 height 4
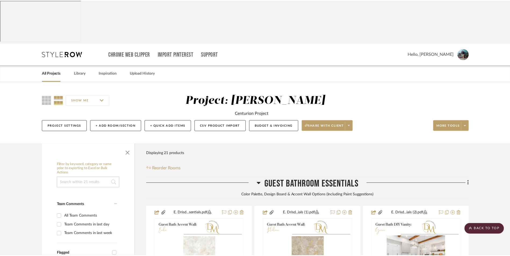
scroll to position [405, 0]
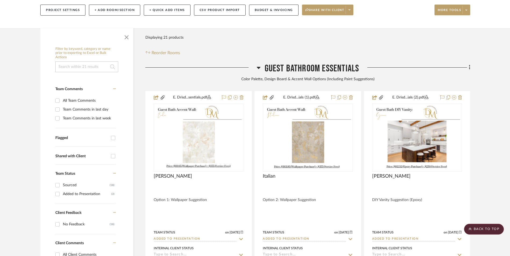
scroll to position [56, 0]
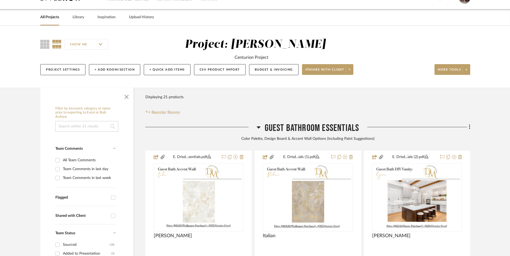
drag, startPoint x: 491, startPoint y: 228, endPoint x: 149, endPoint y: 80, distance: 372.0
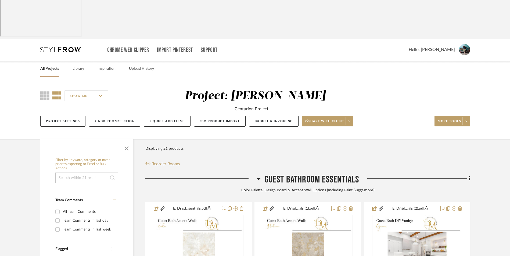
scroll to position [0, 0]
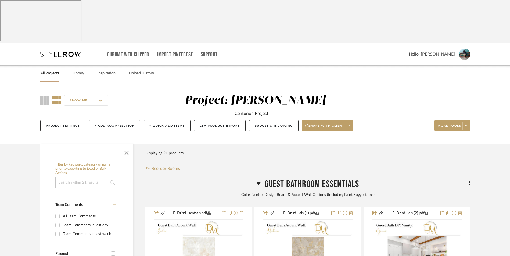
click at [52, 70] on link "All Projects" at bounding box center [49, 73] width 19 height 7
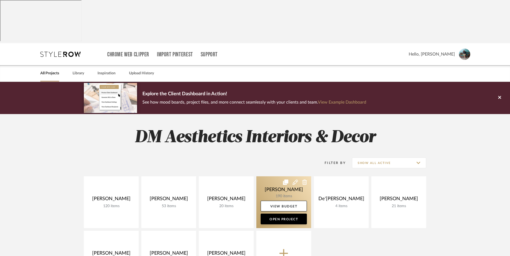
click at [275, 176] on link at bounding box center [283, 202] width 55 height 52
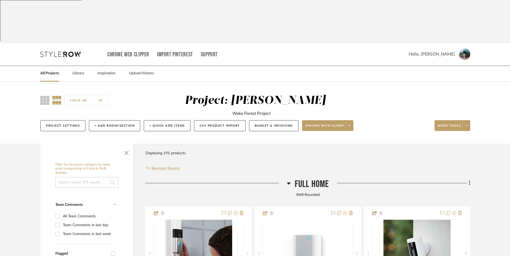
click at [289, 183] on icon at bounding box center [288, 184] width 4 height 2
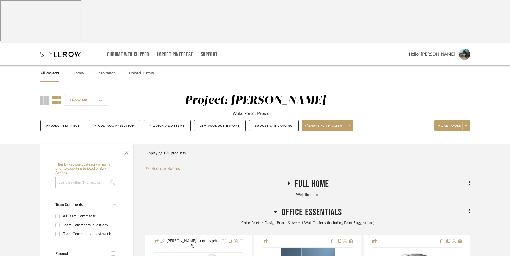
click at [274, 208] on icon at bounding box center [275, 211] width 4 height 6
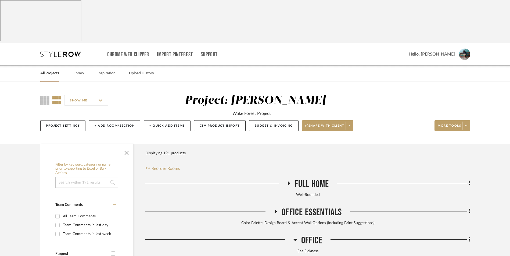
click at [294, 236] on icon at bounding box center [295, 239] width 4 height 6
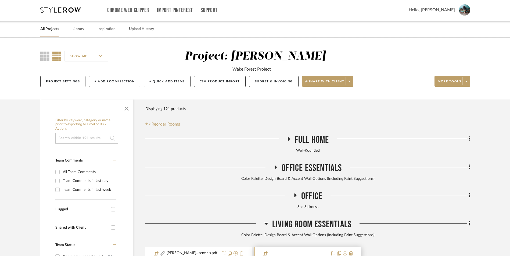
scroll to position [107, 0]
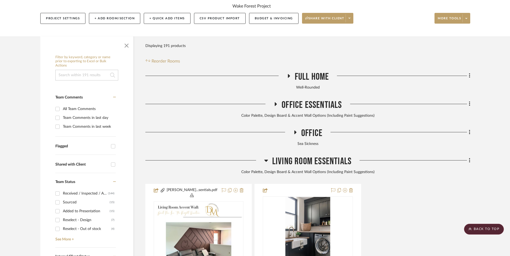
click at [265, 160] on icon at bounding box center [266, 161] width 4 height 2
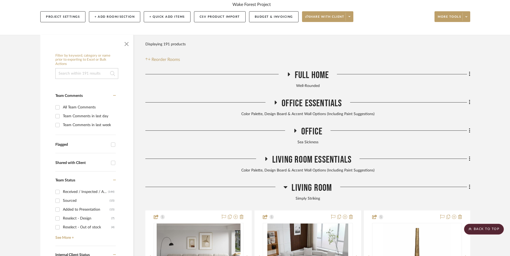
scroll to position [161, 0]
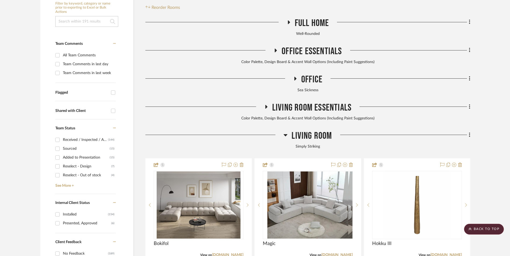
click at [286, 134] on icon at bounding box center [285, 135] width 4 height 2
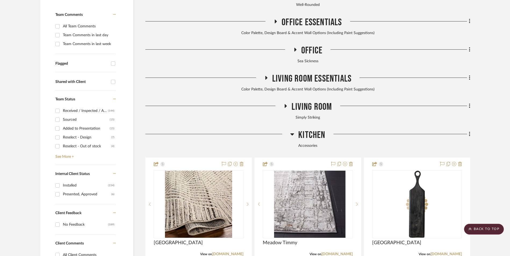
scroll to position [215, 0]
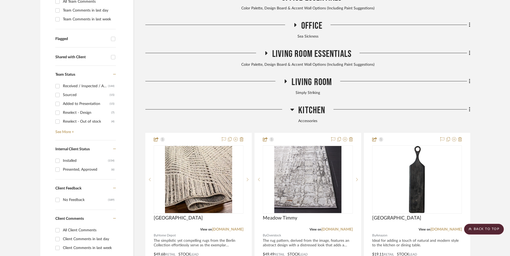
click at [291, 106] on icon at bounding box center [292, 109] width 4 height 6
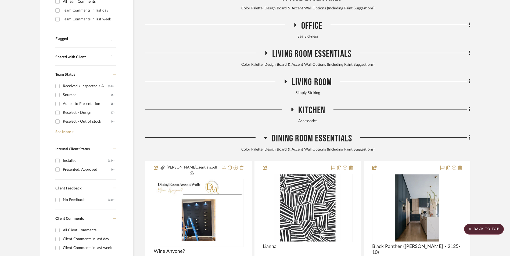
click at [265, 137] on icon at bounding box center [265, 138] width 4 height 2
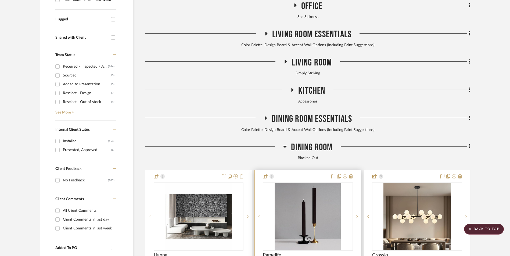
scroll to position [268, 0]
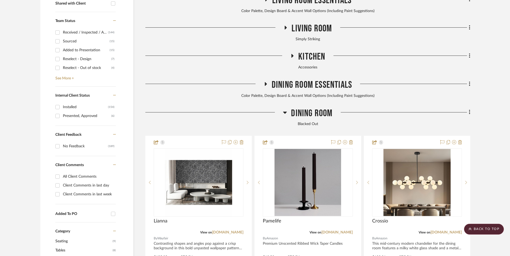
click at [285, 109] on icon at bounding box center [285, 112] width 4 height 6
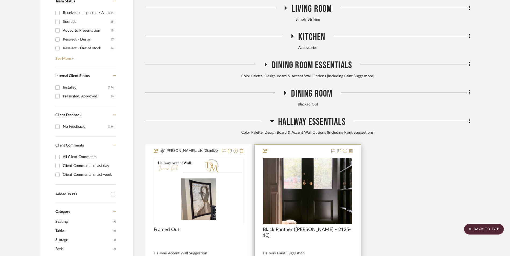
scroll to position [322, 0]
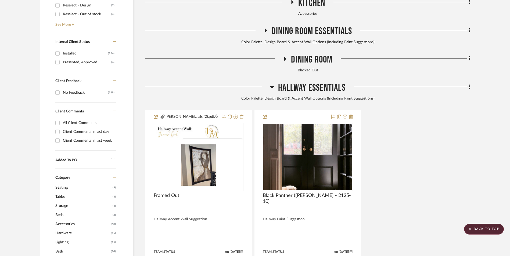
click at [271, 86] on icon at bounding box center [272, 87] width 4 height 2
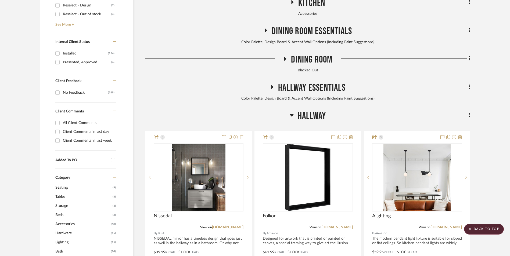
click at [292, 112] on icon at bounding box center [291, 115] width 4 height 6
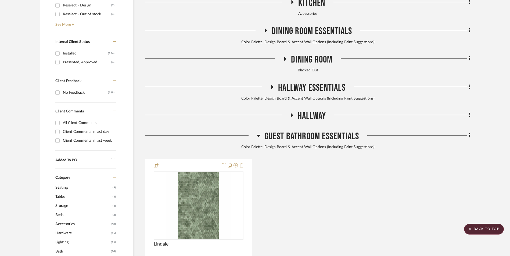
click at [257, 132] on icon at bounding box center [258, 135] width 4 height 6
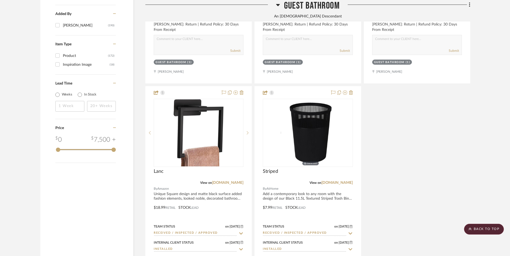
scroll to position [913, 0]
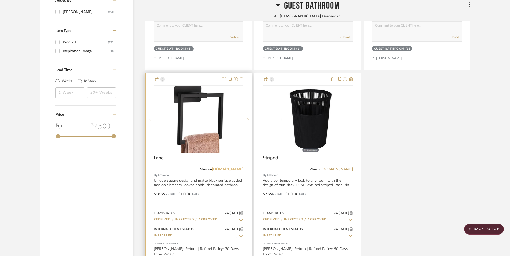
click at [234, 168] on link "[DOMAIN_NAME]" at bounding box center [227, 170] width 31 height 4
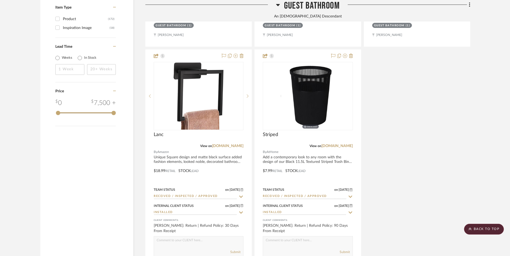
scroll to position [1020, 0]
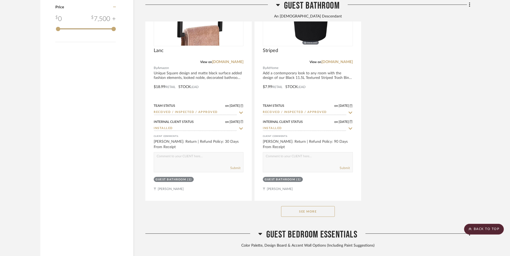
click at [321, 206] on button "See More" at bounding box center [308, 211] width 54 height 11
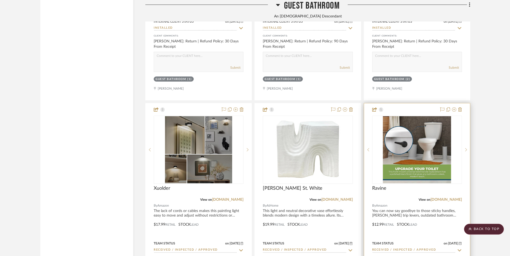
scroll to position [1154, 0]
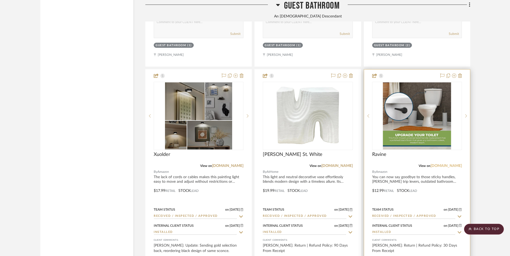
click at [453, 164] on link "[DOMAIN_NAME]" at bounding box center [445, 166] width 31 height 4
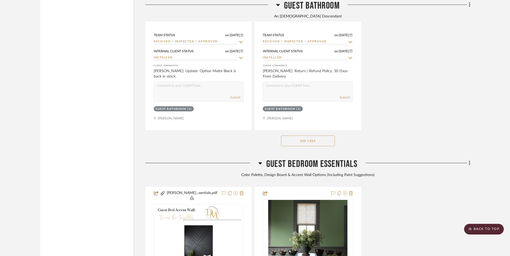
scroll to position [2550, 0]
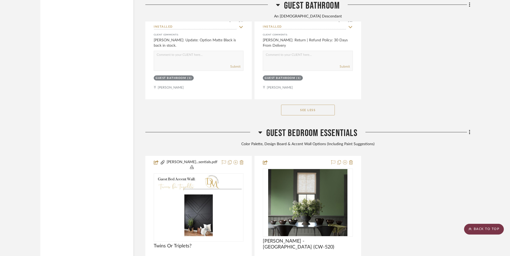
click at [480, 230] on scroll-to-top-button "BACK TO TOP" at bounding box center [484, 229] width 40 height 11
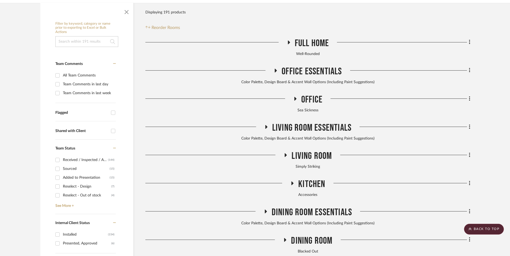
scroll to position [0, 0]
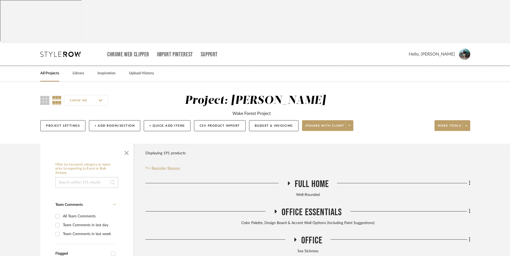
click at [51, 70] on link "All Projects" at bounding box center [49, 73] width 19 height 7
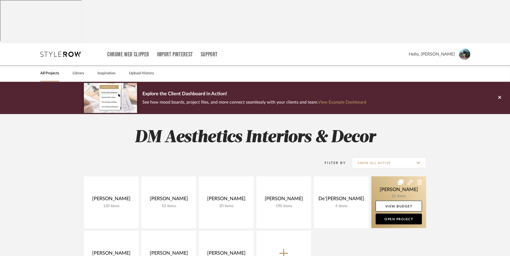
click at [383, 176] on link at bounding box center [398, 202] width 55 height 52
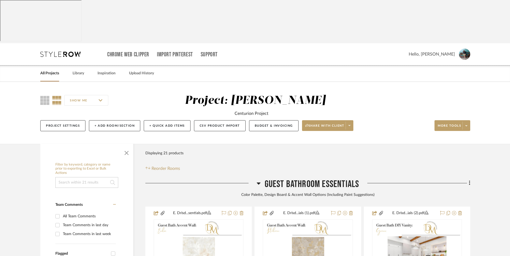
click at [258, 183] on icon at bounding box center [258, 184] width 4 height 2
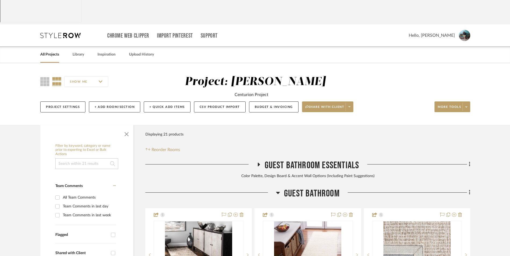
scroll to position [54, 0]
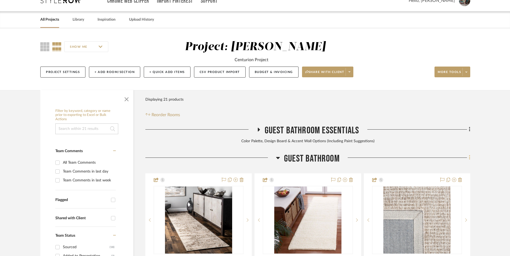
click at [468, 155] on icon at bounding box center [469, 158] width 2 height 6
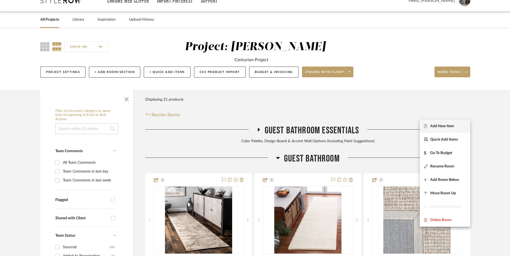
click at [445, 123] on button "Add New Item" at bounding box center [444, 125] width 50 height 13
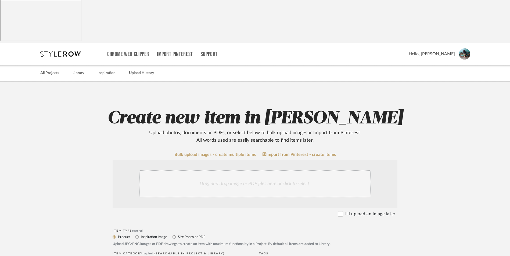
scroll to position [107, 0]
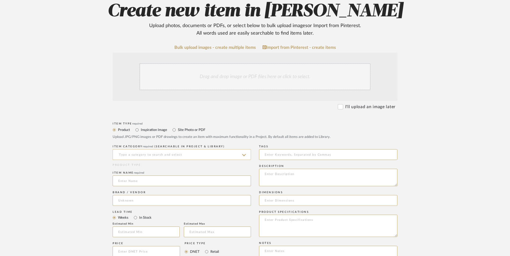
click at [171, 149] on input at bounding box center [181, 154] width 138 height 11
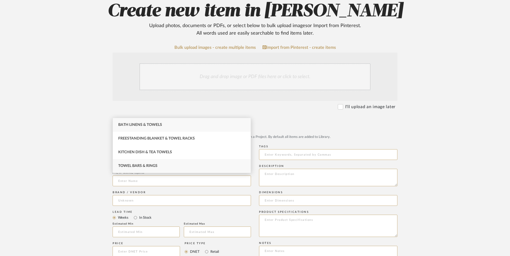
click at [161, 164] on div "Towel Bars & Rings" at bounding box center [182, 166] width 138 height 14
type input "Towel Bars & Rings"
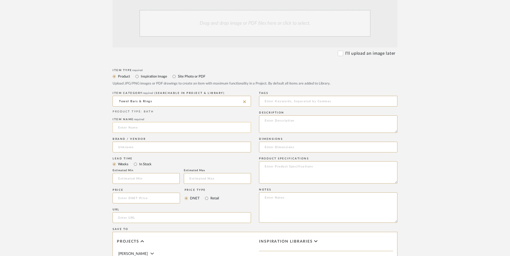
scroll to position [161, 0]
click at [153, 122] on input at bounding box center [181, 127] width 138 height 11
type input "Lanc"
click at [146, 141] on input at bounding box center [181, 146] width 138 height 11
drag, startPoint x: 144, startPoint y: 117, endPoint x: 137, endPoint y: 124, distance: 10.1
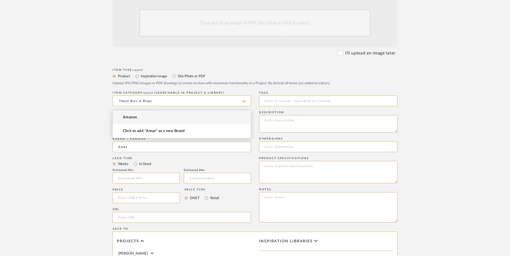
click at [144, 117] on mat-option "Amazon" at bounding box center [182, 118] width 138 height 14
type input "Amazon"
click at [135, 161] on input "In Stock" at bounding box center [135, 164] width 6 height 6
radio input "true"
click at [206, 195] on input "Retail" at bounding box center [206, 198] width 6 height 6
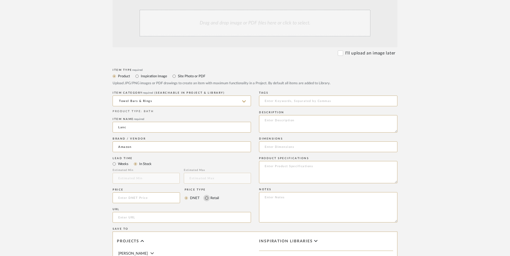
radio input "true"
click at [172, 192] on input at bounding box center [145, 197] width 67 height 11
type input "$16.99"
click at [46, 137] on upload-items "Create new item in Erica Drisdale Upload photos, documents or PDFs, or select b…" at bounding box center [255, 157] width 510 height 473
click at [154, 212] on input "url" at bounding box center [181, 217] width 138 height 11
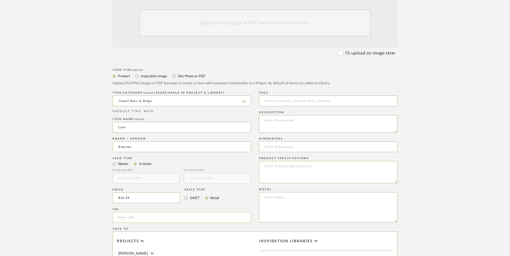
paste input "https://www.amazon.com/gp/product/B0D8K9VQJT/ref=sw_img_1?smid=A1TH6Y3KWWP7HD&t…"
type input "https://www.amazon.com/gp/product/B0D8K9VQJT/ref=sw_img_1?smid=A1TH6Y3KWWP7HD&t…"
click at [33, 143] on upload-items "Create new item in Erica Drisdale Upload photos, documents or PDFs, or select b…" at bounding box center [255, 157] width 510 height 473
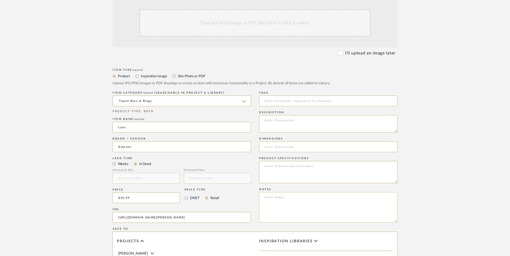
click at [311, 192] on textarea at bounding box center [328, 207] width 138 height 30
paste textarea "Option 1: ETA: SKU: Reviews - Stars Return | Refund Policy:"
drag, startPoint x: 281, startPoint y: 155, endPoint x: 240, endPoint y: 154, distance: 40.8
click at [240, 154] on div "Item Type required Product Inspiration Image Site Photo or PDF Upload JPG/PNG i…" at bounding box center [254, 224] width 285 height 314
click at [316, 192] on textarea "Towel Rack ETA: SKU: Reviews - Stars Return | Refund Policy:" at bounding box center [328, 207] width 138 height 30
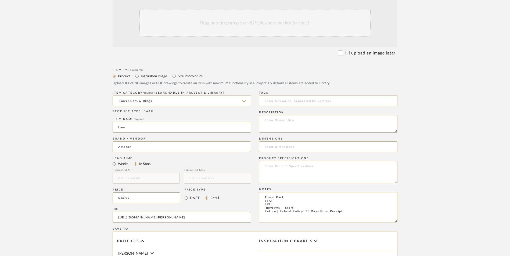
click at [303, 192] on textarea "Towel Rack ETA: SKU: Reviews - Stars Return | Refund Policy: 30 Days From Recei…" at bounding box center [328, 207] width 138 height 30
click at [299, 192] on textarea "Towel Rack ETA: SKU: Reviews - Stars Return | Refund Policy: 30 Days From Recei…" at bounding box center [328, 207] width 138 height 30
type textarea "Towel Rack - Select: Style B + Matte Black ETA: SKU: Reviews - Stars Return | R…"
click at [285, 141] on input at bounding box center [328, 146] width 138 height 11
paste input "7"L x 3.5"W x 7"H"
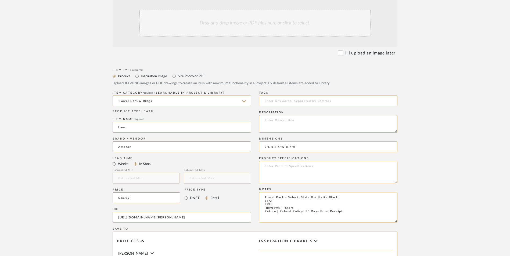
click at [268, 141] on input "7"L x 3.5"W x 7"H" at bounding box center [328, 146] width 138 height 11
click at [283, 141] on input "7" L x 3.5"W x 7"H" at bounding box center [328, 146] width 138 height 11
click at [295, 141] on input "7" L x 3.5" W x 7"H" at bounding box center [328, 146] width 138 height 11
type input "7" L x 3.5" W x 7" H"
click at [298, 192] on textarea "Towel Rack - Select: Style B + Matte Black ETA: SKU: Reviews - Stars Return | R…" at bounding box center [328, 207] width 138 height 30
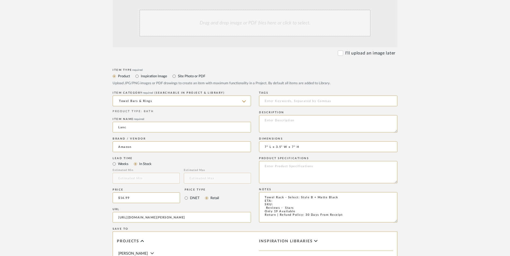
type textarea "Towel Rack - Select: Style B + Matte Black ETA: SKU: Reviews - Stars Only 19 Av…"
click at [300, 161] on textarea at bounding box center [328, 172] width 138 height 22
type textarea "Stainless Steel"
click at [262, 192] on textarea "Towel Rack - Select: Style B + Matte Black ETA: SKU: Reviews - Stars Only 19 Av…" at bounding box center [328, 207] width 138 height 30
click at [278, 192] on textarea "Towel Rack - Select: Style B + Matte Black ETA: SKU: 125 Reviews - 4.5 Stars On…" at bounding box center [328, 207] width 138 height 30
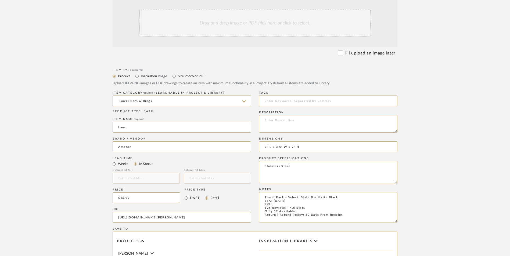
type textarea "Towel Rack - Select: Style B + Matte Black ETA: 8.25.2025 SKU: 125 Reviews - 4.…"
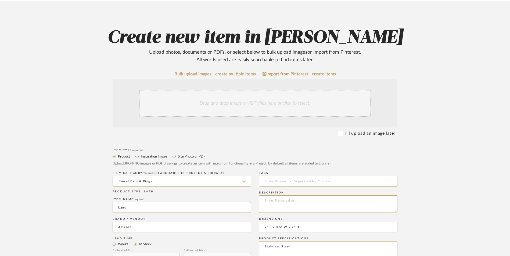
scroll to position [81, 0]
click at [253, 90] on div "Drag and drop image or PDF files here or click to select." at bounding box center [254, 103] width 231 height 27
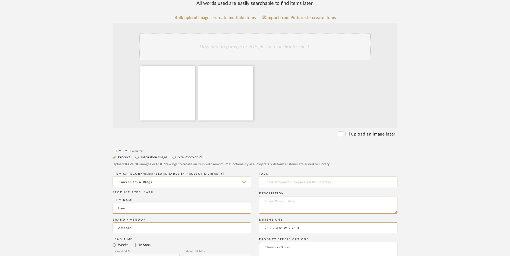
scroll to position [161, 0]
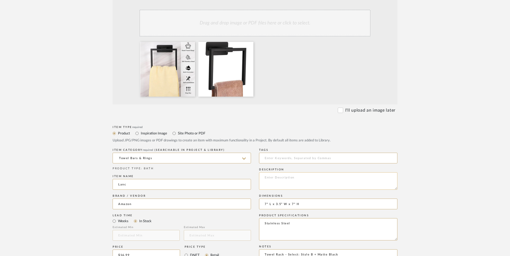
click at [287, 172] on textarea at bounding box center [328, 180] width 138 height 17
paste textarea "Unique Square design and matte black surface added fashion elements, looked nob…"
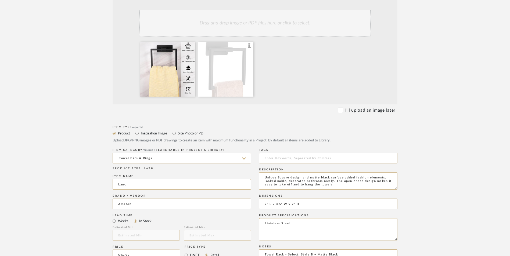
type textarea "Unique Square design and matte black surface added fashion elements, looked nob…"
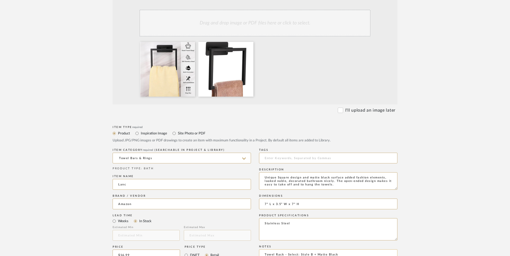
paste textarea "B0D8K9VQJT"
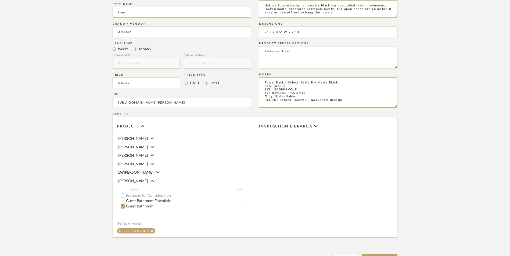
scroll to position [338, 0]
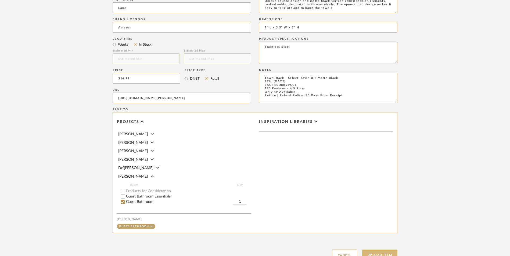
type textarea "Towel Rack - Select: Style B + Matte Black ETA: 8.25.2025 SKU: B0D8K9VQJT 125 R…"
click at [373, 250] on button "Upload Item" at bounding box center [379, 255] width 35 height 11
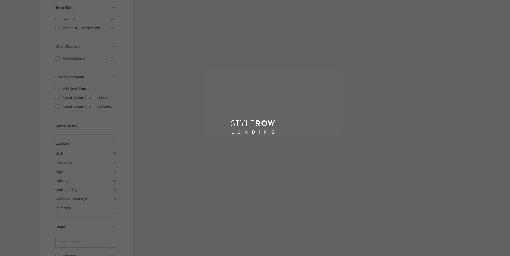
scroll to position [213, 0]
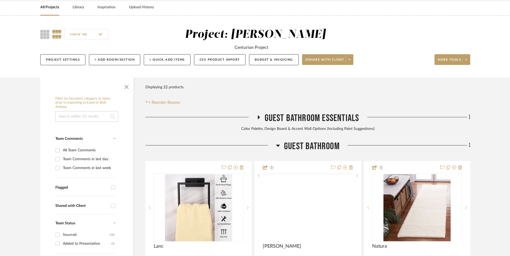
scroll to position [163, 0]
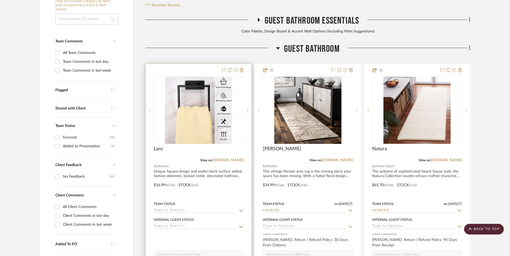
click at [0, 0] on img at bounding box center [0, 0] width 0 height 0
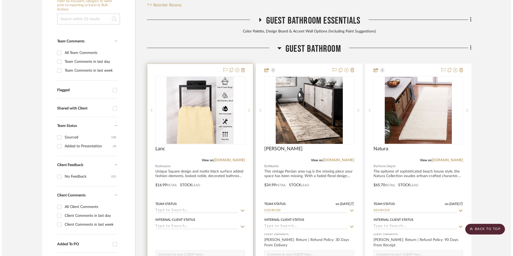
scroll to position [0, 0]
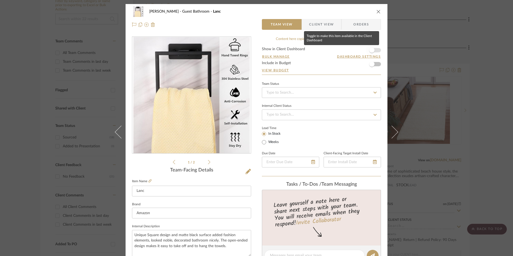
click at [373, 49] on span "button" at bounding box center [372, 50] width 12 height 12
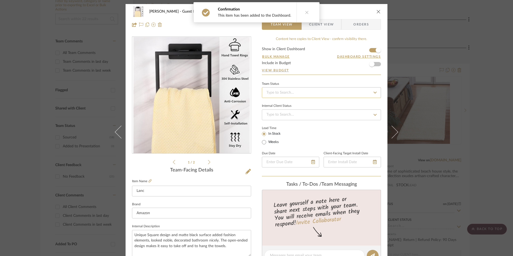
click at [334, 94] on input at bounding box center [321, 92] width 119 height 11
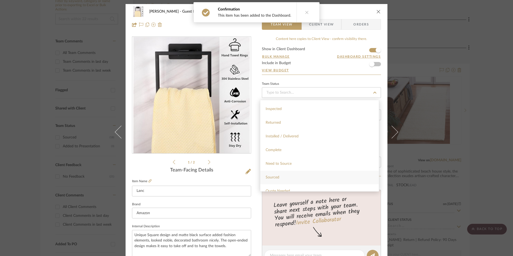
click at [284, 176] on div "Sourced" at bounding box center [319, 178] width 119 height 14
type input "[DATE]"
type input "Sourced"
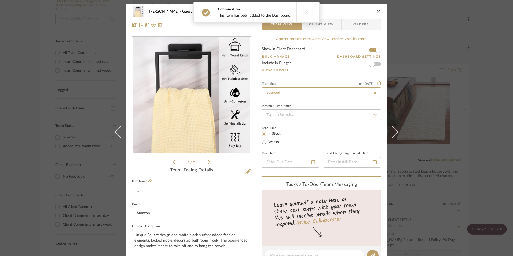
type input "[DATE]"
type input "Sourced"
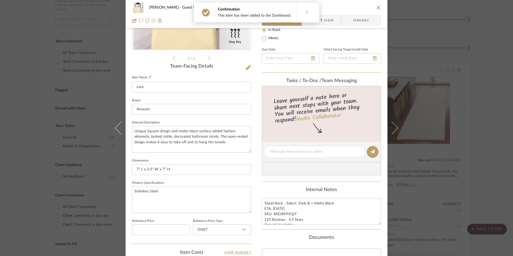
scroll to position [134, 0]
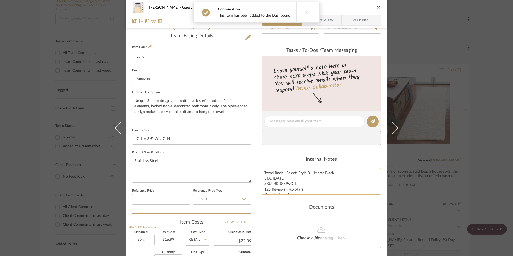
click at [287, 187] on textarea "Towel Rack - Select: Style B + Matte Black ETA: 8.25.2025 SKU: B0D8K9VQJT 125 R…" at bounding box center [321, 181] width 119 height 27
drag, startPoint x: 294, startPoint y: 184, endPoint x: 272, endPoint y: 184, distance: 22.0
click at [272, 184] on textarea "Towel Rack - Select: Style B + Matte Black ETA: 8.25.2025 SKU: B0D8K9VQJT 125 R…" at bounding box center [321, 181] width 119 height 27
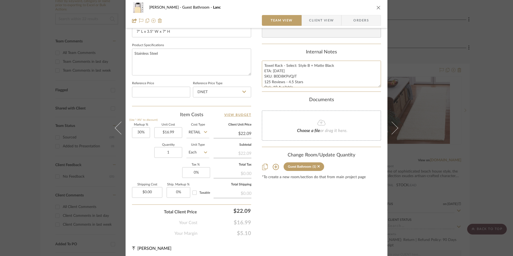
scroll to position [244, 0]
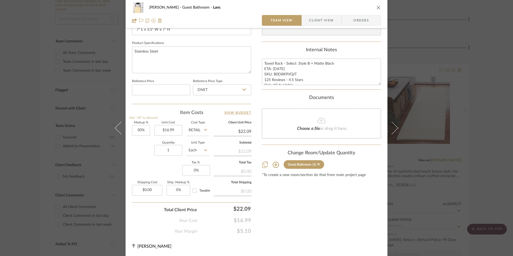
click at [148, 133] on div "Markup % (Use "-X%" to discount) 30% Unit Cost $16.99 Cost Type Retail Client U…" at bounding box center [191, 160] width 119 height 78
type input "30"
click at [143, 130] on input "30" at bounding box center [141, 130] width 18 height 11
click at [145, 153] on div "Quantity 1 Unit Type Each" at bounding box center [170, 150] width 77 height 19
type input "0%"
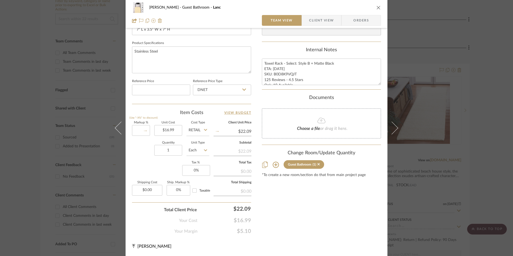
type input "$16.99"
click at [224, 90] on input "DNET" at bounding box center [222, 90] width 58 height 11
click at [221, 115] on div "Retail" at bounding box center [224, 117] width 66 height 14
type input "Retail"
click at [196, 170] on input "0" at bounding box center [196, 170] width 28 height 11
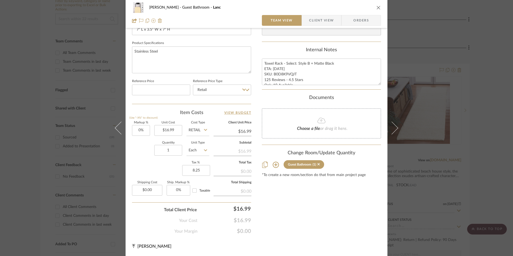
type input "8.25%"
click at [317, 207] on div "Content here copies to Client View - confirm visibility there. Show in Client D…" at bounding box center [321, 14] width 119 height 442
click at [357, 23] on span "Orders" at bounding box center [361, 20] width 27 height 11
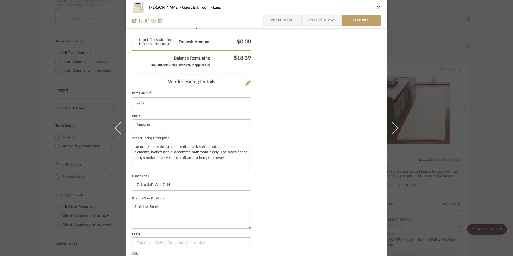
scroll to position [315, 0]
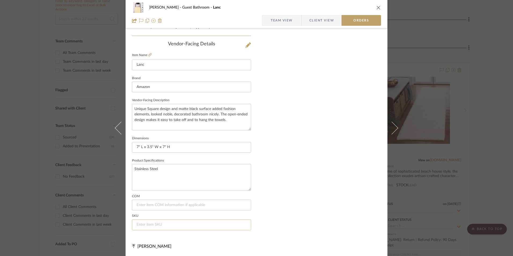
click at [141, 225] on input at bounding box center [191, 225] width 119 height 11
paste input "B0D8K9VQJT"
type input "B0D8K9VQJT"
click at [287, 21] on span "Team View" at bounding box center [282, 20] width 22 height 11
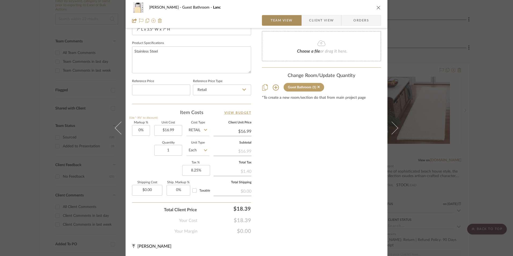
scroll to position [244, 0]
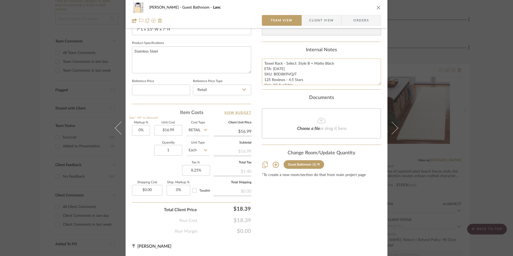
click at [270, 65] on textarea "Towel Rack - Select: Style B + Matte Black ETA: 8.25.2025 SKU: B0D8K9VQJT 125 R…" at bounding box center [321, 72] width 119 height 27
drag, startPoint x: 262, startPoint y: 63, endPoint x: 284, endPoint y: 70, distance: 23.5
click at [345, 86] on summary-project-notes "Internal Notes Towel Rack - Select: Style B + Matte Black ETA: 8.25.2025 SKU: B…" at bounding box center [321, 68] width 119 height 42
click at [319, 20] on span "Client View" at bounding box center [321, 20] width 25 height 11
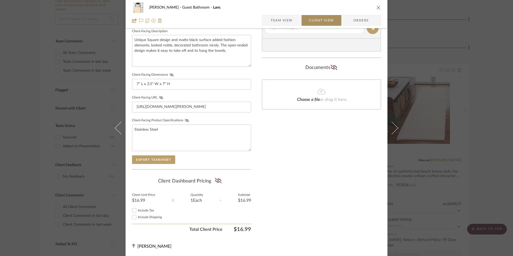
scroll to position [195, 0]
click at [133, 210] on input "Include Tax" at bounding box center [134, 210] width 6 height 6
checkbox input "true"
click at [218, 178] on icon at bounding box center [218, 180] width 7 height 5
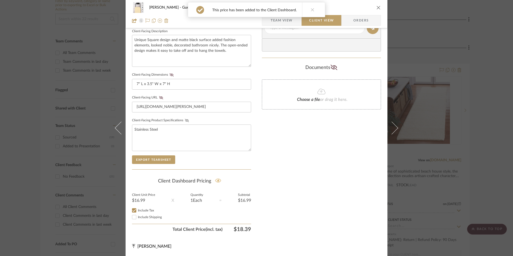
click at [185, 121] on icon at bounding box center [187, 120] width 4 height 3
click at [159, 96] on icon at bounding box center [161, 97] width 4 height 3
click at [170, 75] on icon at bounding box center [172, 74] width 4 height 3
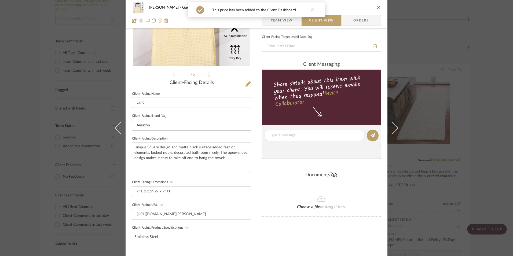
drag, startPoint x: 158, startPoint y: 114, endPoint x: 171, endPoint y: 119, distance: 13.5
click at [160, 114] on fa-icon at bounding box center [163, 115] width 7 height 3
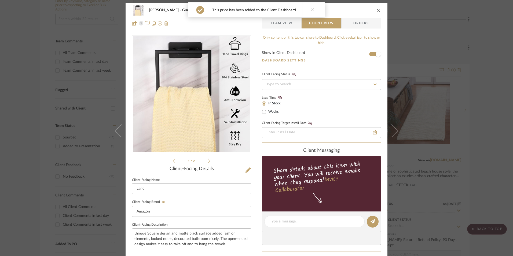
scroll to position [0, 0]
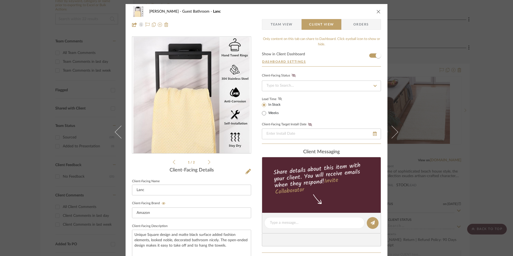
click at [279, 99] on icon at bounding box center [280, 98] width 4 height 3
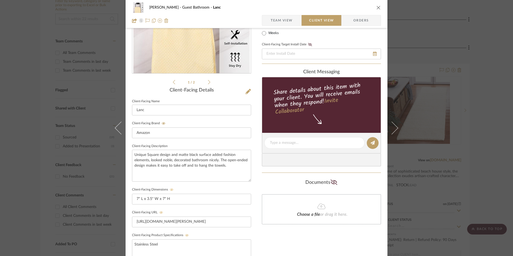
scroll to position [81, 0]
click at [298, 146] on div at bounding box center [314, 143] width 100 height 12
click at [298, 143] on textarea at bounding box center [314, 143] width 89 height 6
paste textarea "Towel Rack - Select: Style B + Matte Black ETA: 8.25.2025 SKU: B0D8K9VQJT 125 R…"
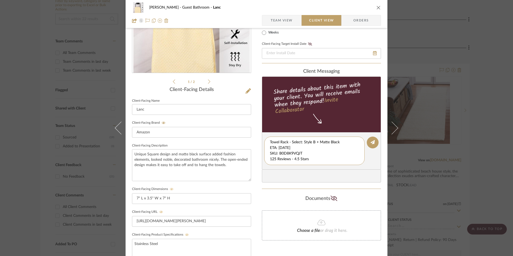
scroll to position [11, 0]
drag, startPoint x: 269, startPoint y: 147, endPoint x: 353, endPoint y: 166, distance: 86.5
click at [355, 166] on editor-of-message "Towel Rack - Select: Style B + Matte Black ETA: 8.25.2025 SKU: B0D8K9VQJT 125 R…" at bounding box center [321, 150] width 119 height 37
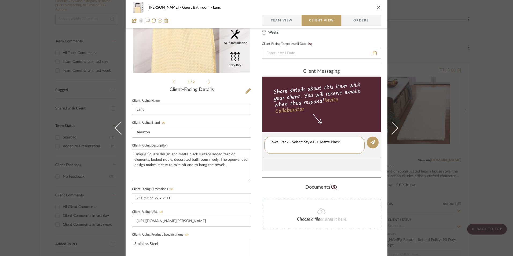
type textarea "Towel Rack - Select: Style B + Matte Black"
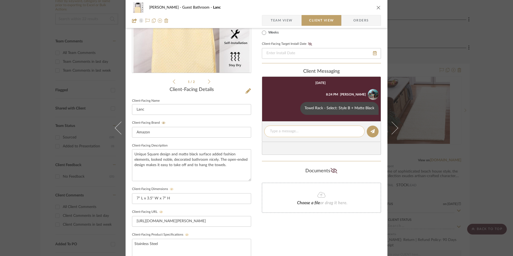
click at [287, 128] on div at bounding box center [314, 132] width 100 height 12
click at [288, 132] on textarea at bounding box center [314, 132] width 89 height 6
paste textarea "ETA: 8.25.2025 SKU: B0D8K9VQJT 125 Reviews - 4.5 Stars Only 19 Available Return…"
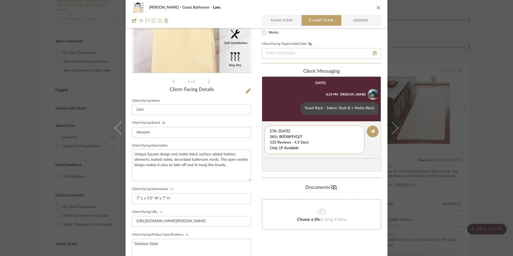
drag, startPoint x: 304, startPoint y: 132, endPoint x: 264, endPoint y: 126, distance: 40.9
click at [263, 127] on editor-of-message "ETA: 8.25.2025 SKU: B0D8K9VQJT 125 Reviews - 4.5 Stars Only 19 Available Return…" at bounding box center [321, 139] width 119 height 37
click at [270, 137] on textarea "125 Reviews - 4.5 Stars Only 19 Available Return | Refund Policy: 30 Days From …" at bounding box center [314, 140] width 89 height 23
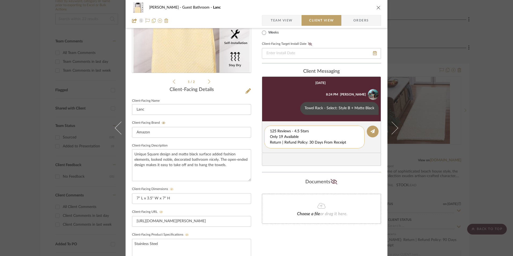
drag, startPoint x: 268, startPoint y: 137, endPoint x: 351, endPoint y: 143, distance: 82.6
click at [351, 143] on textarea "125 Reviews - 4.5 Stars Only 19 Available Return | Refund Policy: 30 Days From …" at bounding box center [314, 137] width 89 height 17
type textarea "125 Reviews - 4.5 Stars"
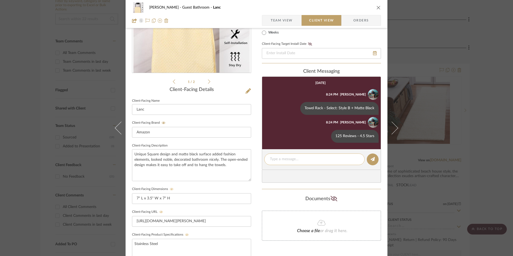
click at [293, 159] on textarea at bounding box center [314, 160] width 89 height 6
paste textarea "Only 19 Available Return | Refund Policy: 30 Days From Receipt"
drag, startPoint x: 349, startPoint y: 165, endPoint x: 252, endPoint y: 167, distance: 96.9
click at [252, 167] on div "Erica Drisdale Guest Bathroom Lanc Team View Client View Orders 1 / 2 Client-Fa…" at bounding box center [257, 146] width 262 height 447
type textarea "Only 19 Available"
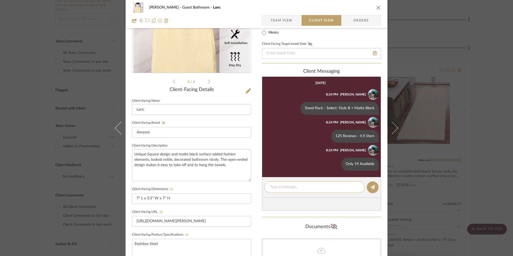
click at [309, 189] on textarea at bounding box center [314, 187] width 89 height 6
paste textarea "Return | Refund Policy: 30 Days From Receipt"
type textarea "Return | Refund Policy: 30 Days From Receipt"
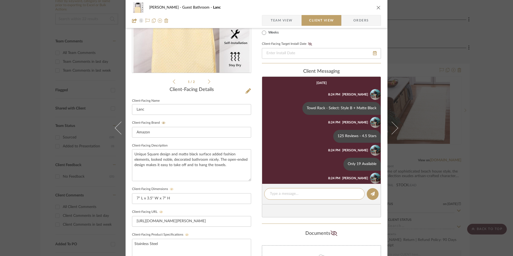
scroll to position [21, 0]
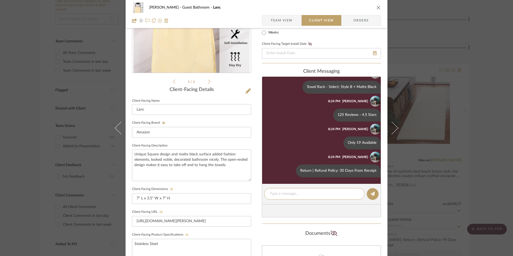
click at [379, 8] on icon "close" at bounding box center [379, 7] width 4 height 4
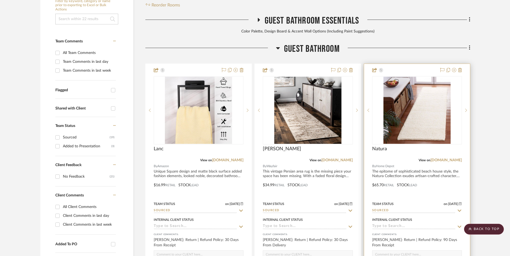
scroll to position [137, 0]
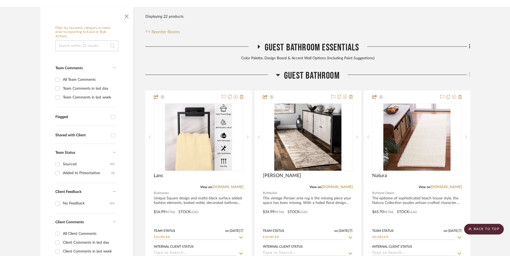
click at [468, 71] on fa-icon at bounding box center [468, 75] width 3 height 9
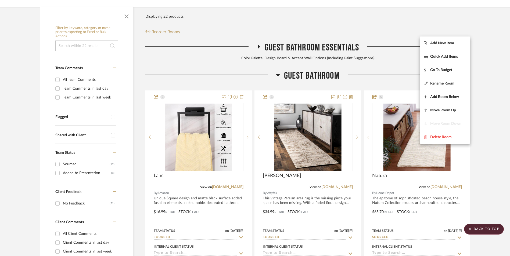
click at [448, 44] on span "Add New Item" at bounding box center [442, 43] width 24 height 5
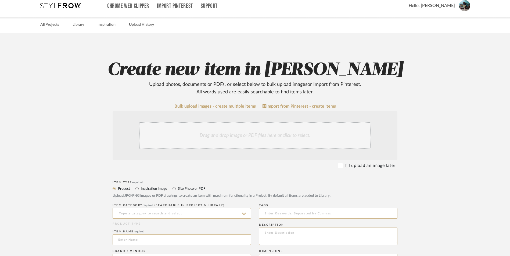
scroll to position [54, 0]
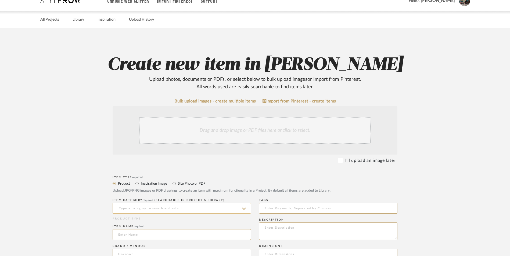
click at [150, 203] on input at bounding box center [181, 208] width 138 height 11
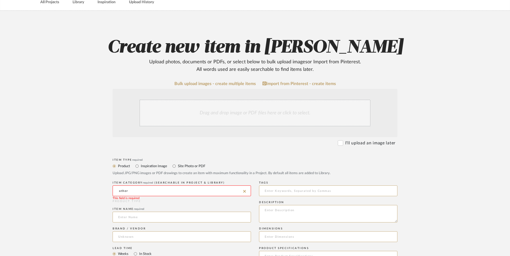
scroll to position [81, 0]
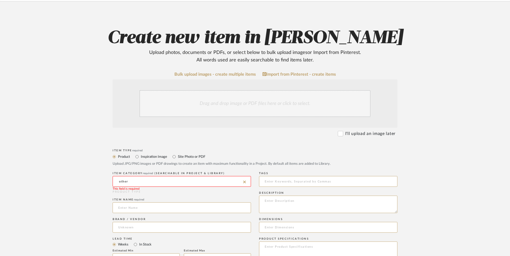
click at [150, 176] on input "other" at bounding box center [181, 181] width 138 height 11
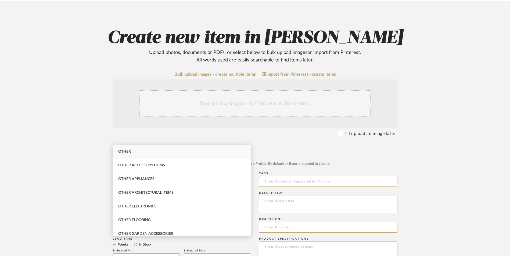
click at [150, 176] on input "other" at bounding box center [181, 181] width 138 height 11
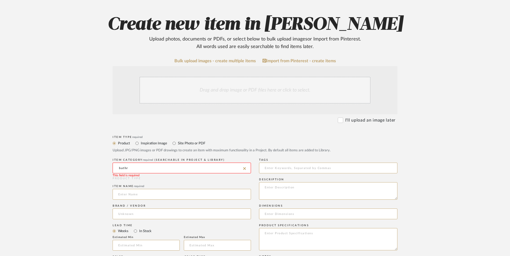
scroll to position [107, 0]
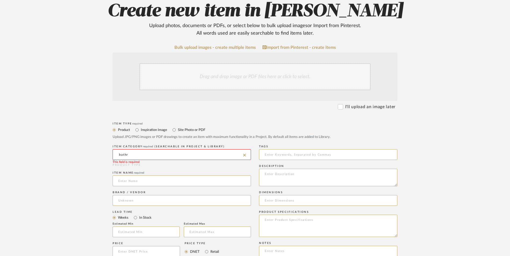
click at [162, 149] on input "bathr" at bounding box center [181, 154] width 138 height 11
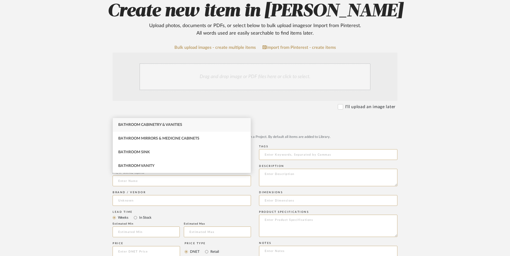
click at [162, 149] on input "bathr" at bounding box center [181, 154] width 138 height 11
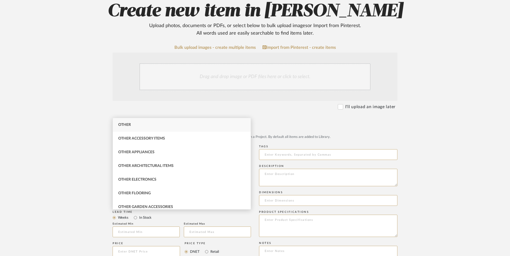
click at [162, 149] on input "other" at bounding box center [181, 154] width 138 height 11
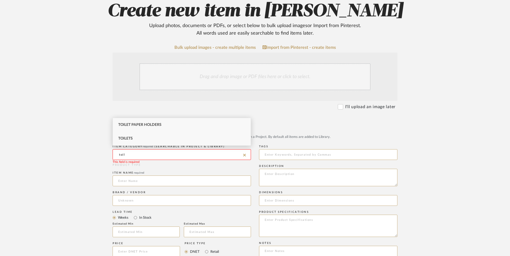
click at [153, 136] on div "Toilets" at bounding box center [182, 139] width 138 height 14
type input "Toilets"
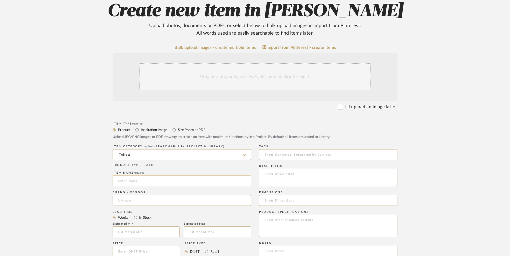
click at [152, 176] on input at bounding box center [181, 181] width 138 height 11
type input "Ravine"
click at [155, 195] on input at bounding box center [181, 200] width 138 height 11
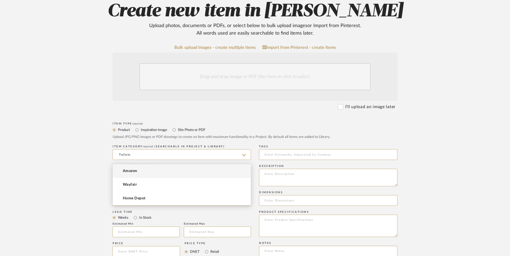
click at [145, 171] on mat-option "Amazon" at bounding box center [182, 171] width 138 height 14
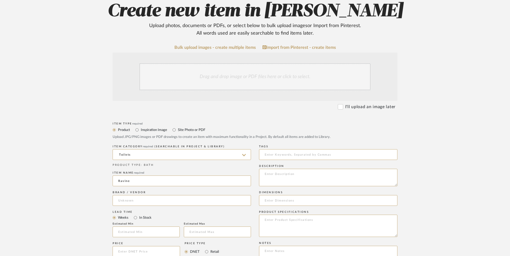
type input "Amazon"
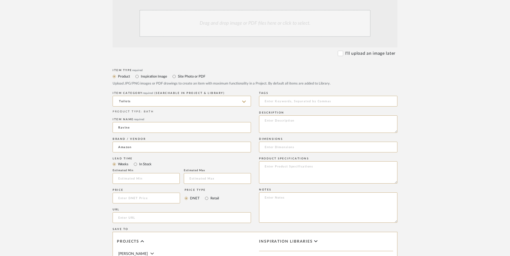
scroll to position [161, 0]
drag, startPoint x: 137, startPoint y: 121, endPoint x: 209, endPoint y: 141, distance: 74.6
click at [137, 161] on input "In Stock" at bounding box center [135, 164] width 6 height 6
radio input "true"
click at [207, 195] on input "Retail" at bounding box center [206, 198] width 6 height 6
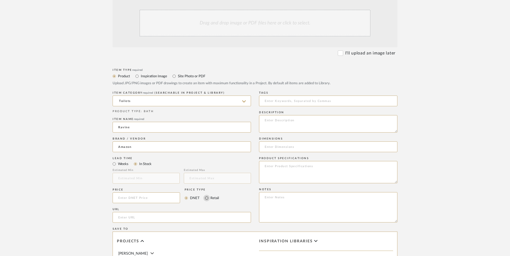
radio input "true"
click at [307, 192] on textarea at bounding box center [328, 207] width 138 height 30
paste textarea "Option 1: ETA: SKU: Reviews - Stars Return | Refund Policy:"
drag, startPoint x: 285, startPoint y: 155, endPoint x: 228, endPoint y: 151, distance: 57.0
click at [223, 152] on div "Item Type required Product Inspiration Image Site Photo or PDF Upload JPG/PNG i…" at bounding box center [254, 224] width 285 height 314
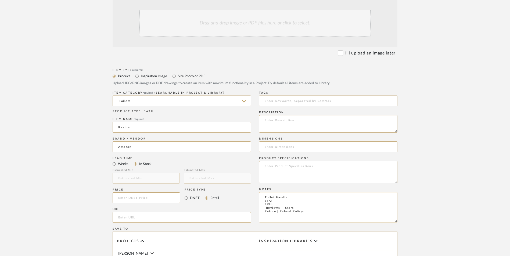
click at [312, 192] on textarea "Toilet Handle ETA: SKU: Reviews - Stars Return | Refund Policy:" at bounding box center [328, 207] width 138 height 30
type textarea "Toilet Handle ETA: SKU: Reviews - Stars Return | Refund Policy: 30 Days From Re…"
click at [157, 192] on input at bounding box center [145, 197] width 67 height 11
type input "$9.99"
click at [98, 156] on form "Bulk upload images - create multiple items Import from Pinterest - create items…" at bounding box center [255, 185] width 342 height 389
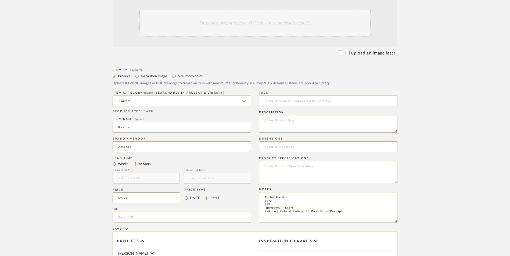
click at [151, 212] on input "url" at bounding box center [181, 217] width 138 height 11
paste input "https://www.amazon.com/gp/product/B09YVLY331/ref=sw_img_1?smid=A6IICKPXW0VNJ&th…"
type input "https://www.amazon.com/gp/product/B09YVLY331/ref=sw_img_1?smid=A6IICKPXW0VNJ&th…"
click at [64, 155] on upload-items "Create new item in Erica Drisdale Upload photos, documents or PDFs, or select b…" at bounding box center [255, 157] width 510 height 473
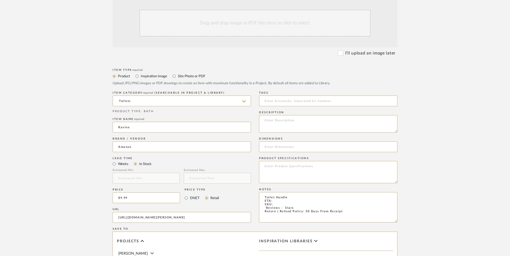
scroll to position [0, 0]
click at [273, 161] on textarea at bounding box center [328, 172] width 138 height 22
click at [292, 192] on textarea "Toilet Handle ETA: SKU: Reviews - Stars Return | Refund Policy: 30 Days From Re…" at bounding box center [328, 207] width 138 height 30
type textarea "Toilet Handle - Select: Black ETA: SKU: Reviews - Stars Return | Refund Policy:…"
click at [288, 161] on textarea at bounding box center [328, 172] width 138 height 22
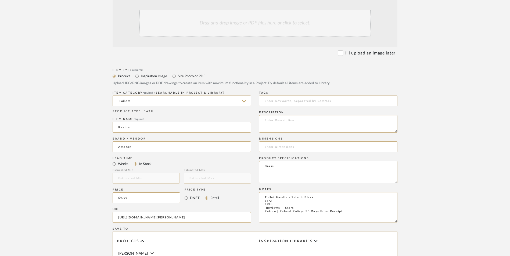
type textarea "Brass"
click at [279, 192] on textarea "Toilet Handle - Select: Black ETA: SKU: Reviews - Stars Return | Refund Policy:…" at bounding box center [328, 207] width 138 height 30
click at [261, 192] on textarea "Toilet Handle - Select: Black ETA: 8.25.2025 SKU: Reviews - Stars Return | Refu…" at bounding box center [328, 207] width 138 height 30
type textarea "Toilet Handle - Select: Black ETA: 8.25.2025 SKU: 623 Reviews - 4.3 Stars Retur…"
click at [310, 115] on textarea at bounding box center [328, 123] width 138 height 17
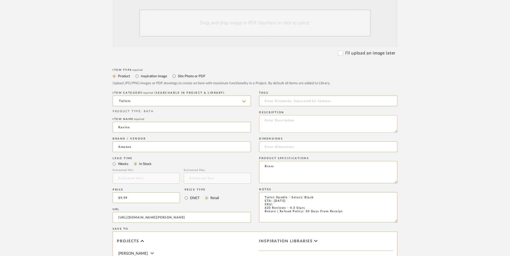
paste textarea "You can now say goodbye to those sticky handles, [PERSON_NAME] trip levers, out…"
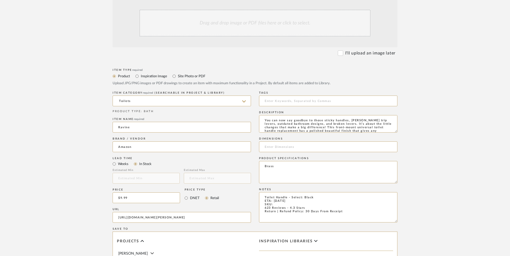
scroll to position [4, 0]
type textarea "You can now say goodbye to those sticky handles, [PERSON_NAME] trip levers, out…"
click at [280, 192] on textarea "Toilet Handle - Select: Black ETA: 8.25.2025 SKU: 623 Reviews - 4.3 Stars Retur…" at bounding box center [328, 207] width 138 height 30
paste textarea "B09YVLY331"
type textarea "Toilet Handle - Select: Black ETA: 8.25.2025 SKU: B09YVLY331 623 Reviews - 4.3 …"
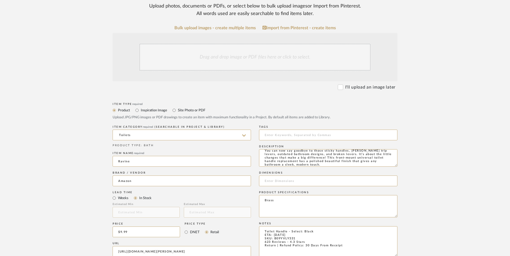
scroll to position [81, 0]
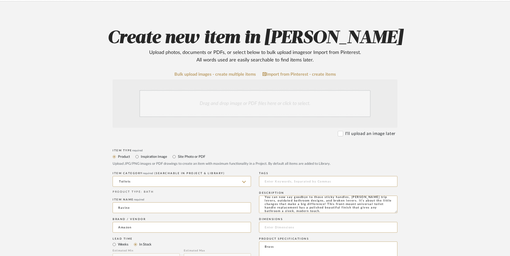
click at [245, 90] on div "Drag and drop image or PDF files here or click to select." at bounding box center [254, 103] width 231 height 27
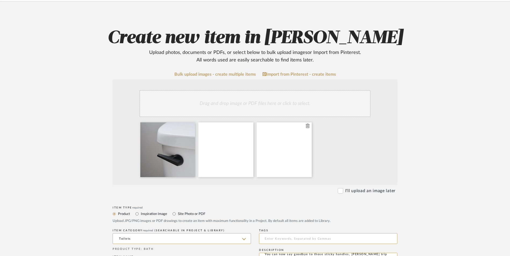
click at [308, 123] on fa-icon at bounding box center [307, 126] width 4 height 6
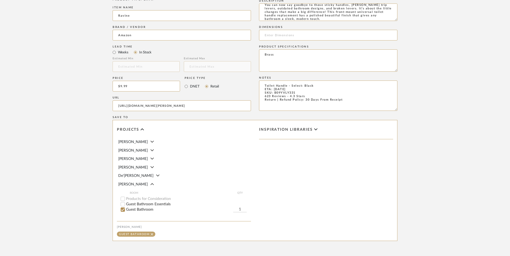
scroll to position [338, 0]
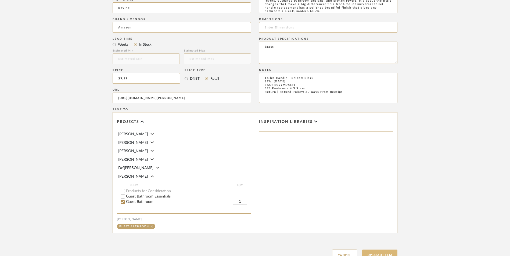
click at [386, 250] on button "Upload Item" at bounding box center [379, 255] width 35 height 11
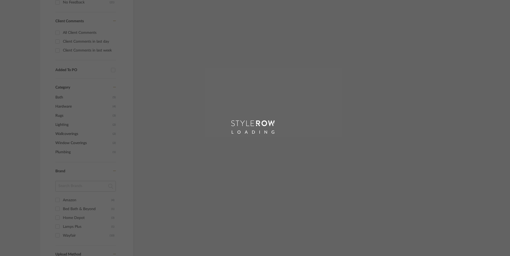
scroll to position [100, 0]
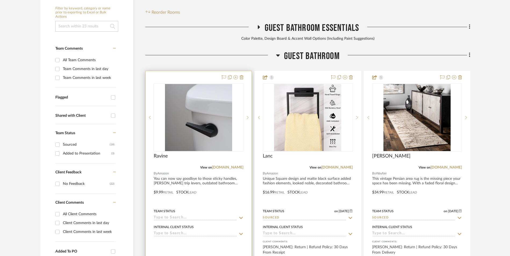
scroll to position [163, 0]
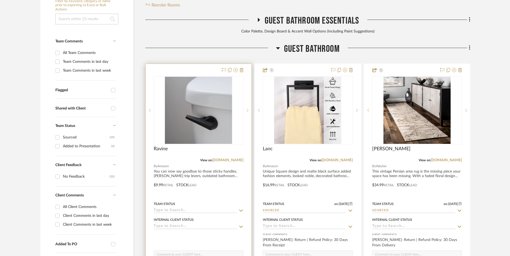
click at [0, 0] on img at bounding box center [0, 0] width 0 height 0
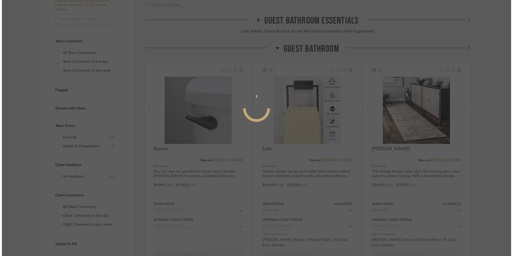
scroll to position [0, 0]
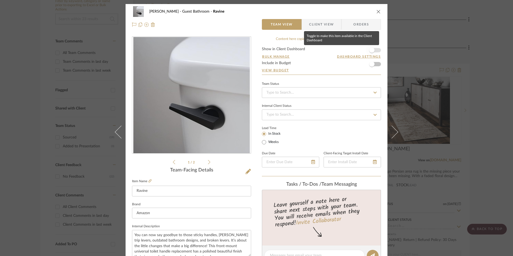
click at [371, 50] on span "button" at bounding box center [371, 50] width 5 height 5
click at [329, 92] on input at bounding box center [321, 92] width 119 height 11
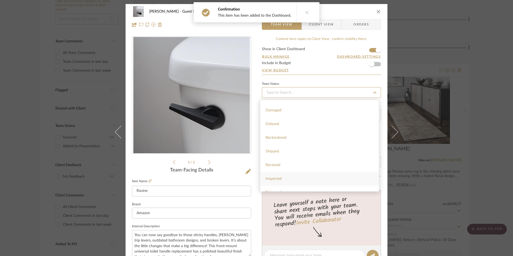
scroll to position [107, 0]
drag, startPoint x: 291, startPoint y: 176, endPoint x: 276, endPoint y: 163, distance: 19.8
click at [291, 176] on div "Sourced" at bounding box center [319, 178] width 119 height 14
type input "[DATE]"
type input "Sourced"
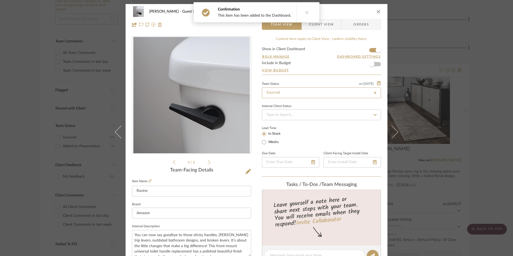
type input "[DATE]"
type input "Sourced"
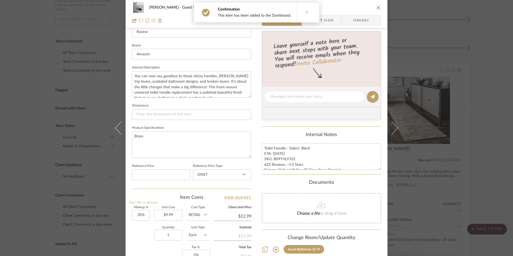
scroll to position [161, 0]
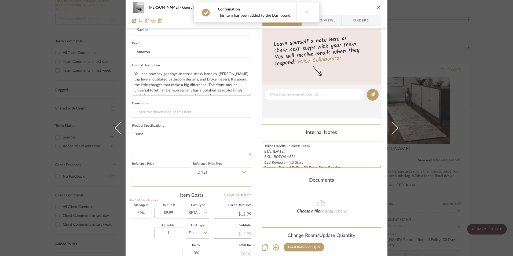
click at [281, 159] on textarea "Toilet Handle - Select: Black ETA: 8.25.2025 SKU: B09YVLY331 623 Reviews - 4.3 …" at bounding box center [321, 154] width 119 height 27
drag, startPoint x: 293, startPoint y: 157, endPoint x: 272, endPoint y: 157, distance: 20.7
click at [272, 157] on textarea "Toilet Handle - Select: Black ETA: 8.25.2025 SKU: B09YVLY331 623 Reviews - 4.3 …" at bounding box center [321, 154] width 119 height 27
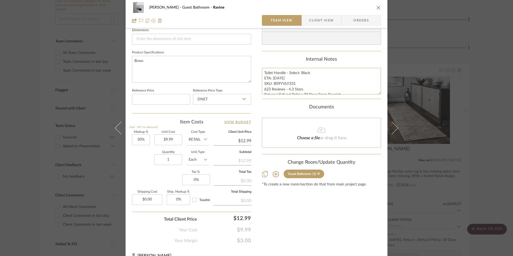
scroll to position [242, 0]
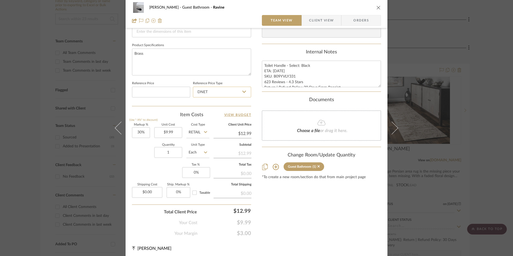
click at [213, 94] on input "DNET" at bounding box center [222, 92] width 58 height 11
click at [208, 120] on div "Retail" at bounding box center [224, 119] width 66 height 14
type input "Retail"
click at [150, 134] on div "Markup % (Use "-X%" to discount) 30% Unit Cost $9.99 Cost Type Retail Client Un…" at bounding box center [191, 162] width 119 height 78
drag, startPoint x: 153, startPoint y: 159, endPoint x: 147, endPoint y: 143, distance: 16.7
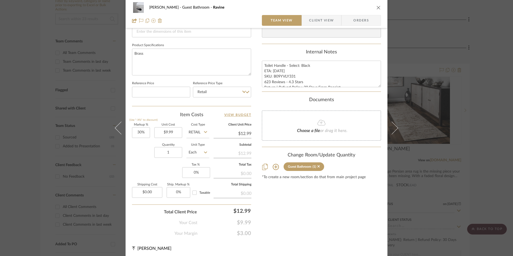
click at [154, 159] on sr-form-field "Quantity 1" at bounding box center [168, 153] width 28 height 19
type input "30"
click at [144, 133] on input "30" at bounding box center [141, 132] width 18 height 11
click at [145, 163] on div "Markup % (Use "-X%" to discount) Unit Cost $9.99 Cost Type Retail Client Unit P…" at bounding box center [191, 162] width 119 height 78
type input "0%"
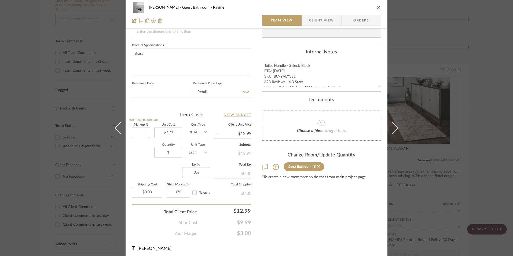
type input "$9.99"
click at [189, 172] on input "0" at bounding box center [196, 172] width 28 height 11
type input "8.25%"
click at [319, 255] on div "Erica Drisdale Guest Bathroom Ravine Team View Client View Orders 1 / 2 Team-Fa…" at bounding box center [257, 10] width 262 height 496
click at [358, 21] on span "Orders" at bounding box center [361, 20] width 27 height 11
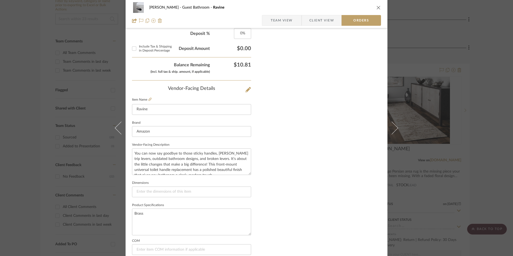
scroll to position [315, 0]
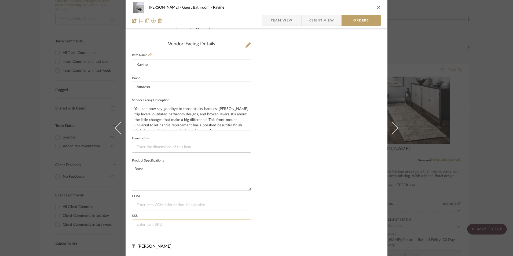
click at [146, 227] on input at bounding box center [191, 225] width 119 height 11
paste input "B09YVLY331"
type input "B09YVLY331"
click at [278, 21] on span "Team View" at bounding box center [282, 20] width 22 height 11
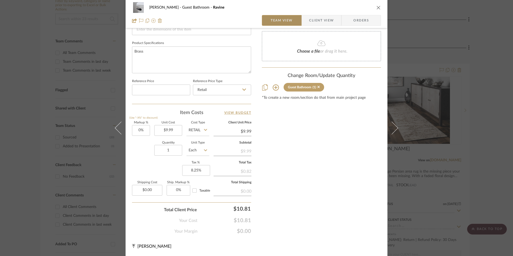
scroll to position [244, 0]
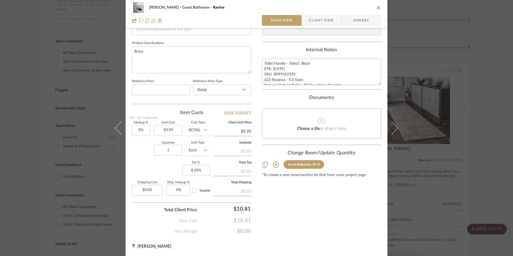
drag, startPoint x: 275, startPoint y: 71, endPoint x: 268, endPoint y: 67, distance: 7.6
click at [274, 71] on textarea "Toilet Handle - Select: Black ETA: 8.25.2025 SKU: B09YVLY331 623 Reviews - 4.3 …" at bounding box center [321, 72] width 119 height 27
drag, startPoint x: 262, startPoint y: 63, endPoint x: 337, endPoint y: 83, distance: 77.9
click at [348, 82] on textarea "Toilet Handle - Select: Black ETA: 8.25.2025 SKU: B09YVLY331 623 Reviews - 4.3 …" at bounding box center [321, 72] width 119 height 27
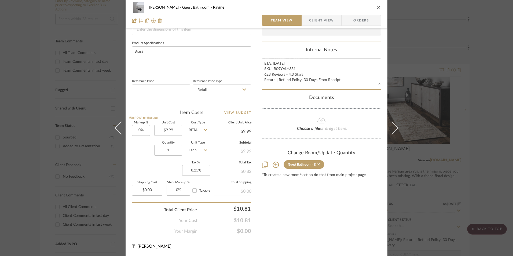
click at [315, 23] on span "Client View" at bounding box center [321, 20] width 25 height 11
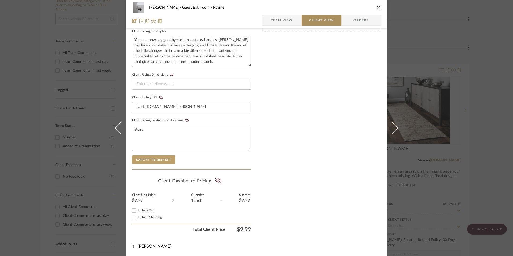
scroll to position [195, 0]
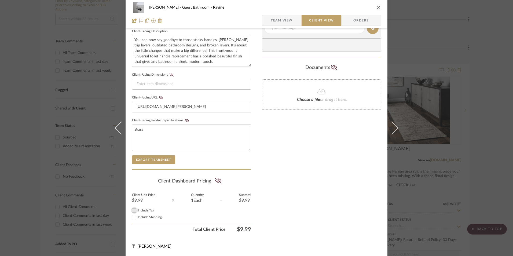
click at [133, 209] on input "Include Tax" at bounding box center [134, 210] width 6 height 6
checkbox input "true"
click at [217, 180] on icon at bounding box center [218, 180] width 7 height 5
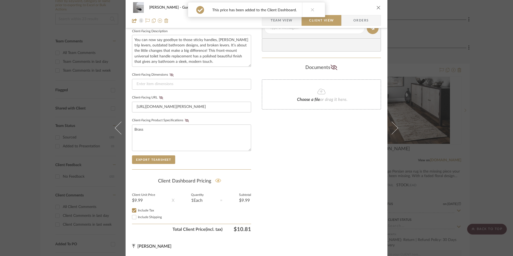
drag, startPoint x: 185, startPoint y: 119, endPoint x: 178, endPoint y: 115, distance: 8.4
click at [185, 119] on icon at bounding box center [187, 120] width 4 height 3
click at [159, 98] on icon at bounding box center [161, 97] width 4 height 3
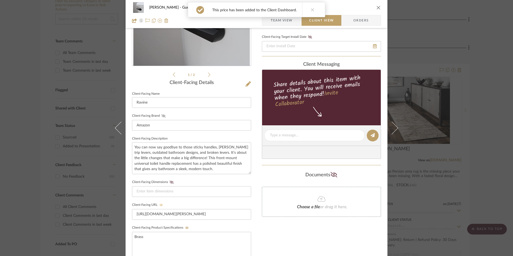
click at [162, 116] on icon at bounding box center [164, 115] width 4 height 3
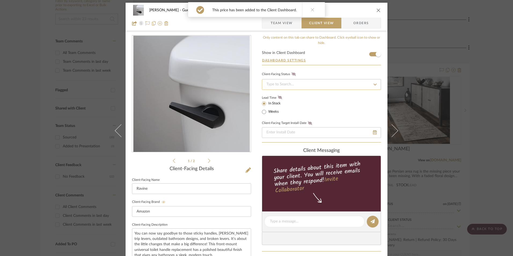
scroll to position [0, 0]
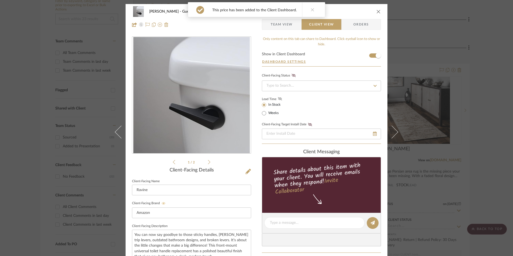
click at [278, 99] on icon at bounding box center [280, 98] width 4 height 3
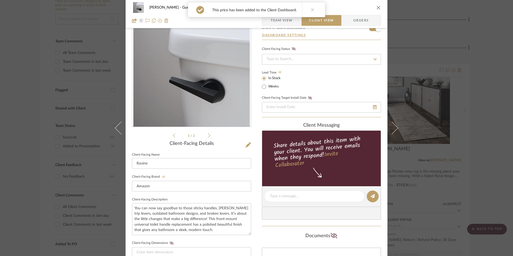
scroll to position [81, 0]
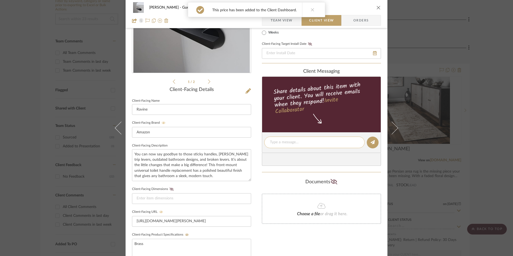
click at [288, 144] on textarea at bounding box center [314, 143] width 89 height 6
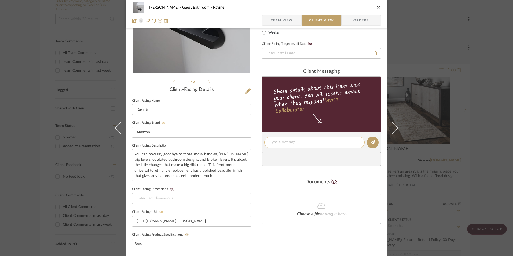
paste textarea "Toilet Handle - Select: Black ETA: 8.25.2025 SKU: B09YVLY331 623 Reviews - 4.3 …"
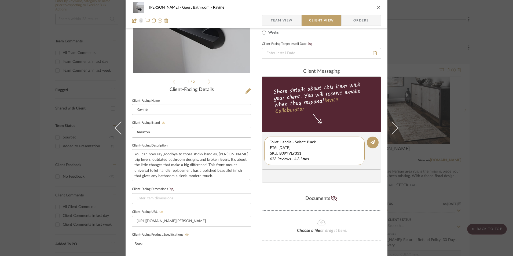
scroll to position [6, 0]
drag, startPoint x: 269, startPoint y: 147, endPoint x: 349, endPoint y: 163, distance: 81.5
click at [365, 162] on editor-of-message "Toilet Handle - Select: Black ETA: 8.25.2025 SKU: B09YVLY331 623 Reviews - 4.3 …" at bounding box center [321, 150] width 119 height 37
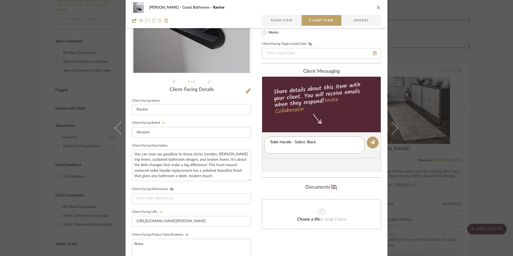
type textarea "Toilet Handle - Select: Black"
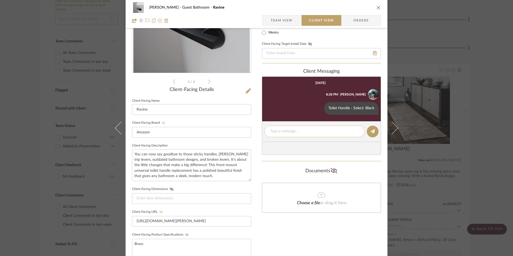
click at [287, 130] on textarea at bounding box center [314, 132] width 89 height 6
paste textarea "ETA: 8.25.2025 SKU: B09YVLY331 623 Reviews - 4.3 Stars Return | Refund Policy: …"
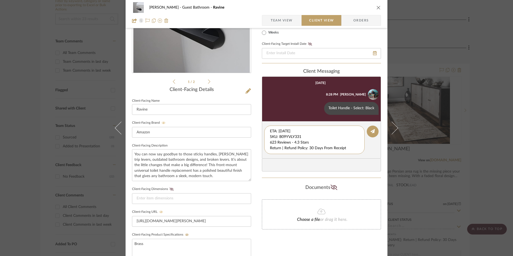
drag, startPoint x: 289, startPoint y: 137, endPoint x: 261, endPoint y: 122, distance: 31.8
click at [259, 123] on div "Erica Drisdale Guest Bathroom Ravine Team View Client View Orders 1 / 2 Client-…" at bounding box center [257, 146] width 262 height 447
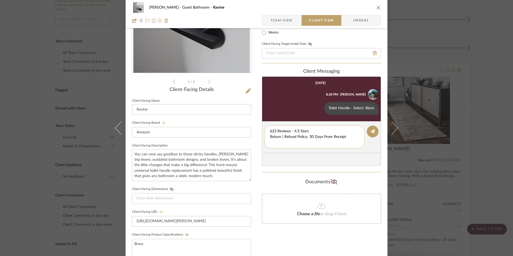
click at [270, 137] on textarea "623 Reviews - 4.3 Stars Return | Refund Policy: 30 Days From Receipt" at bounding box center [314, 137] width 89 height 17
drag, startPoint x: 320, startPoint y: 140, endPoint x: 265, endPoint y: 138, distance: 54.5
click at [265, 138] on div "623 Reviews - 4.3 Stars Return | Refund Policy: 30 Days From Receipt" at bounding box center [314, 134] width 100 height 17
type textarea "623 Reviews - 4.3 Stars"
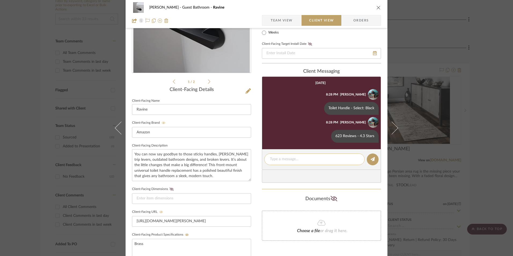
click at [274, 161] on textarea at bounding box center [314, 160] width 89 height 6
paste textarea "Return | Refund Policy: 30 Days From Receipt"
type textarea "Return | Refund Policy: 30 Days From Receipt"
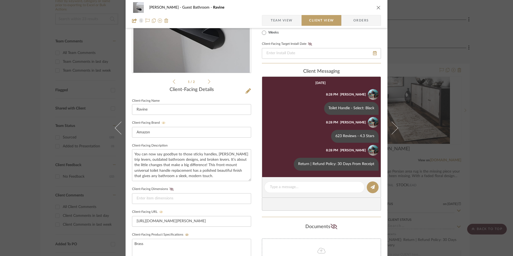
click at [377, 8] on icon "close" at bounding box center [379, 7] width 4 height 4
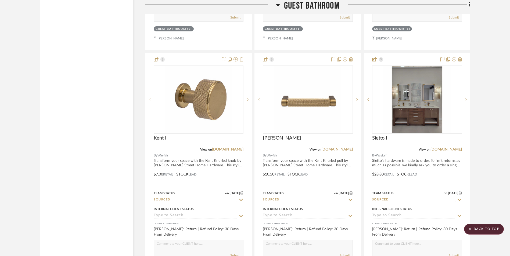
scroll to position [870, 0]
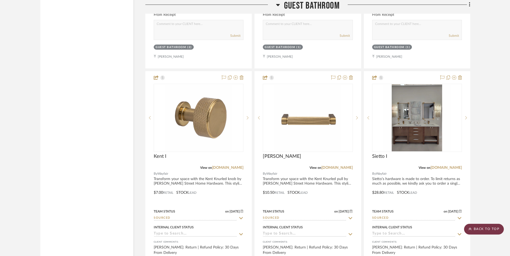
click at [482, 229] on scroll-to-top-button "BACK TO TOP" at bounding box center [484, 229] width 40 height 11
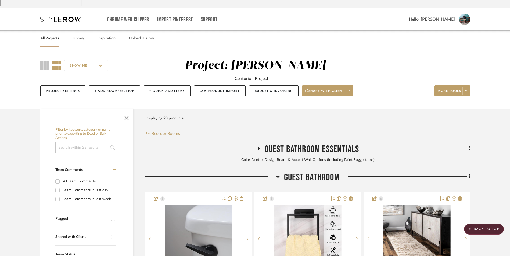
scroll to position [0, 0]
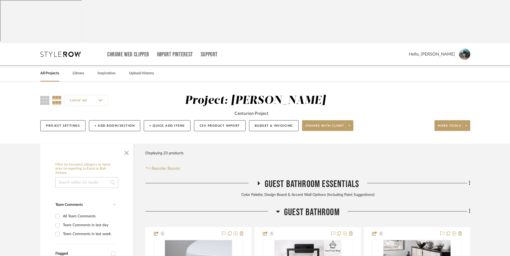
click at [54, 70] on link "All Projects" at bounding box center [49, 73] width 19 height 7
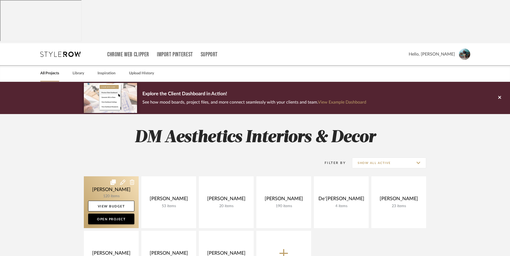
click at [111, 176] on link at bounding box center [111, 202] width 55 height 52
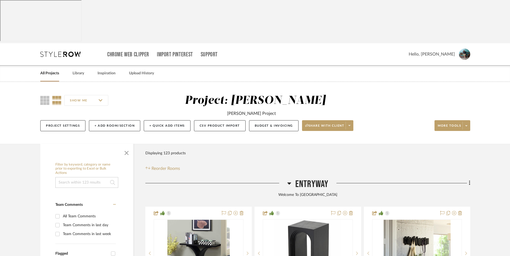
click at [288, 183] on icon at bounding box center [289, 184] width 4 height 2
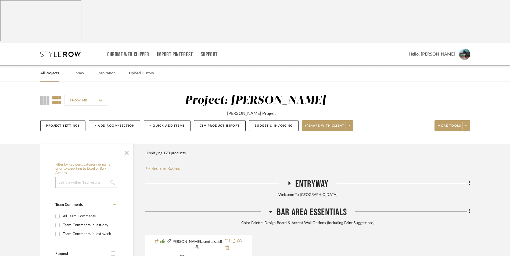
click at [272, 208] on icon at bounding box center [270, 211] width 4 height 6
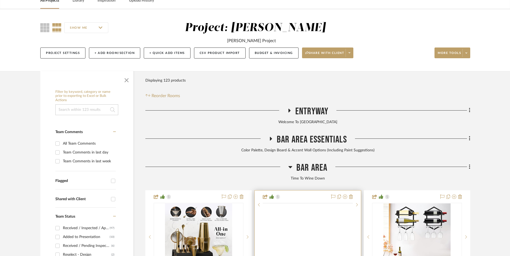
scroll to position [81, 0]
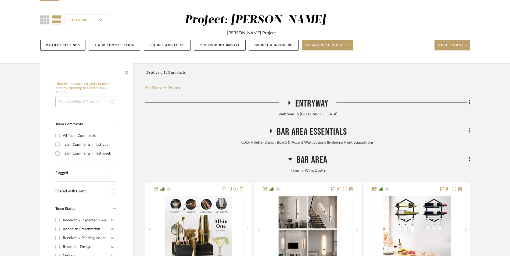
click at [292, 156] on icon at bounding box center [290, 159] width 4 height 6
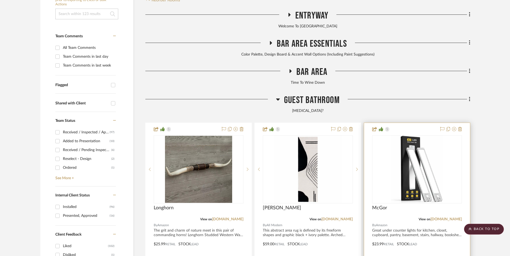
scroll to position [188, 0]
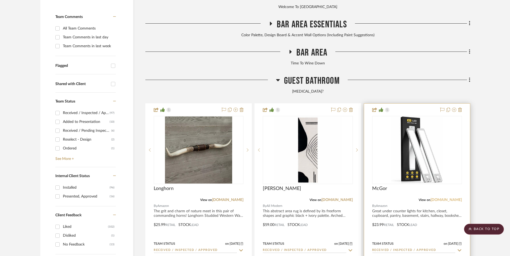
click at [450, 198] on link "[DOMAIN_NAME]" at bounding box center [445, 200] width 31 height 4
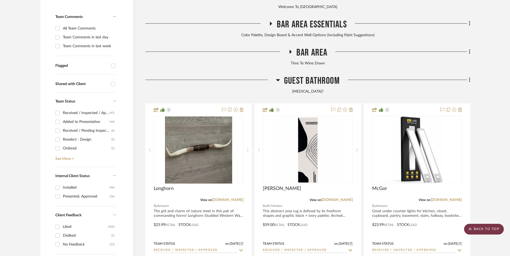
click at [481, 226] on scroll-to-top-button "BACK TO TOP" at bounding box center [484, 229] width 40 height 11
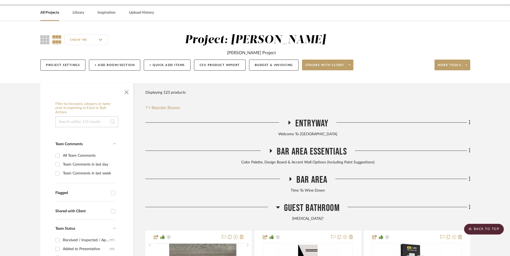
scroll to position [0, 0]
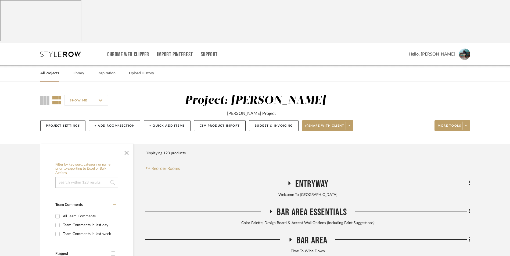
click at [50, 70] on link "All Projects" at bounding box center [49, 73] width 19 height 7
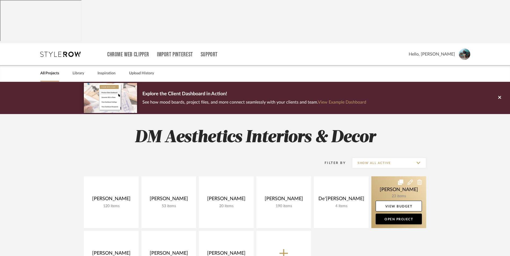
click at [389, 176] on link at bounding box center [398, 202] width 55 height 52
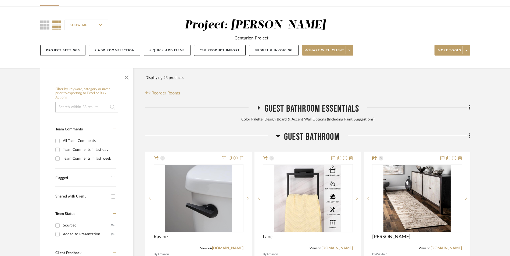
scroll to position [81, 0]
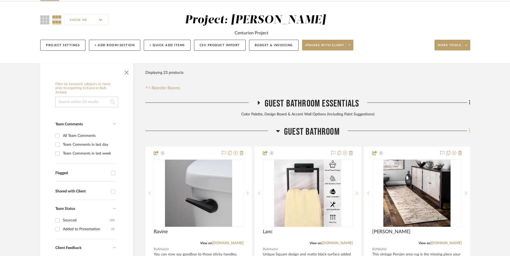
click at [469, 129] on icon at bounding box center [468, 131] width 1 height 5
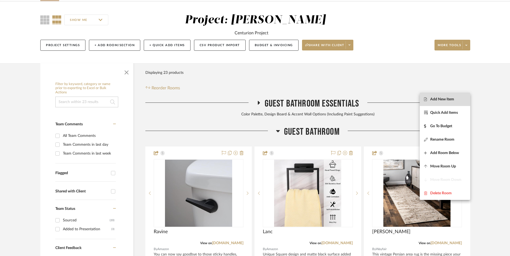
click at [451, 99] on span "Add New Item" at bounding box center [442, 99] width 24 height 5
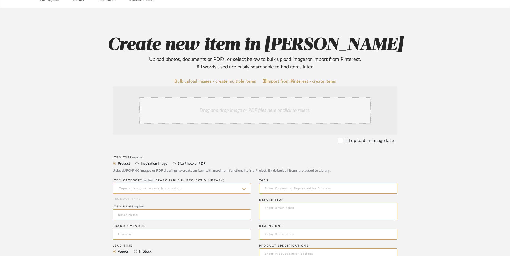
scroll to position [81, 0]
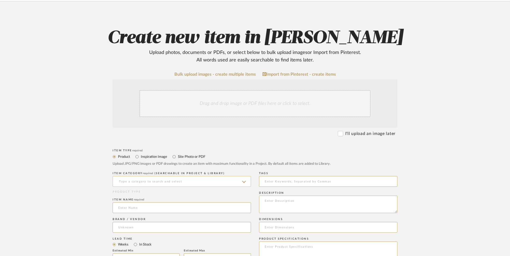
click at [152, 176] on input at bounding box center [181, 181] width 138 height 11
type input "m"
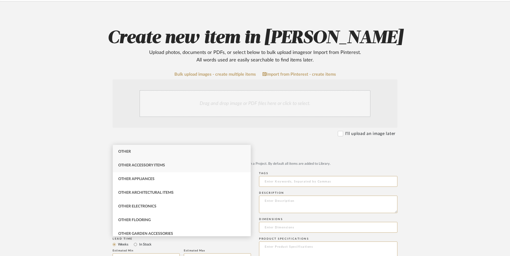
click at [147, 164] on span "Other Accessory Items" at bounding box center [141, 165] width 47 height 4
type input "Other Accessory Items"
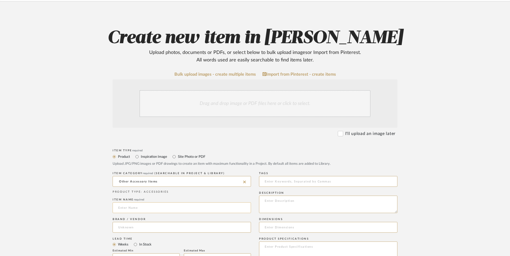
click at [134, 202] on input at bounding box center [181, 207] width 138 height 11
click at [133, 222] on input at bounding box center [181, 227] width 138 height 11
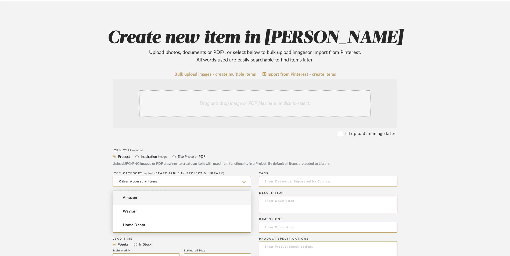
click at [134, 201] on mat-option "Amazon" at bounding box center [182, 198] width 138 height 14
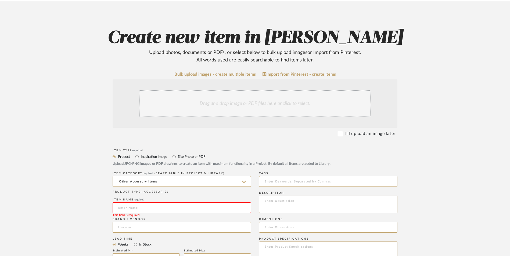
type input "Amazon"
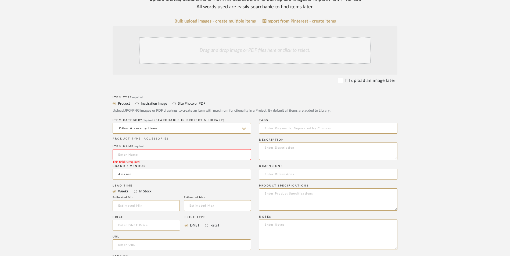
scroll to position [134, 0]
click at [134, 188] on input "In Stock" at bounding box center [135, 191] width 6 height 6
radio input "true"
click at [205, 222] on input "Retail" at bounding box center [206, 225] width 6 height 6
radio input "true"
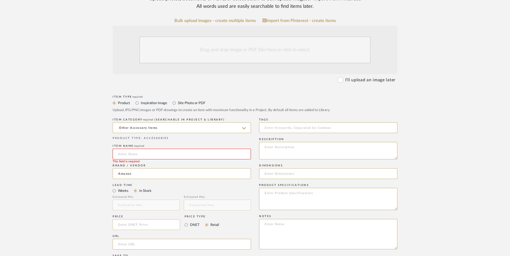
click at [174, 219] on input at bounding box center [145, 224] width 67 height 11
type input "$23.99"
click at [14, 213] on upload-items "Create new item in Erica Drisdale Upload photos, documents or PDFs, or select b…" at bounding box center [255, 184] width 510 height 473
click at [136, 239] on input "url" at bounding box center [181, 244] width 138 height 11
paste input "https://www.amazon.com/gp/product/B0C9CSVSNY/ref=ox_sc_act_title_1?smid=A1LVB7W…"
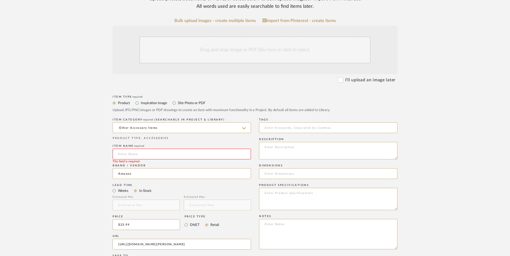
scroll to position [0, 53]
type input "https://www.amazon.com/gp/product/B0C9CSVSNY/ref=ox_sc_act_title_1?smid=A1LVB7W…"
click at [77, 152] on upload-items "Create new item in Erica Drisdale Upload photos, documents or PDFs, or select b…" at bounding box center [255, 184] width 510 height 473
click at [292, 219] on textarea at bounding box center [328, 234] width 138 height 30
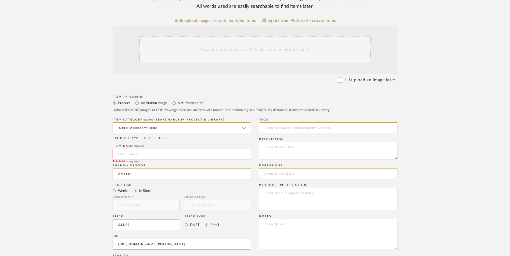
paste textarea "Option 1: ETA: SKU: Reviews - Stars Return | Refund Policy:"
drag, startPoint x: 283, startPoint y: 180, endPoint x: 236, endPoint y: 181, distance: 46.7
click at [239, 181] on div "Item Type required Product Inspiration Image Site Photo or PDF Upload JPG/PNG i…" at bounding box center [254, 251] width 285 height 314
click at [309, 219] on textarea "Motion Lights (Set of 2) ETA: SKU: Reviews - Stars Return | Refund Policy:" at bounding box center [328, 234] width 138 height 30
click at [262, 219] on textarea "Motion Lights (Set of 2) ETA: SKU: Reviews - Stars Return | Refund Policy: 30 D…" at bounding box center [328, 234] width 138 height 30
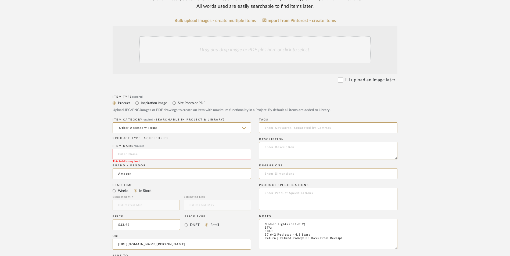
drag, startPoint x: 287, startPoint y: 181, endPoint x: 289, endPoint y: 183, distance: 3.1
click at [287, 219] on textarea "Motion Lights (Set of 2) ETA: SKU: 37,642 Reviews - 4.3 Stars Return | Refund P…" at bounding box center [328, 234] width 138 height 30
type textarea "Motion Lights - Select: White Light (Set of 2) ETA: SKU: 37,642 Reviews - 4.3 S…"
click at [145, 149] on input at bounding box center [181, 154] width 138 height 11
type input "McGor"
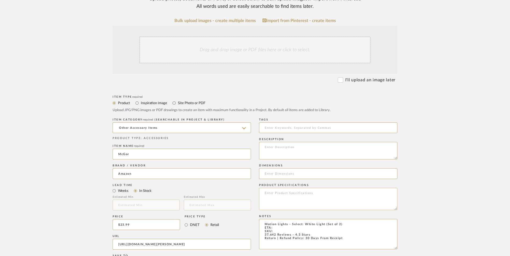
click at [287, 188] on textarea at bounding box center [328, 199] width 138 height 22
type textarea "Plastic | Alumiunum"
click at [284, 219] on textarea "Motion Lights - Select: White Light (Set of 2) ETA: SKU: 37,642 Reviews - 4.3 S…" at bounding box center [328, 234] width 138 height 30
type textarea "Motion Lights - Select: White Light (Set of 2) ETA: Overnight Shipping SKU: 37,…"
type textarea "Plastic | Aluminum"
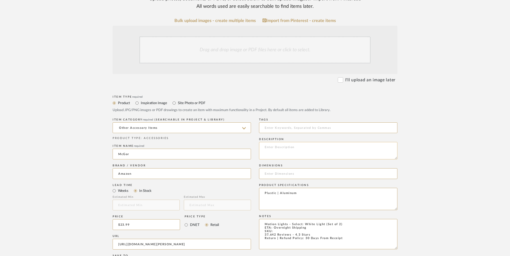
click at [302, 142] on textarea at bounding box center [328, 150] width 138 height 17
paste textarea "The under counter lights for kitchen can be also be set to be always-on, or off…"
click at [299, 142] on textarea "The under-counter lights for kitchen can be also be set to be always-on, or off…" at bounding box center [328, 150] width 138 height 17
type textarea "The under-counter lights for kitchen can be also be set to be always-on, or off…"
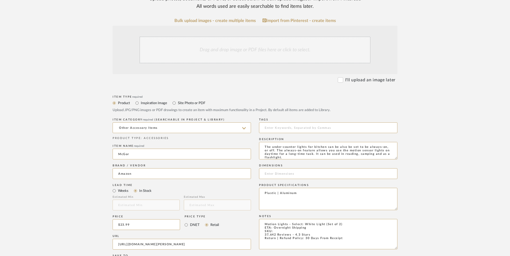
click at [247, 37] on div "Drag and drop image or PDF files here or click to select." at bounding box center [254, 50] width 231 height 27
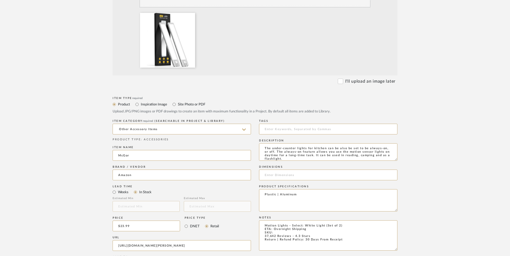
scroll to position [215, 0]
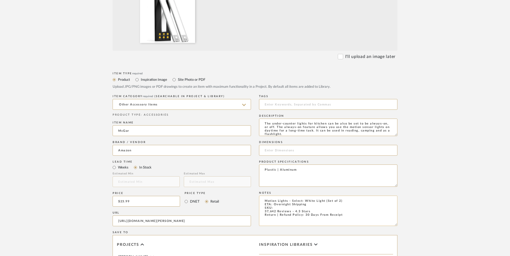
click at [287, 196] on textarea "Motion Lights - Select: White Light (Set of 2) ETA: Overnight Shipping SKU: 37,…" at bounding box center [328, 211] width 138 height 30
paste textarea "B0C9CSVSNY"
type textarea "Motion Lights - Select: White Light (Set of 2) ETA: Overnight Shipping SKU: B0C…"
click at [311, 145] on input at bounding box center [328, 150] width 138 height 11
paste input "14.7"L x 1.37"W x 0.57"H"
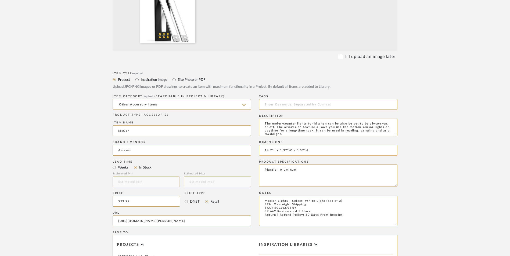
click at [273, 145] on input "14.7"L x 1.37"W x 0.57"H" at bounding box center [328, 150] width 138 height 11
click at [289, 145] on input "14.7" L x 1.37"W x 0.57"H" at bounding box center [328, 150] width 138 height 11
click at [308, 145] on input "14.7" L x 1.37" W x 0.57"H" at bounding box center [328, 150] width 138 height 11
click at [325, 145] on input "14.7" L x 1.37" W x 0.57" H" at bounding box center [328, 150] width 138 height 11
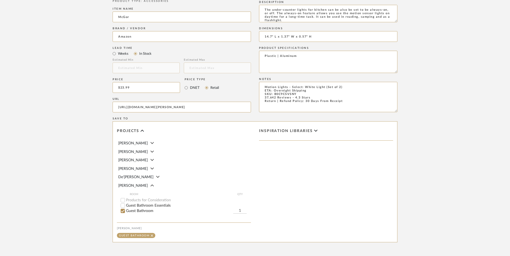
scroll to position [338, 0]
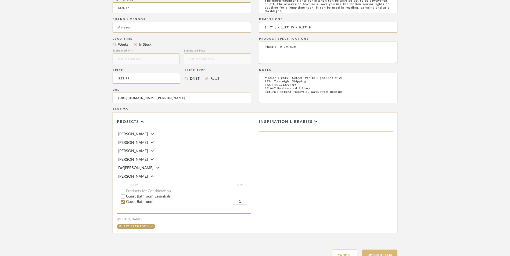
type input "14.7" L x 1.37" W x 0.57" H"
click at [381, 250] on button "Upload Item" at bounding box center [379, 255] width 35 height 11
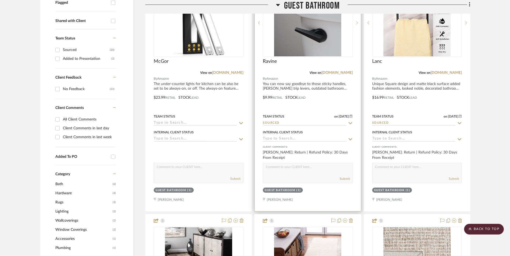
scroll to position [163, 0]
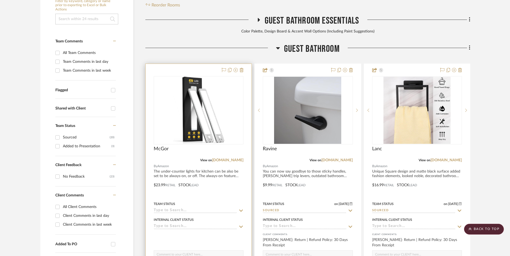
click at [191, 77] on img "0" at bounding box center [198, 110] width 51 height 67
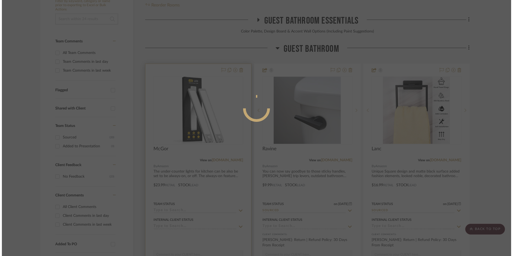
scroll to position [0, 0]
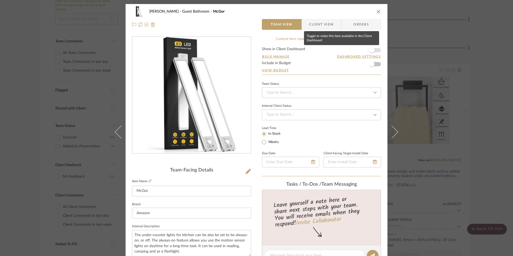
click at [372, 51] on span "button" at bounding box center [371, 50] width 5 height 5
click at [333, 94] on input at bounding box center [321, 92] width 119 height 11
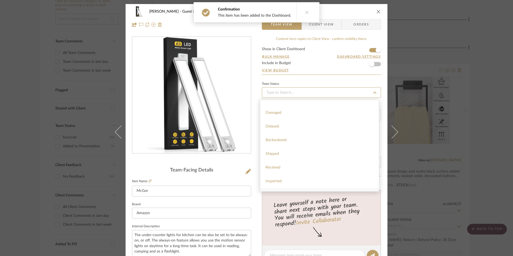
scroll to position [107, 0]
click at [290, 176] on div "Sourced" at bounding box center [319, 178] width 119 height 14
type input "[DATE]"
type input "Sourced"
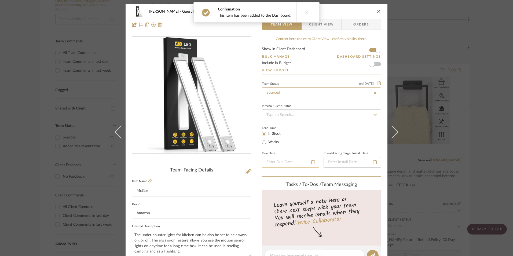
type input "[DATE]"
type input "Sourced"
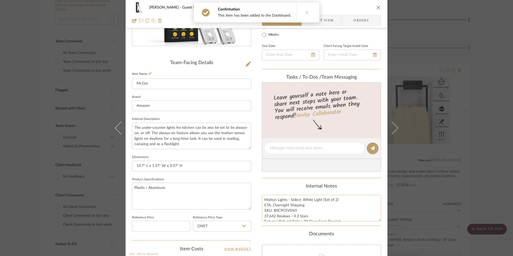
click at [287, 213] on textarea "Motion Lights - Select: White Light (Set of 2) ETA: Overnight Shipping SKU: B0C…" at bounding box center [321, 208] width 119 height 27
drag, startPoint x: 295, startPoint y: 211, endPoint x: 273, endPoint y: 211, distance: 22.3
click at [273, 211] on textarea "Motion Lights - Select: White Light (Set of 2) ETA: Overnight Shipping SKU: B0C…" at bounding box center [321, 208] width 119 height 27
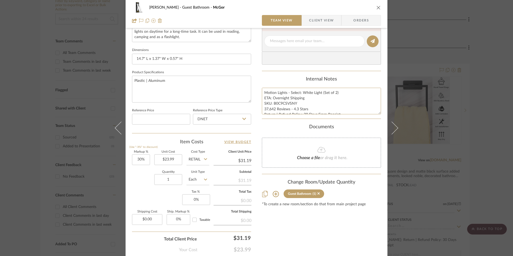
scroll to position [215, 0]
click at [216, 119] on input "DNET" at bounding box center [222, 119] width 58 height 11
click at [214, 144] on div "Retail" at bounding box center [224, 146] width 66 height 14
type input "Retail"
type input "30"
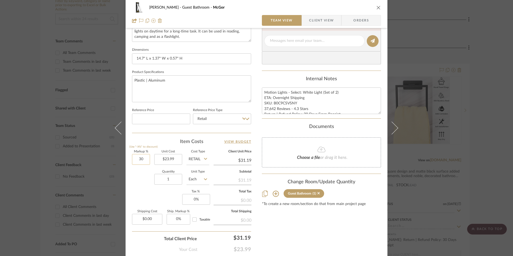
click at [141, 161] on input "30" at bounding box center [141, 159] width 18 height 11
drag, startPoint x: 139, startPoint y: 186, endPoint x: 192, endPoint y: 194, distance: 53.3
click at [139, 186] on div "Quantity 1 Unit Type Each" at bounding box center [170, 179] width 77 height 19
type input "0%"
type input "$23.99"
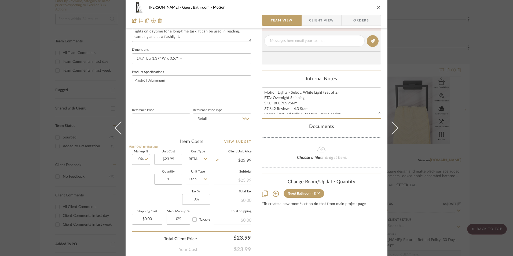
click at [193, 194] on fieldset "Tax % 0%" at bounding box center [195, 197] width 27 height 14
click at [194, 197] on input "0" at bounding box center [196, 199] width 28 height 11
type input "8.25%"
click at [257, 211] on div "Erica Drisdale Guest Bathroom McGor Team View Client View Orders Team-Facing De…" at bounding box center [257, 37] width 262 height 496
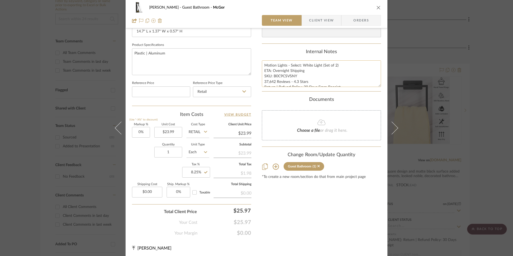
scroll to position [244, 0]
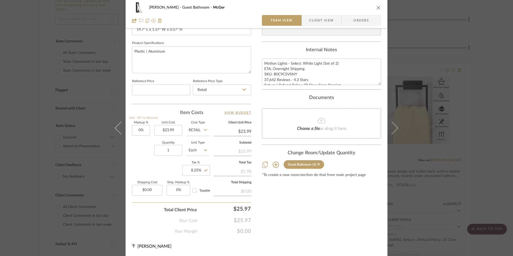
click at [354, 19] on span "Orders" at bounding box center [361, 20] width 27 height 11
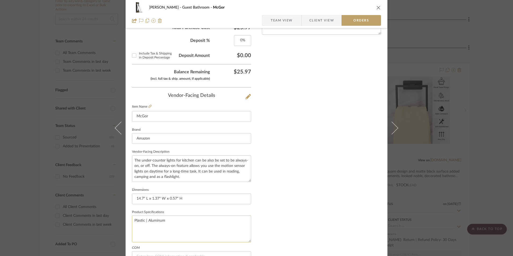
scroll to position [315, 0]
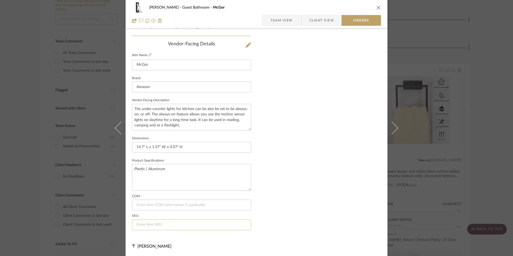
click at [146, 227] on input at bounding box center [191, 225] width 119 height 11
paste input "B0C9CSVSNY"
type input "B0C9CSVSNY"
click at [289, 17] on span "Team View" at bounding box center [282, 20] width 22 height 11
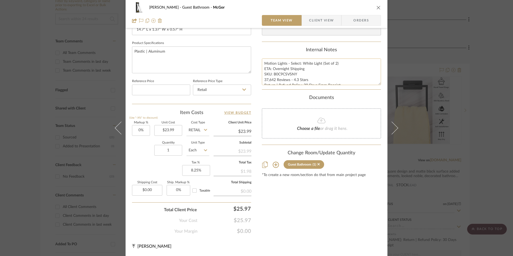
scroll to position [244, 0]
click at [276, 71] on textarea "Motion Lights - Select: White Light (Set of 2) ETA: Overnight Shipping SKU: B0C…" at bounding box center [321, 72] width 119 height 27
drag, startPoint x: 262, startPoint y: 64, endPoint x: 363, endPoint y: 95, distance: 105.3
click at [363, 95] on div "Content here copies to Client View - confirm visibility there. Show in Client D…" at bounding box center [321, 14] width 119 height 442
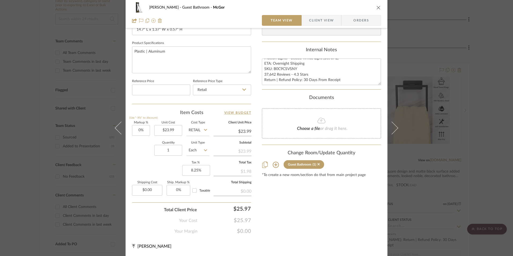
click at [323, 20] on span "Client View" at bounding box center [321, 20] width 25 height 11
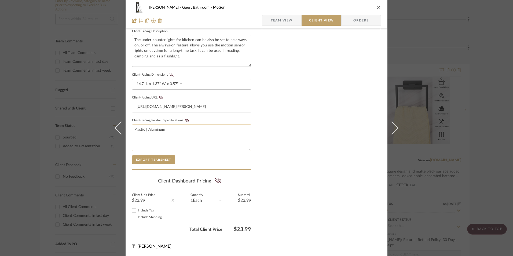
scroll to position [195, 0]
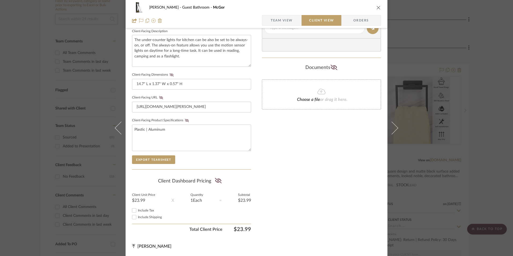
drag, startPoint x: 132, startPoint y: 211, endPoint x: 224, endPoint y: 190, distance: 94.6
click at [133, 211] on input "Include Tax" at bounding box center [134, 210] width 6 height 6
checkbox input "true"
click at [215, 180] on icon at bounding box center [218, 180] width 7 height 5
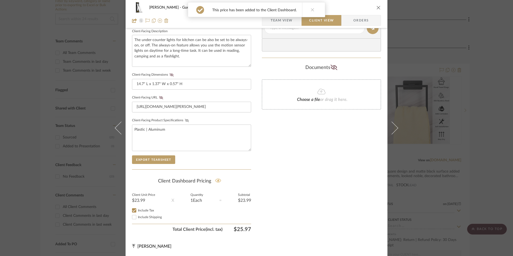
click at [185, 121] on icon at bounding box center [187, 120] width 4 height 3
click at [159, 97] on icon at bounding box center [161, 97] width 4 height 3
click at [170, 76] on icon at bounding box center [172, 74] width 4 height 3
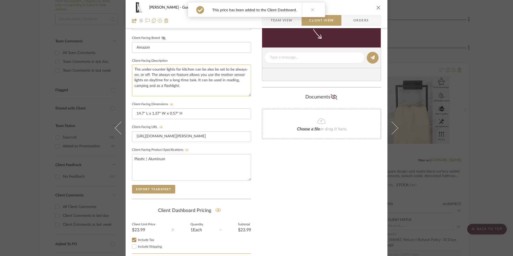
scroll to position [141, 0]
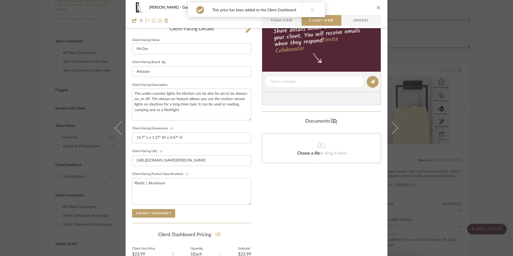
click at [163, 61] on icon at bounding box center [164, 62] width 4 height 3
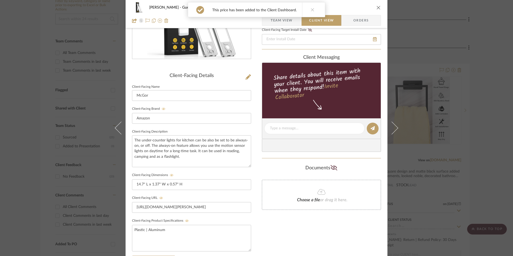
scroll to position [34, 0]
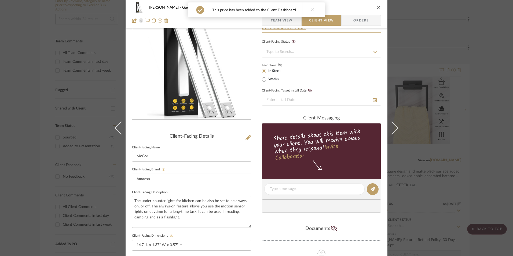
click at [279, 65] on icon at bounding box center [280, 64] width 4 height 3
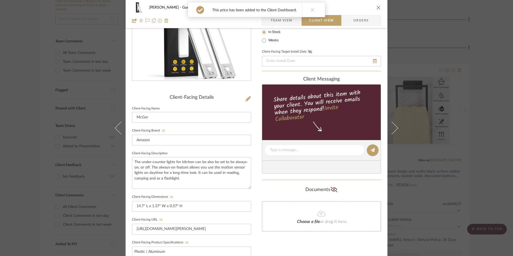
scroll to position [114, 0]
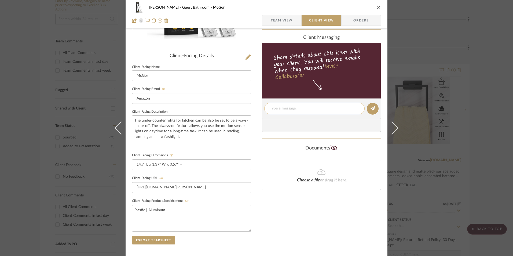
click at [290, 110] on textarea at bounding box center [314, 109] width 89 height 6
paste textarea "Motion Lights - Select: White Light (Set of 2) ETA: Overnight Shipping SKU: B0C…"
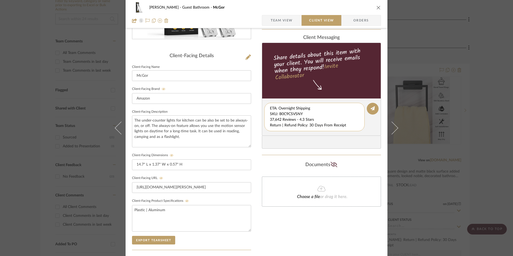
scroll to position [6, 0]
drag, startPoint x: 268, startPoint y: 108, endPoint x: 358, endPoint y: 130, distance: 92.4
click at [358, 130] on div "Motion Lights - Select: White Light (Set of 2) ETA: Overnight Shipping SKU: B0C…" at bounding box center [314, 117] width 100 height 28
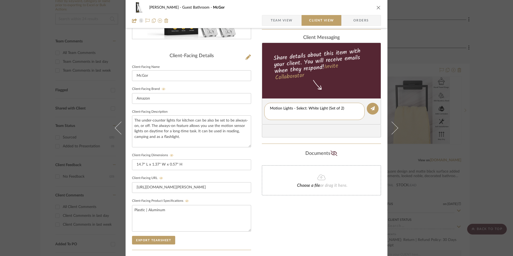
scroll to position [0, 0]
type textarea "Motion Lights - Select: White Light (Set of 2)"
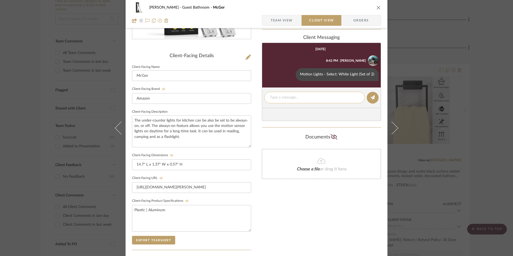
click at [286, 95] on textarea at bounding box center [314, 98] width 89 height 6
paste textarea "ETA: Overnight Shipping SKU: B0C9CSVSNY 37,642 Reviews - 4.3 Stars Return | Ref…"
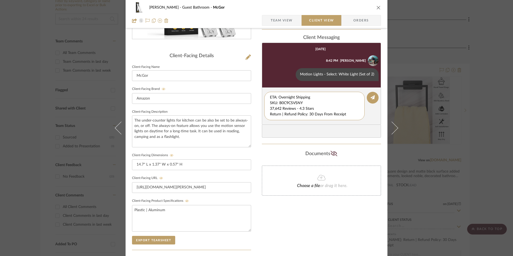
drag, startPoint x: 260, startPoint y: 99, endPoint x: 256, endPoint y: 91, distance: 8.8
click at [252, 90] on div "Erica Drisdale Guest Bathroom McGor Team View Client View Orders Client-Facing …" at bounding box center [257, 113] width 262 height 447
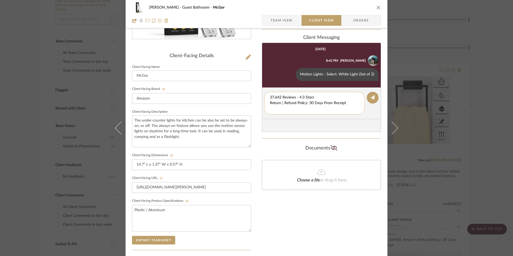
click at [270, 102] on textarea "37,642 Reviews - 4.3 Stars Return | Refund Policy: 30 Days From Receipt" at bounding box center [314, 103] width 89 height 17
drag, startPoint x: 348, startPoint y: 105, endPoint x: 279, endPoint y: 104, distance: 69.0
click at [253, 105] on div "Erica Drisdale Guest Bathroom McGor Team View Client View Orders Client-Facing …" at bounding box center [257, 113] width 262 height 447
type textarea "37,642 Reviews - 4.3 Stars"
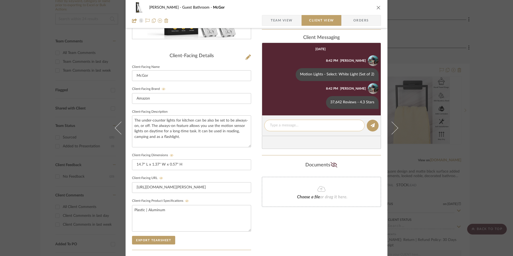
click at [295, 125] on textarea at bounding box center [314, 126] width 89 height 6
paste textarea "Return | Refund Policy: 30 Days From Receipt"
type textarea "Return | Refund Policy: 30 Days From Receipt"
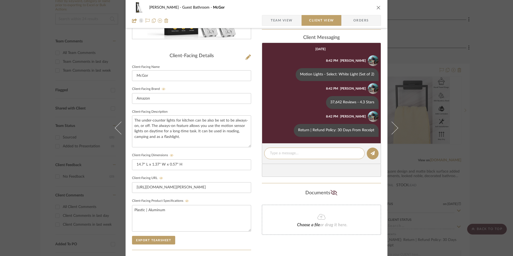
click at [377, 8] on icon "close" at bounding box center [379, 7] width 4 height 4
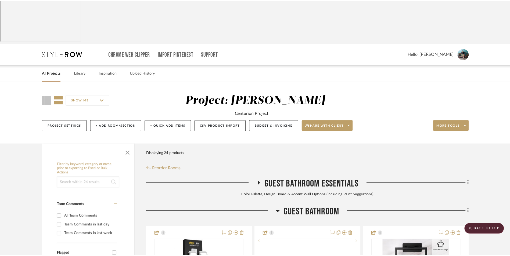
scroll to position [163, 0]
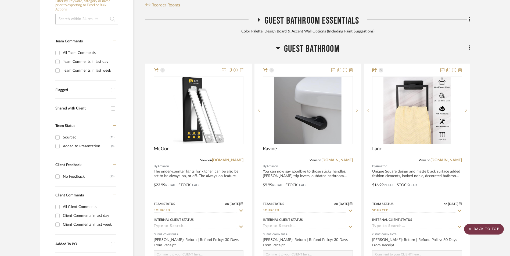
click at [484, 230] on scroll-to-top-button "BACK TO TOP" at bounding box center [484, 229] width 40 height 11
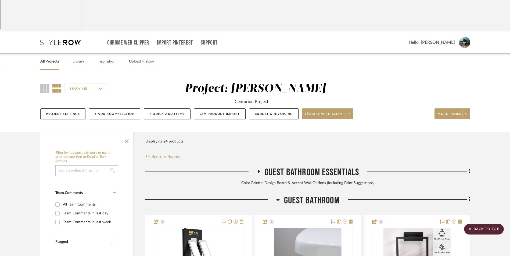
scroll to position [0, 0]
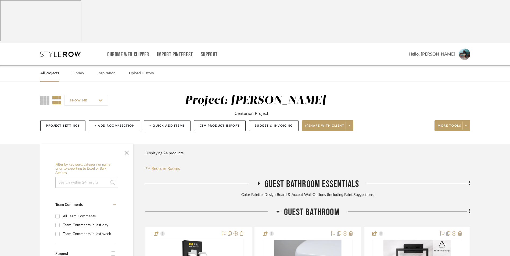
click at [50, 70] on link "All Projects" at bounding box center [49, 73] width 19 height 7
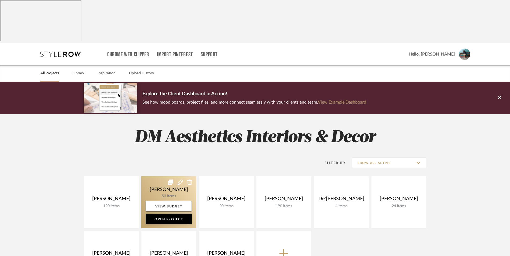
click at [164, 176] on link at bounding box center [168, 202] width 55 height 52
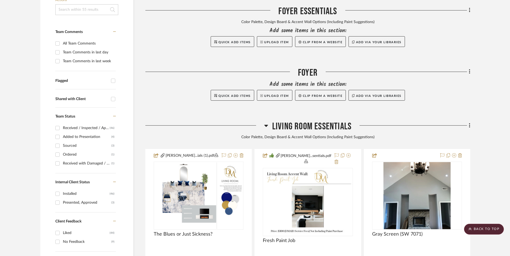
scroll to position [188, 0]
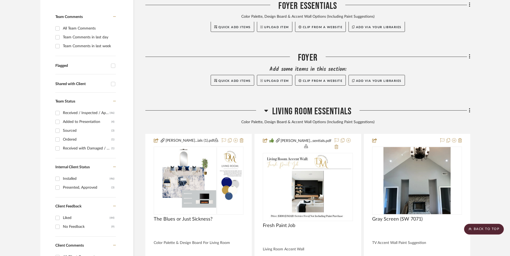
click at [266, 107] on icon at bounding box center [266, 110] width 4 height 6
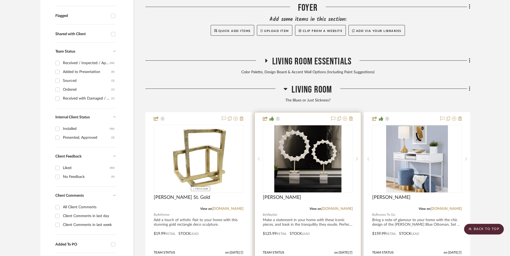
scroll to position [242, 0]
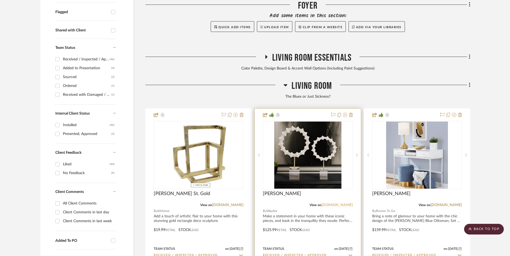
click at [337, 203] on link "[DOMAIN_NAME]" at bounding box center [336, 205] width 31 height 4
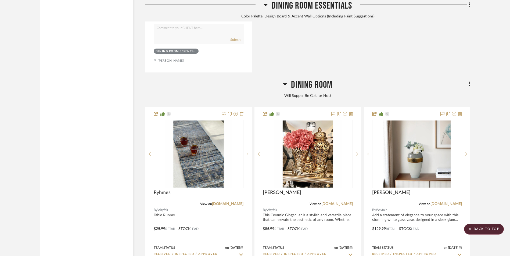
scroll to position [1289, 0]
